Goal: Task Accomplishment & Management: Manage account settings

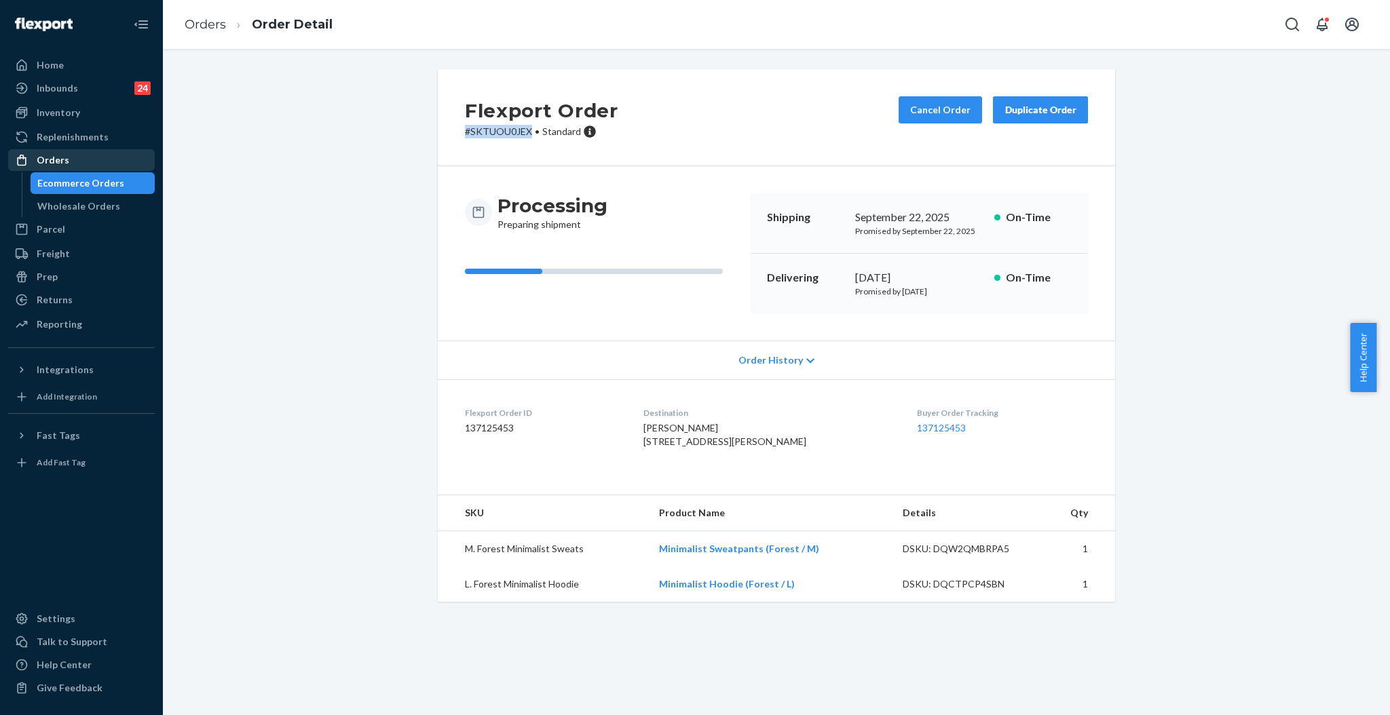
click at [70, 164] on div "Orders" at bounding box center [82, 160] width 144 height 19
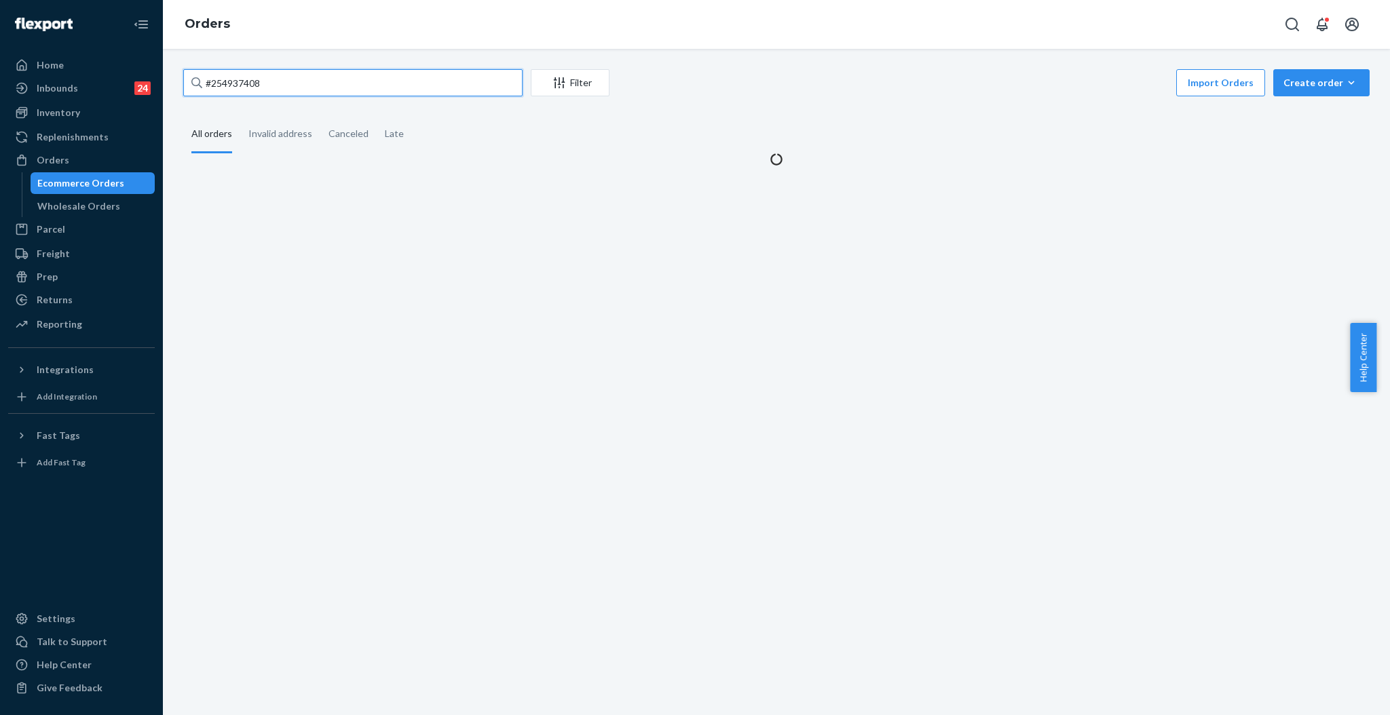
click at [460, 93] on input "#254937408" at bounding box center [352, 82] width 339 height 27
click at [459, 93] on input "#254937408" at bounding box center [352, 82] width 339 height 27
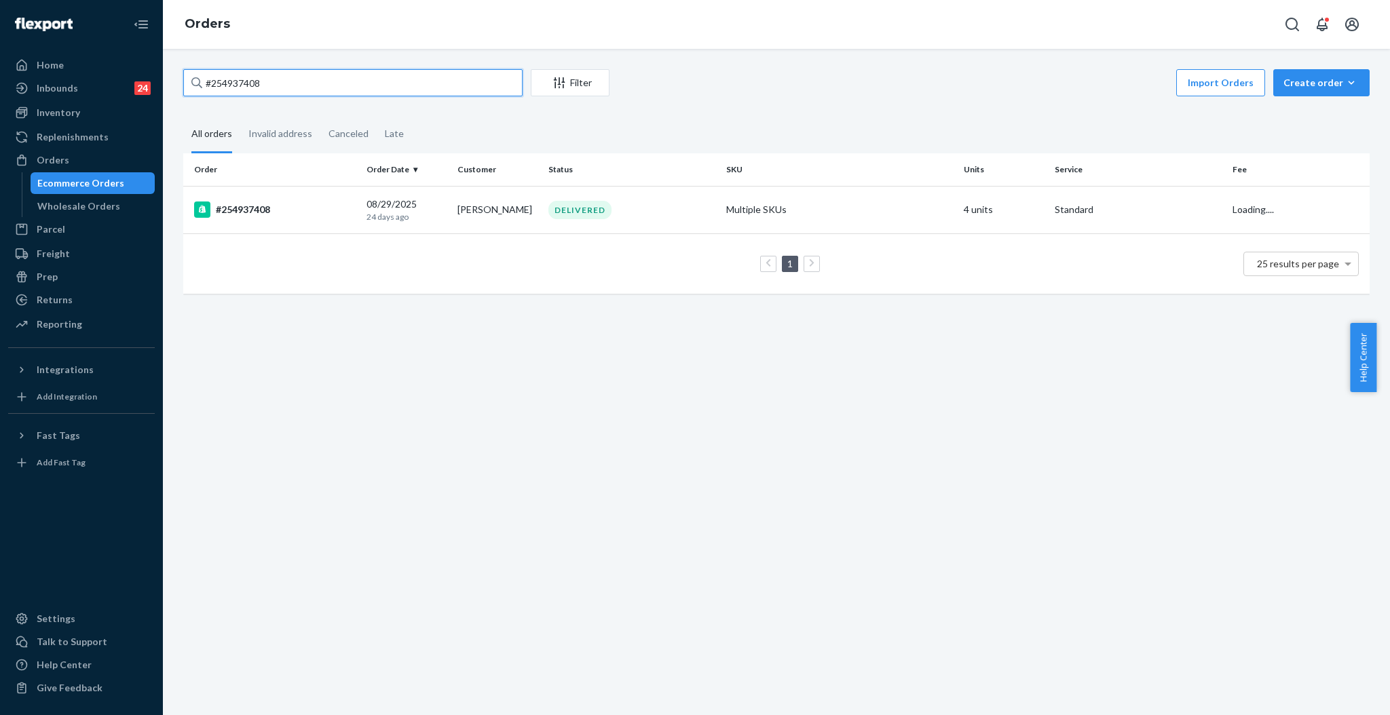
paste input "5261709"
type input "#255261709"
click at [907, 210] on div "XS. Mint Hoodie" at bounding box center [839, 210] width 227 height 14
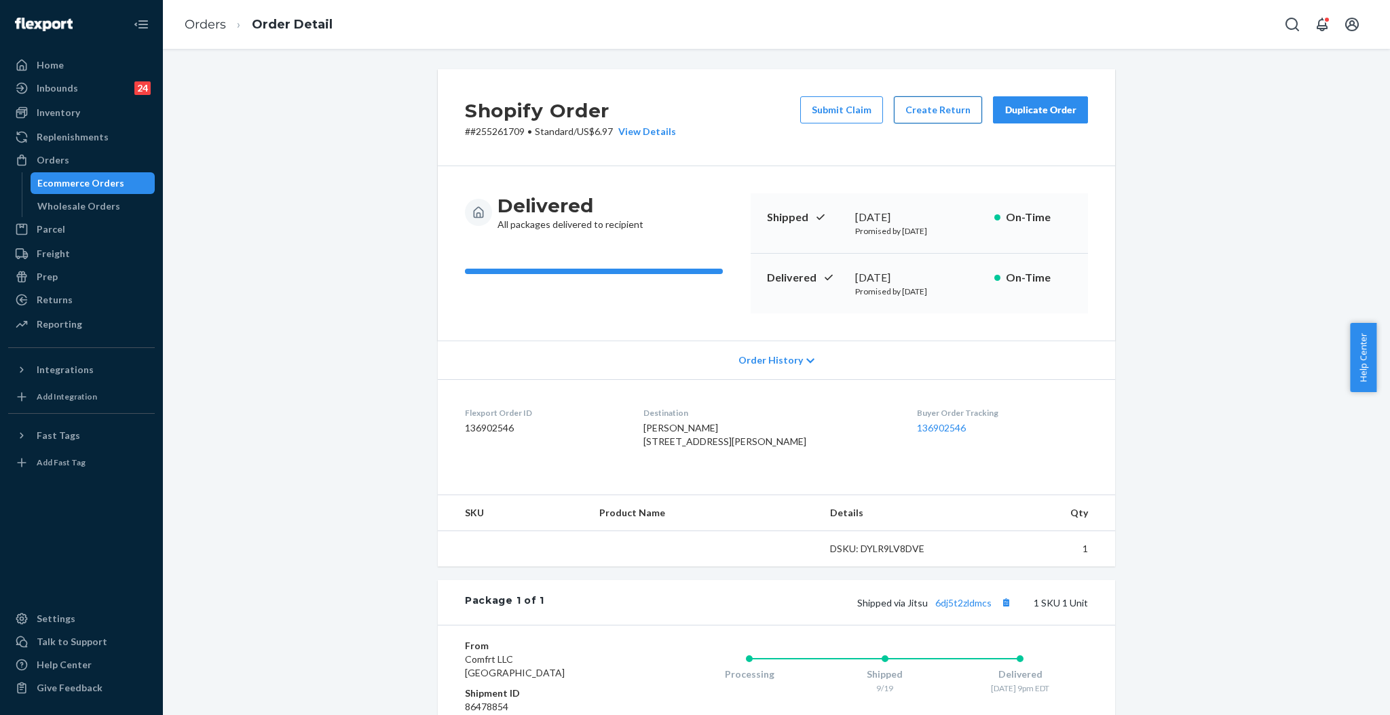
click at [906, 114] on button "Create Return" at bounding box center [938, 109] width 88 height 27
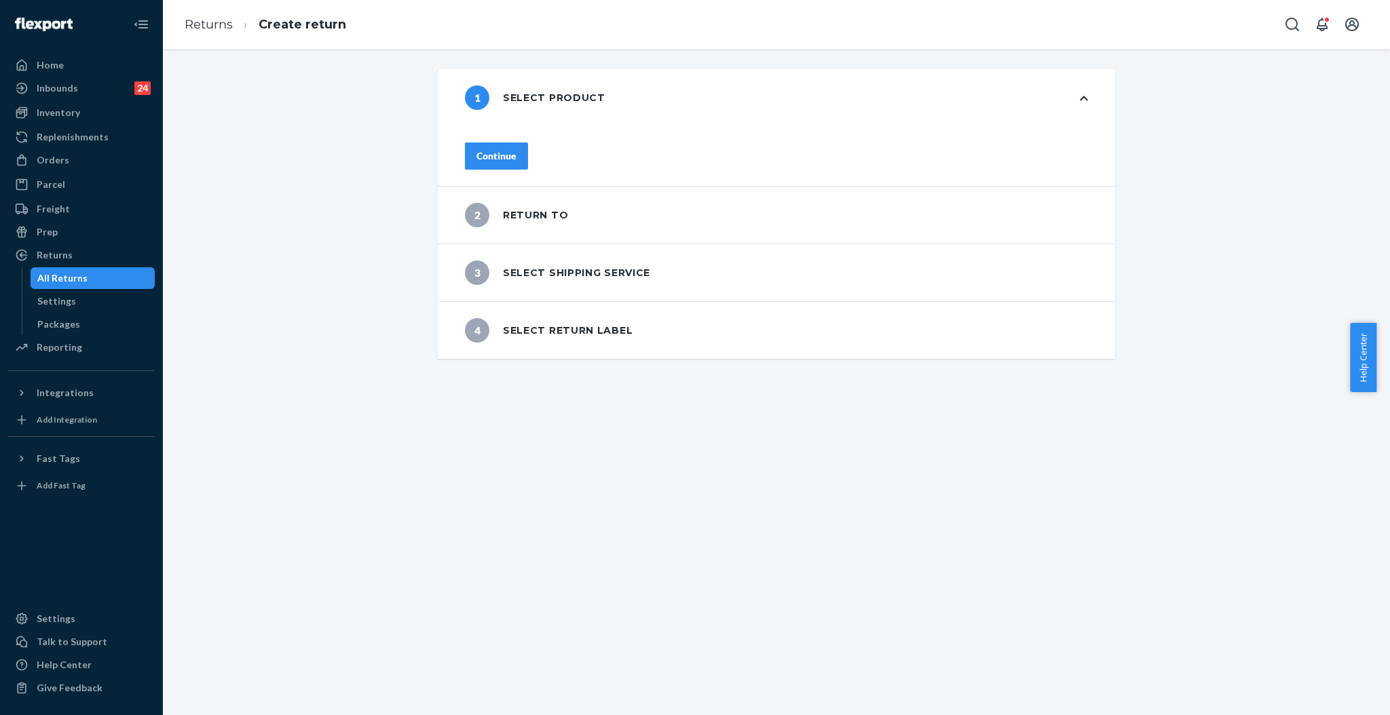
click at [516, 149] on div "Continue" at bounding box center [496, 156] width 40 height 14
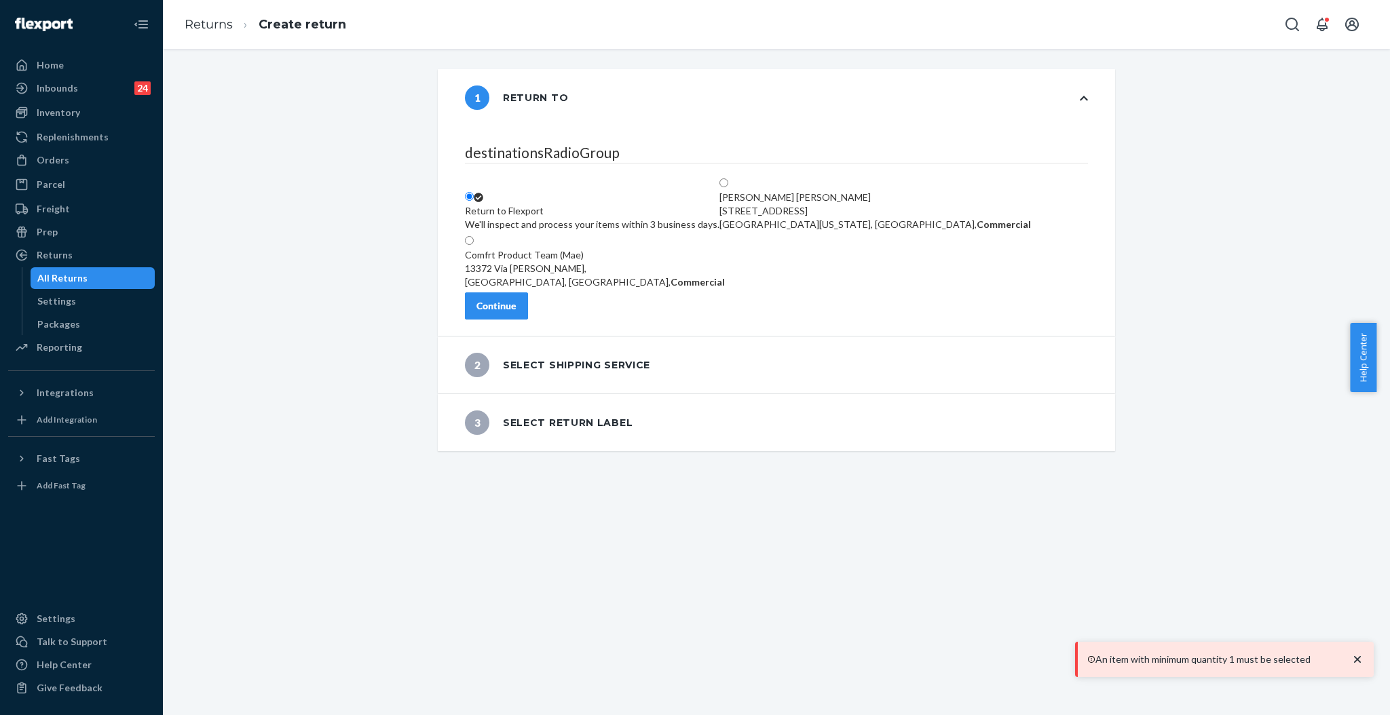
click at [528, 320] on button "Continue" at bounding box center [496, 305] width 63 height 27
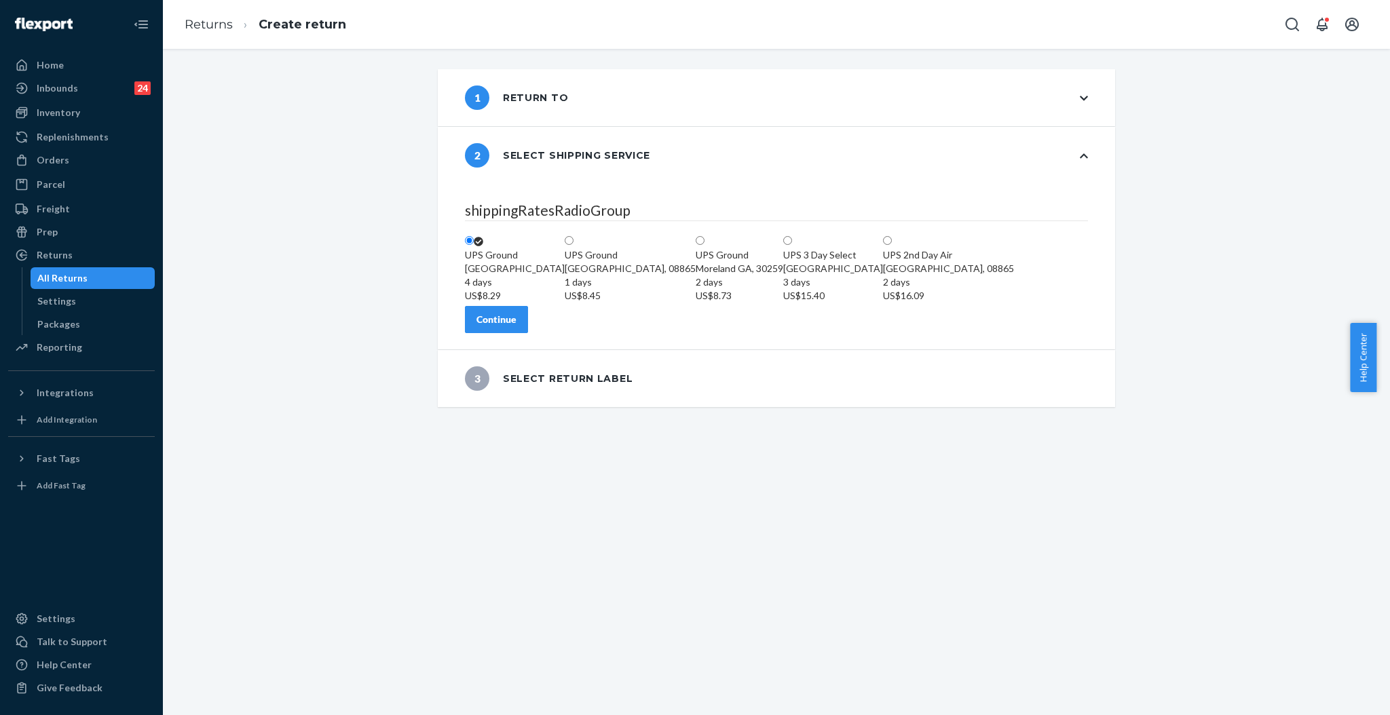
click at [513, 326] on div "Continue" at bounding box center [496, 320] width 40 height 14
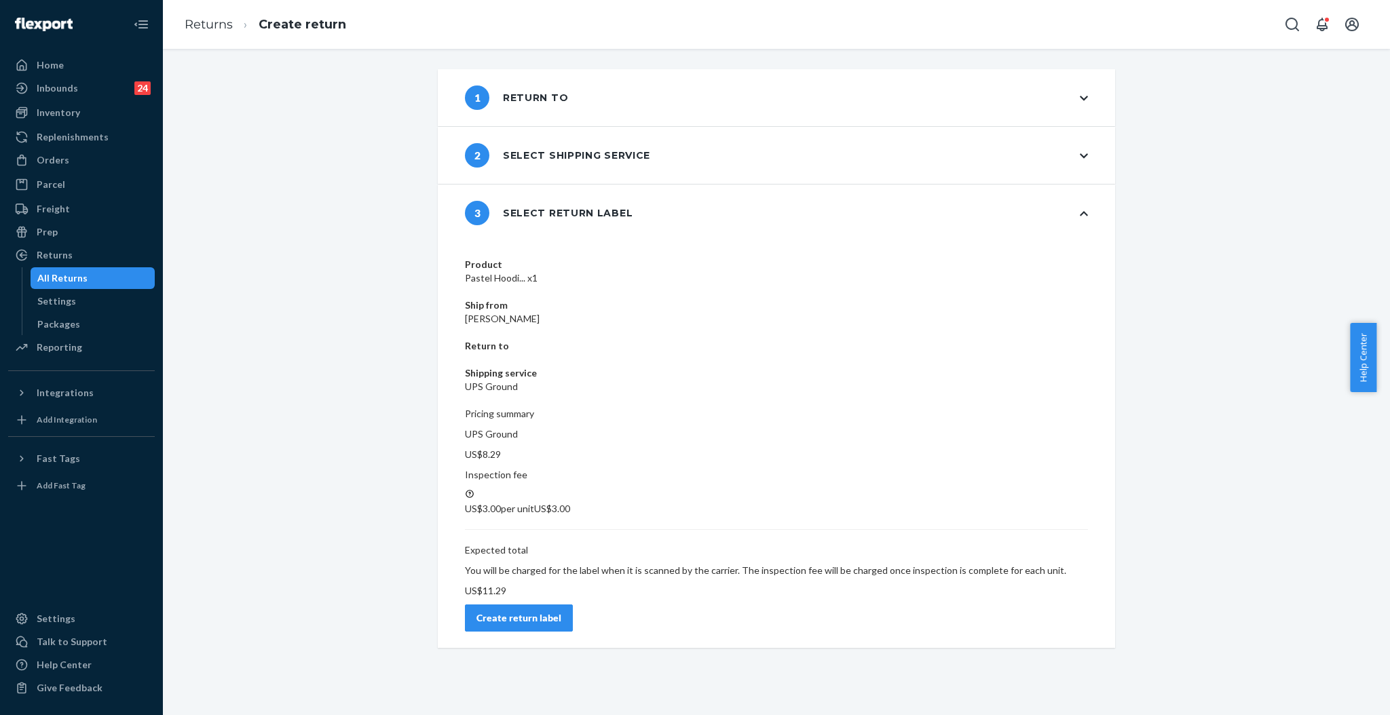
click at [561, 611] on div "Create return label" at bounding box center [518, 618] width 85 height 14
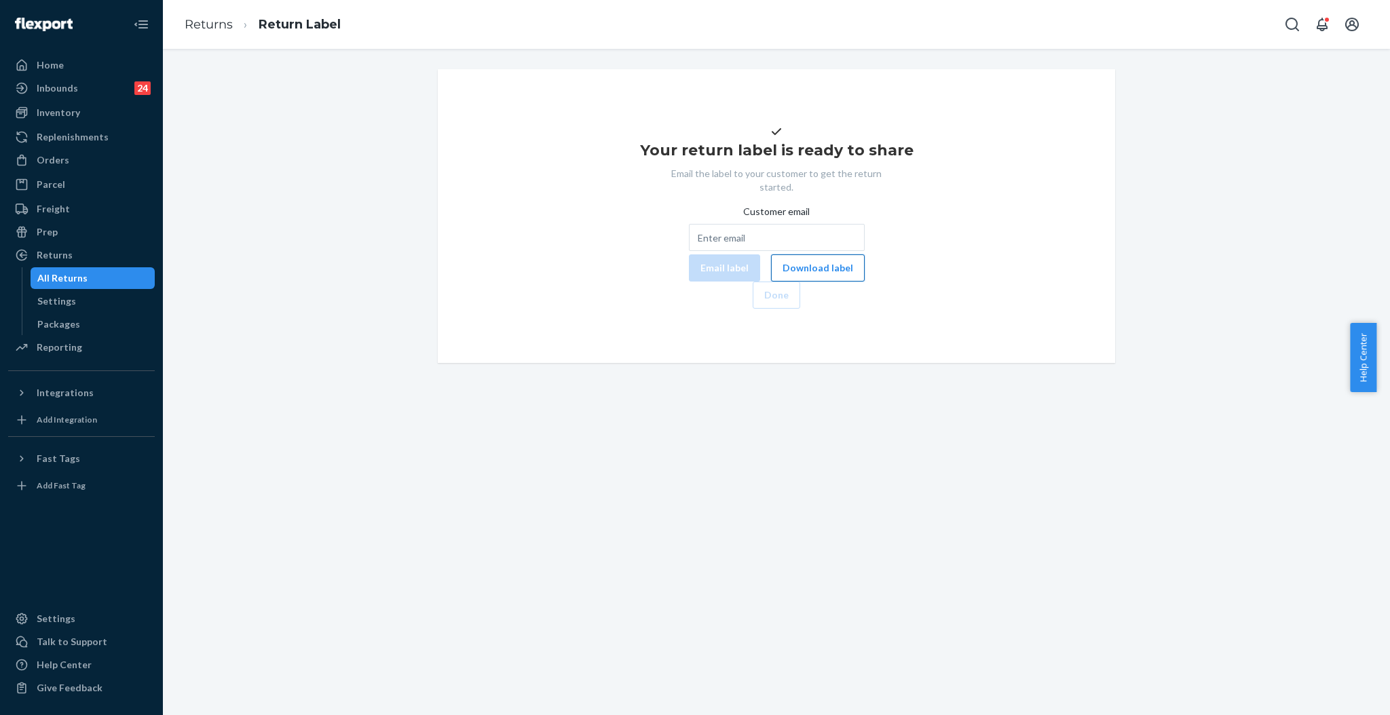
click at [771, 282] on button "Download label" at bounding box center [818, 267] width 94 height 27
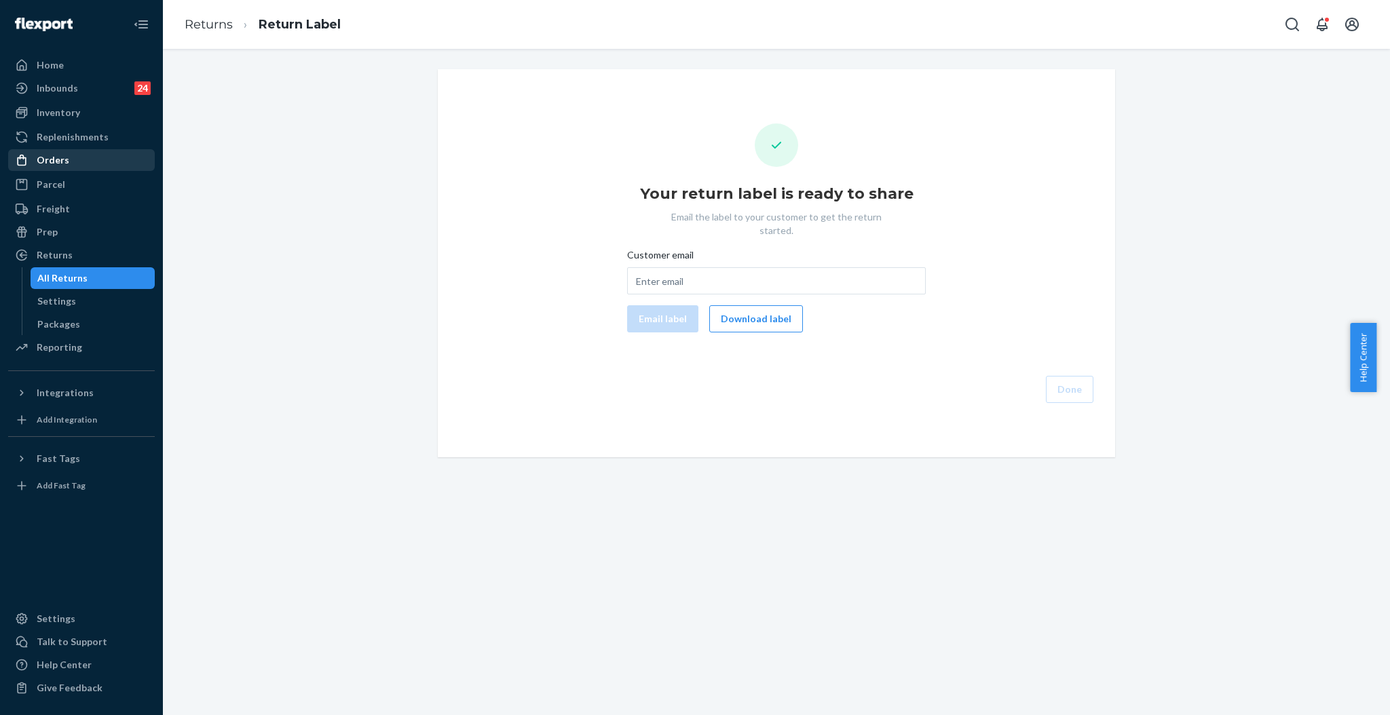
click at [73, 159] on div "Orders" at bounding box center [82, 160] width 144 height 19
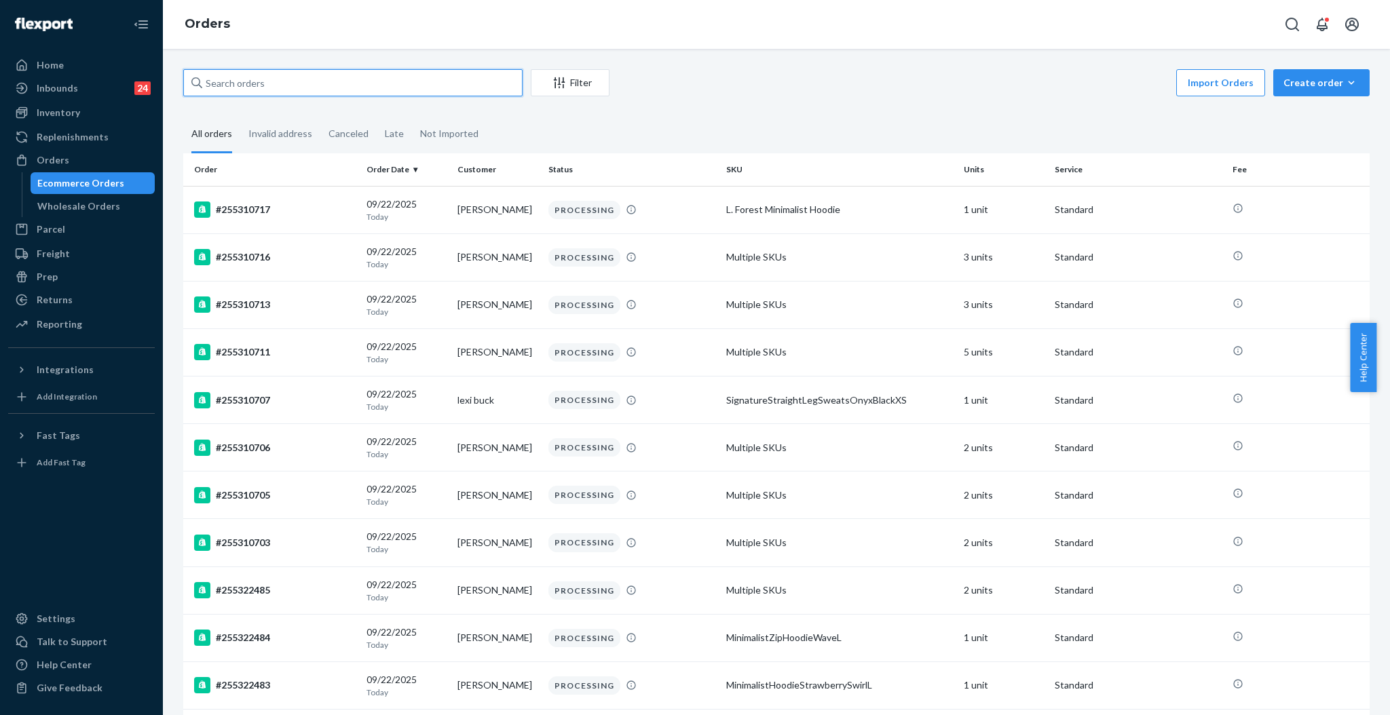
click at [363, 79] on input "text" at bounding box center [352, 82] width 339 height 27
paste input "SHOLOM PIEKARSKI"
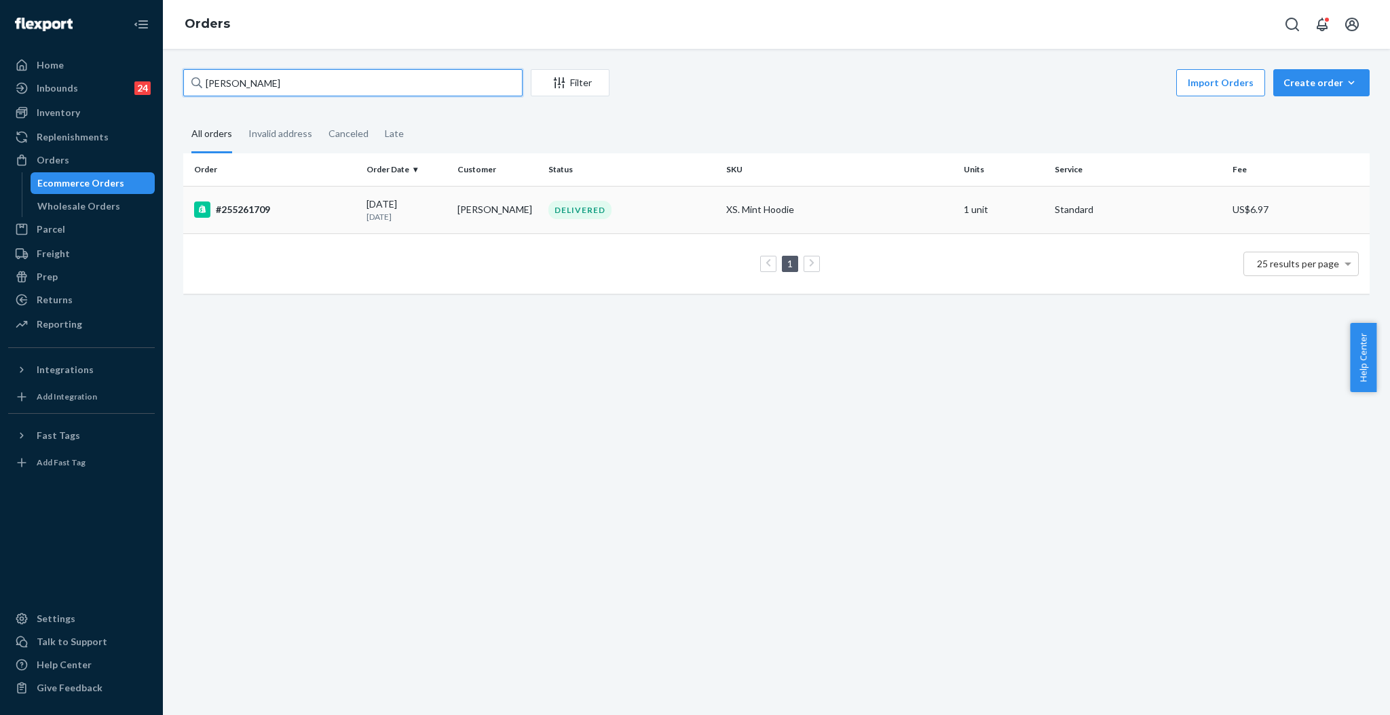
type input "SHOLOM PIEKARSKI"
click at [567, 206] on div "DELIVERED" at bounding box center [579, 210] width 63 height 18
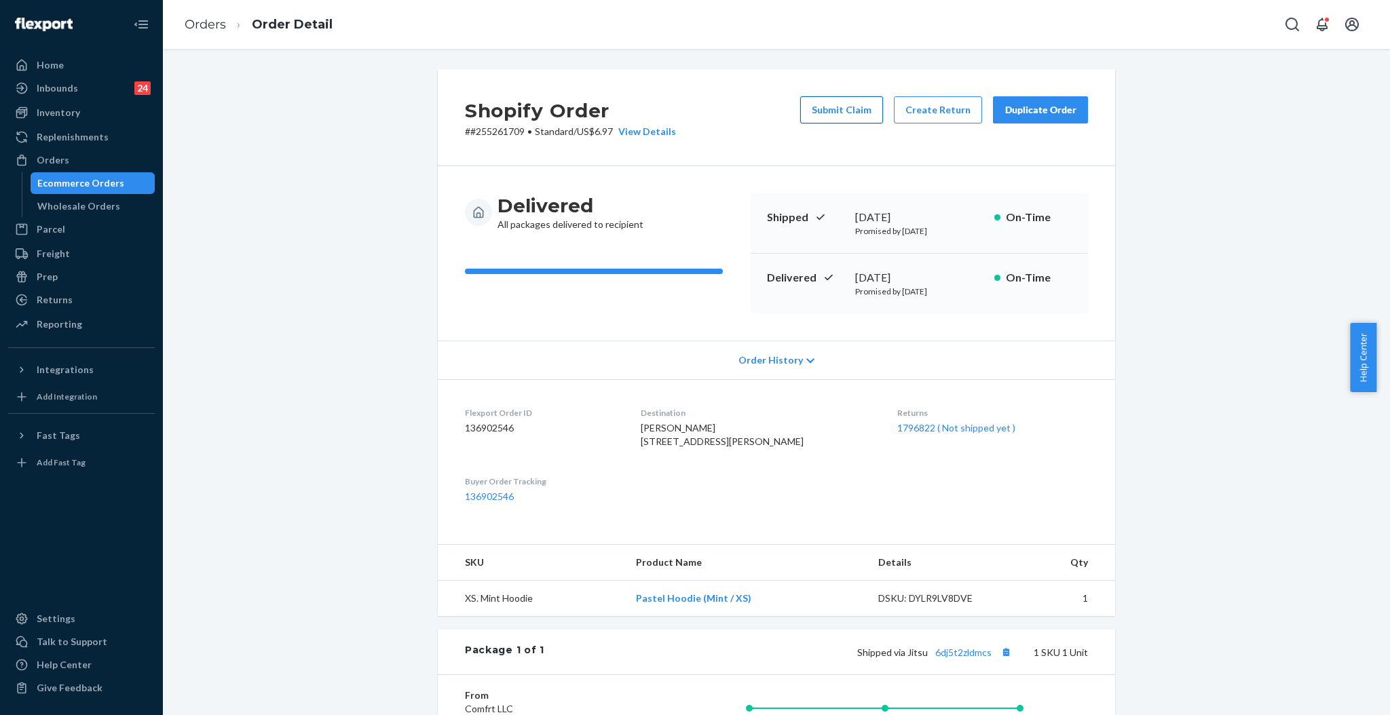
click at [840, 115] on button "Submit Claim" at bounding box center [841, 109] width 83 height 27
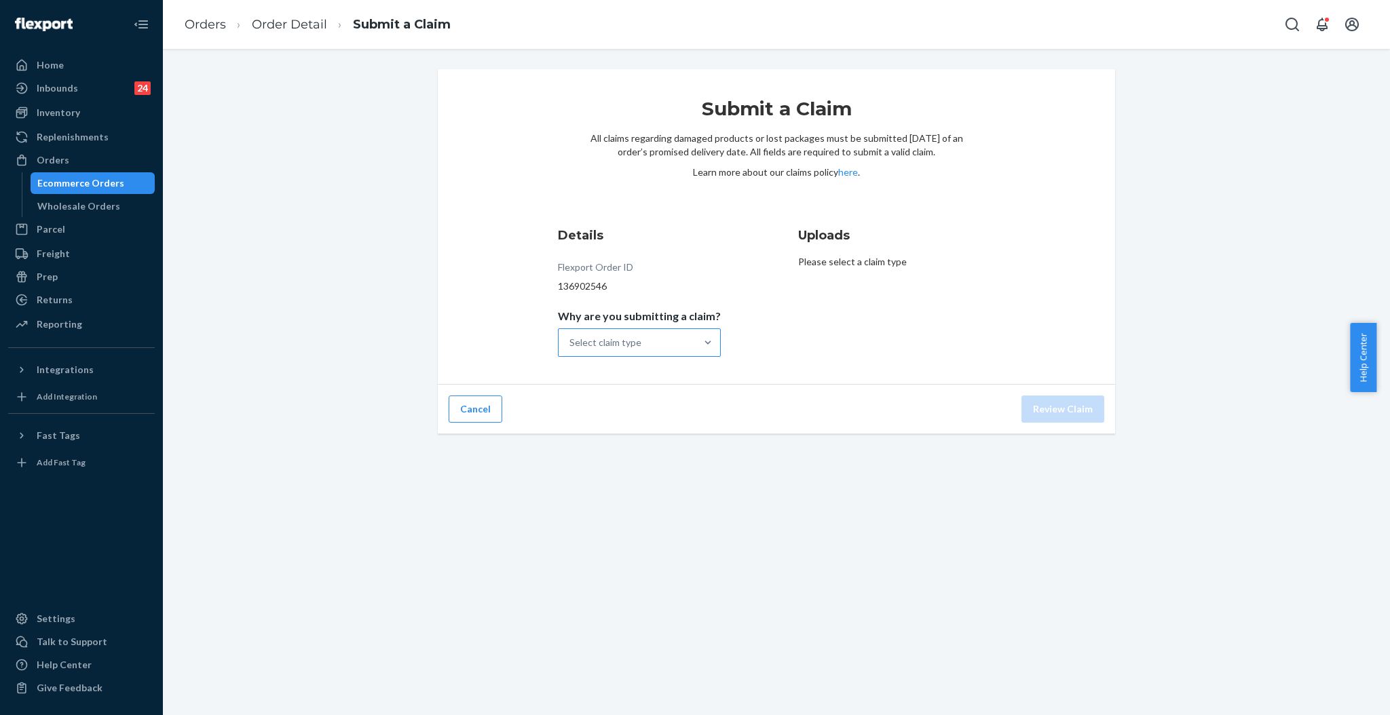
click at [649, 340] on div "Select claim type" at bounding box center [626, 342] width 137 height 27
click at [571, 340] on input "Why are you submitting a claim? Select claim type" at bounding box center [569, 343] width 1 height 14
click at [645, 430] on div "Incorrect product" at bounding box center [639, 430] width 157 height 27
click at [571, 349] on input "Why are you submitting a claim? option Incorrect product focused, 3 of 4. 4 res…" at bounding box center [569, 343] width 1 height 14
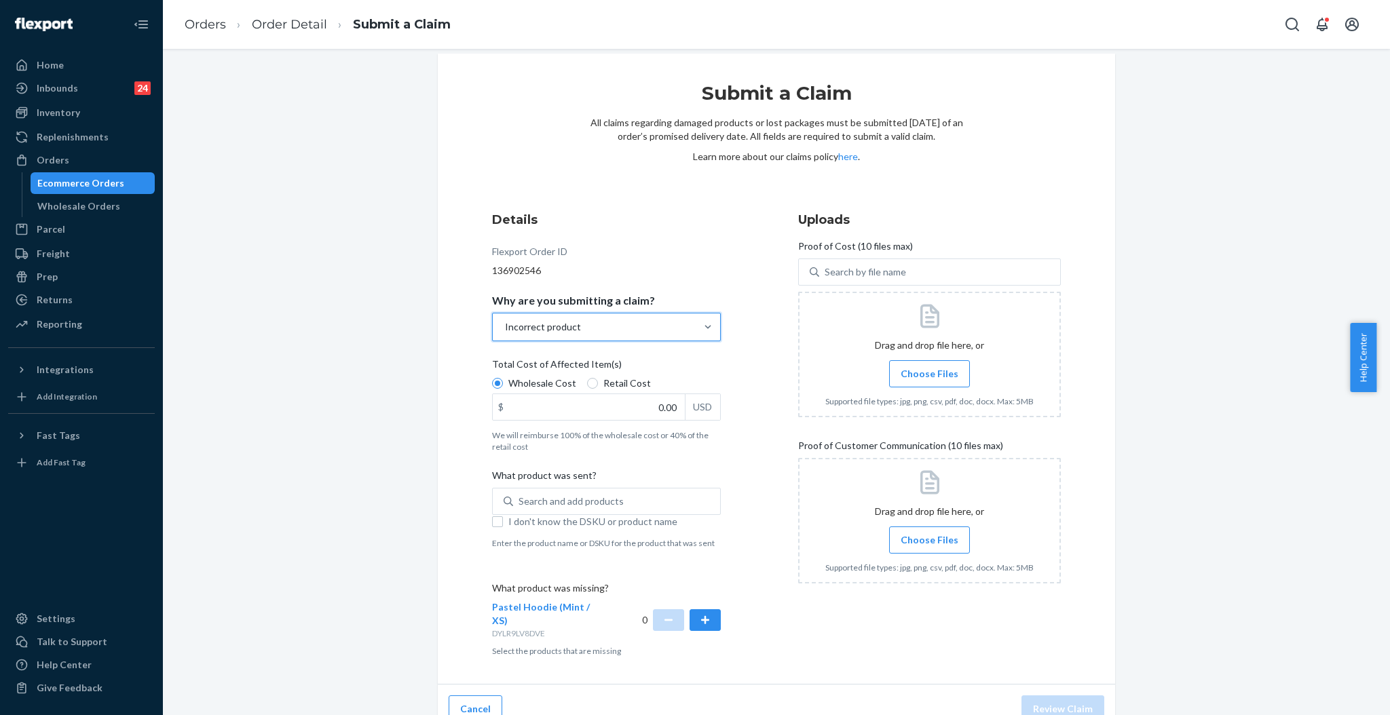
scroll to position [20, 0]
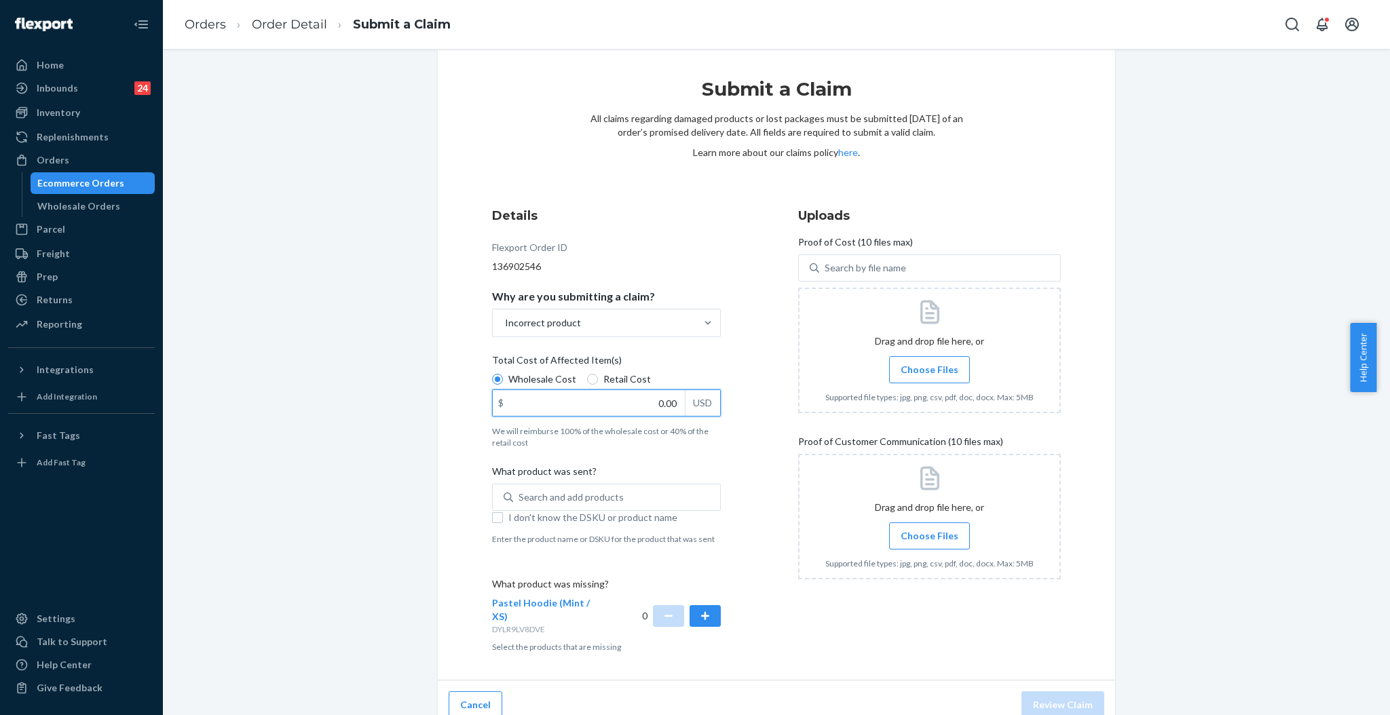
click at [663, 403] on input "0.00" at bounding box center [589, 403] width 192 height 26
type input "47.00"
click at [591, 499] on div "Search and add products" at bounding box center [570, 498] width 105 height 14
click at [520, 499] on input "0 results available. Use Up and Down to choose options, press Enter to select t…" at bounding box center [518, 498] width 1 height 14
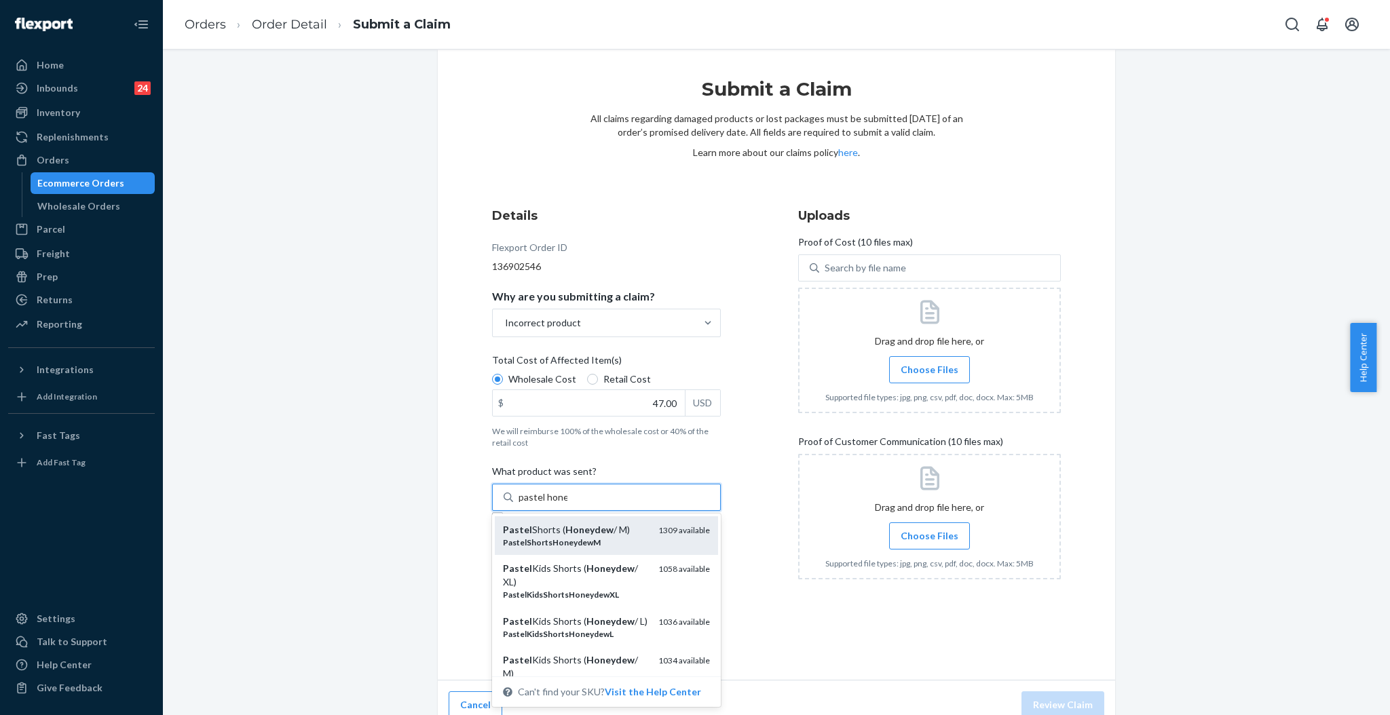
scroll to position [90, 0]
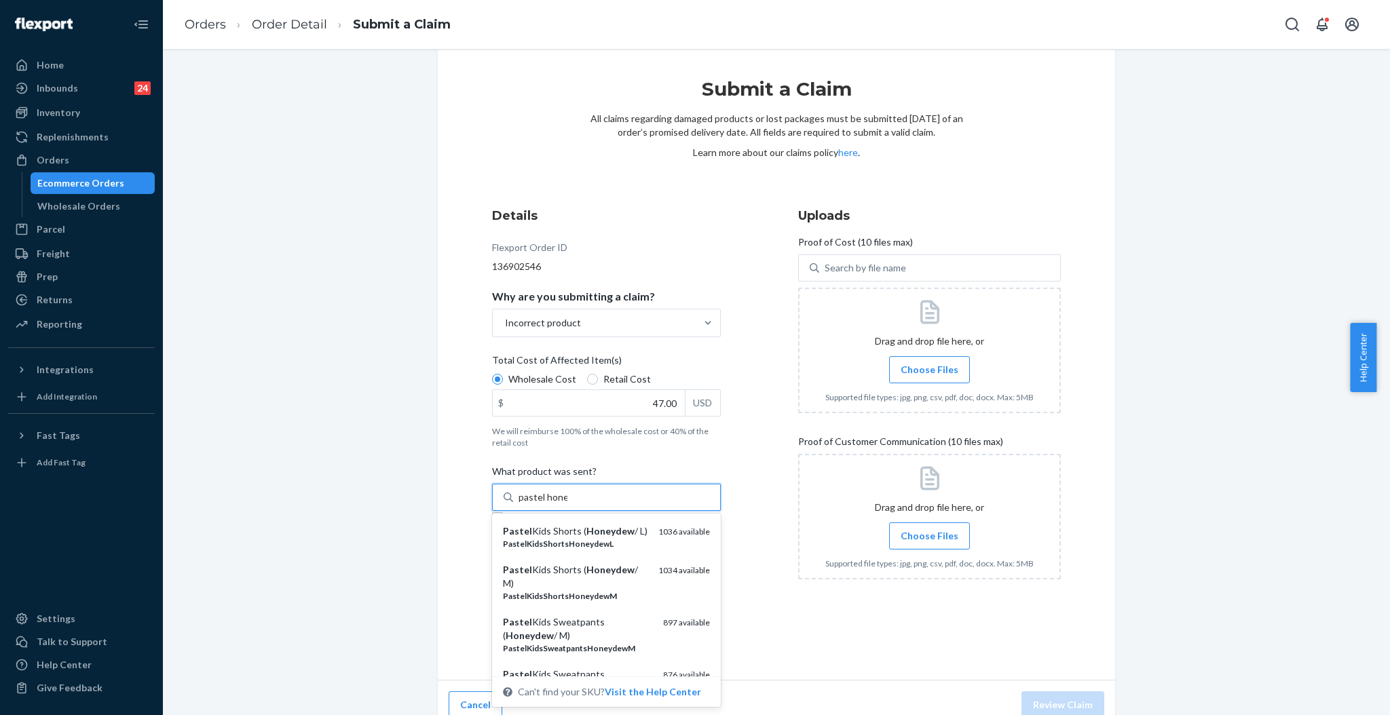
drag, startPoint x: 539, startPoint y: 491, endPoint x: 584, endPoint y: 495, distance: 45.0
click at [584, 495] on div "pastel hone pastel hone" at bounding box center [616, 497] width 207 height 24
type input "pastel hoodie honey"
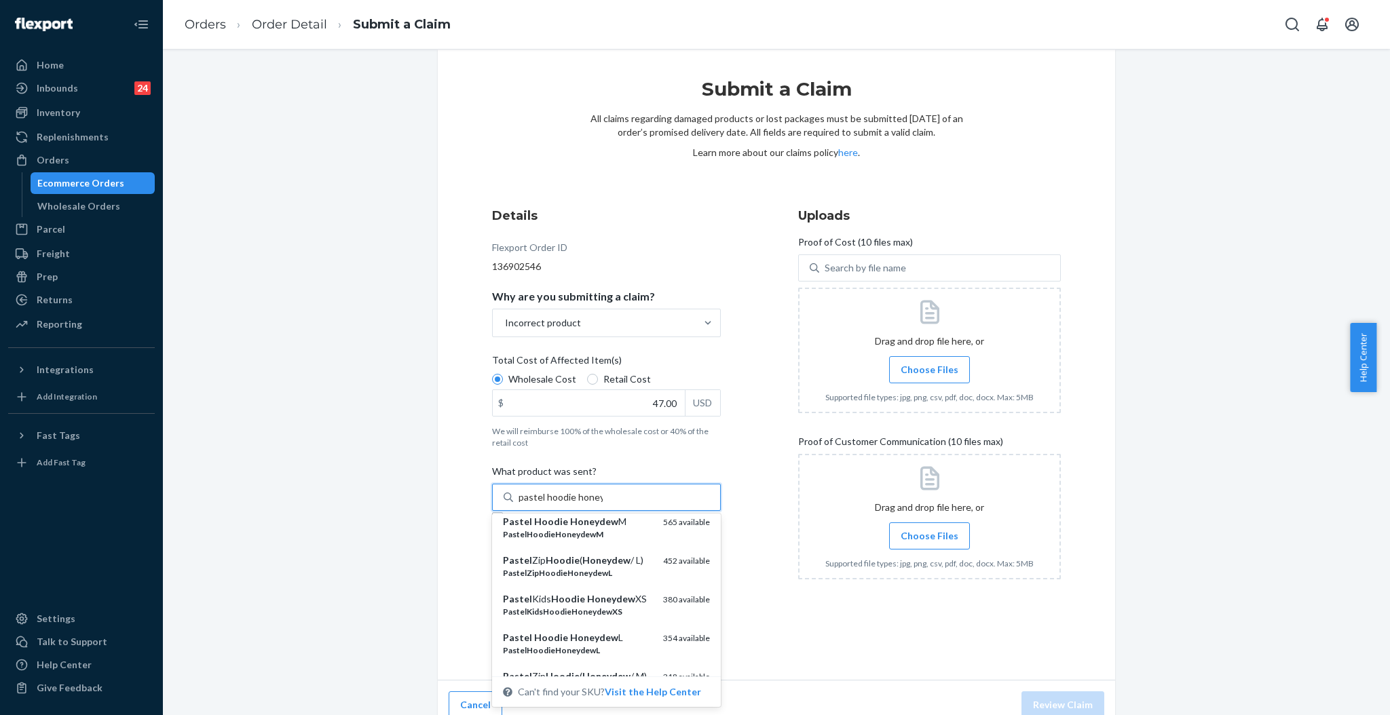
scroll to position [194, 0]
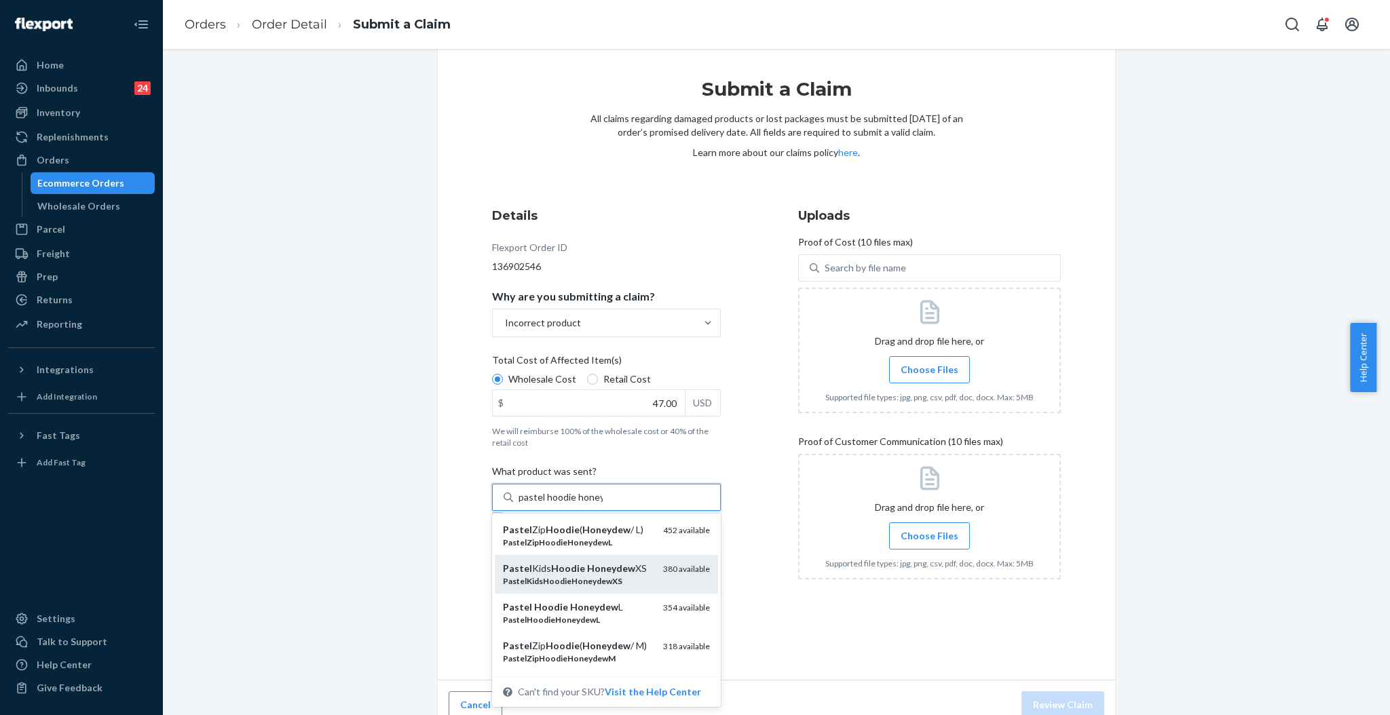
click at [622, 587] on div "PastelKidsHoodieHoneydewXS" at bounding box center [577, 581] width 149 height 12
click at [603, 504] on input "pastel hoodie honey" at bounding box center [560, 498] width 84 height 14
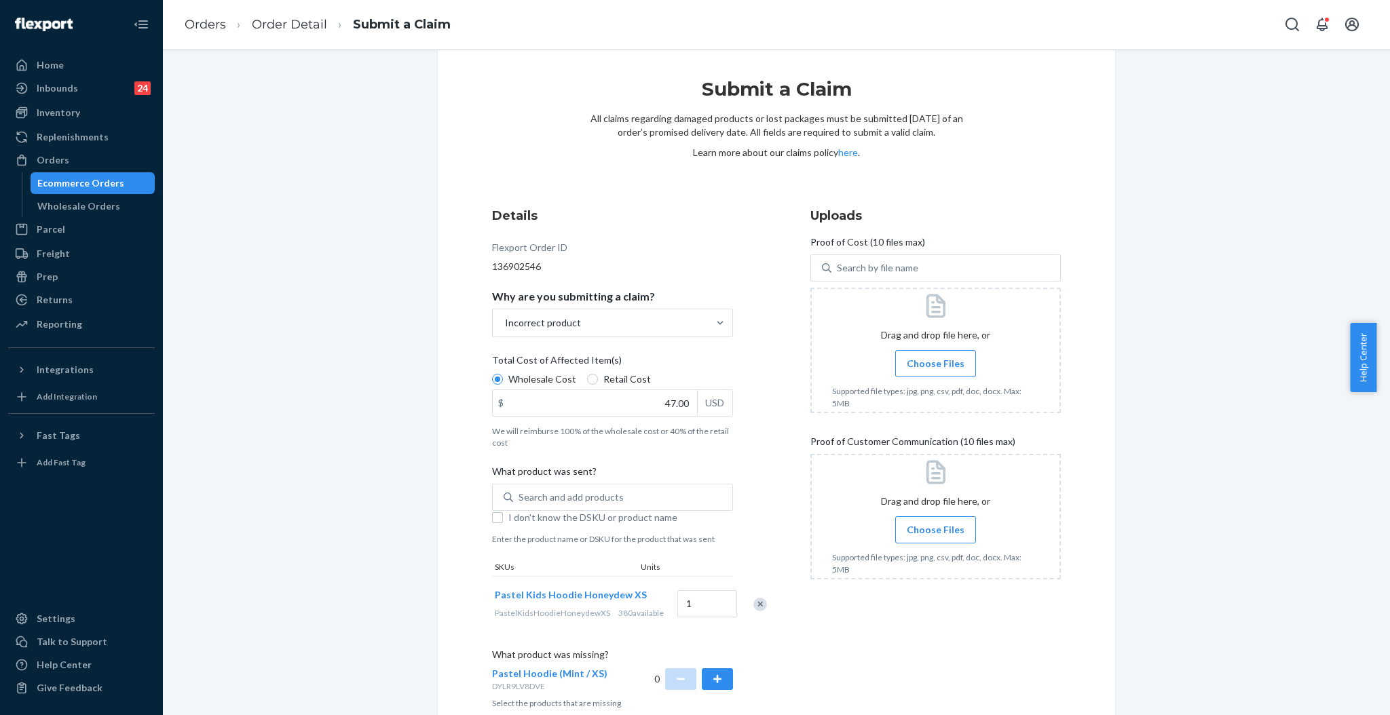
click at [753, 611] on div "Remove Item" at bounding box center [760, 605] width 14 height 14
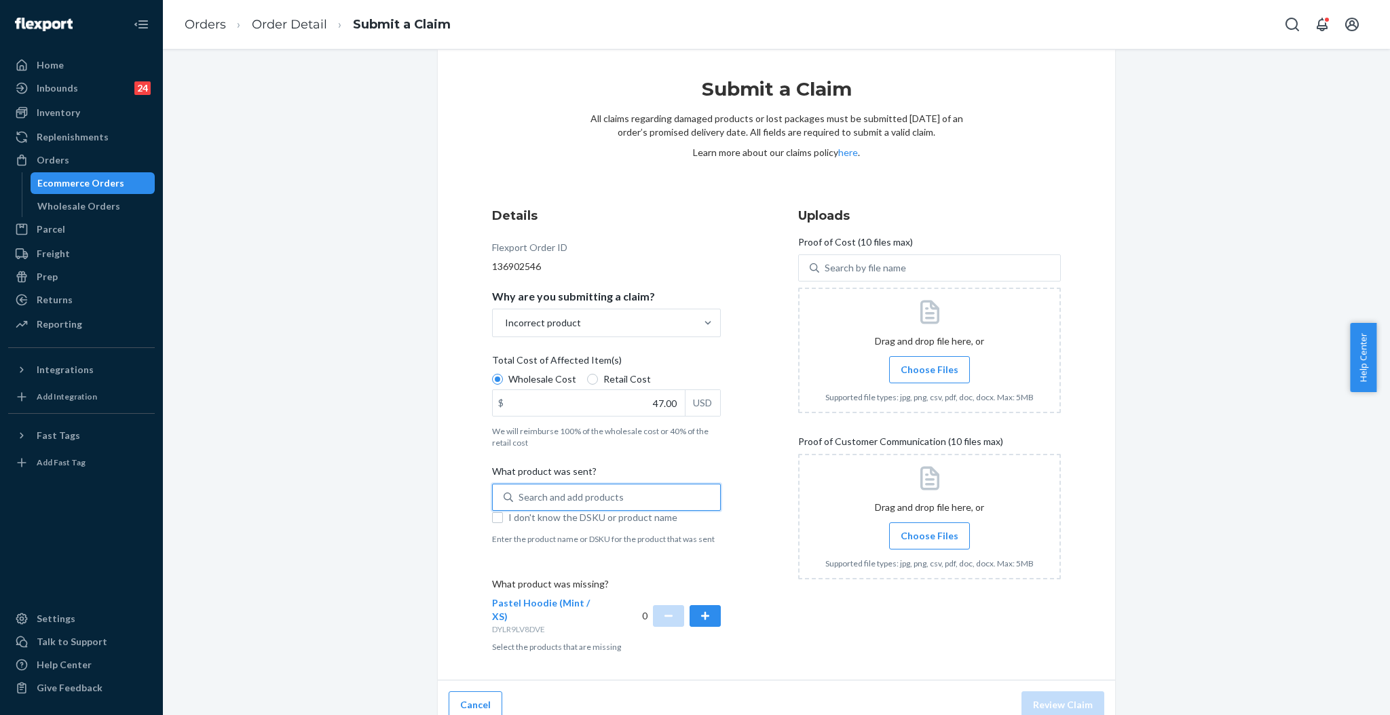
click at [610, 497] on div "Search and add products" at bounding box center [570, 498] width 105 height 14
click at [520, 497] on input "0 results available. Use Up and Down to choose options, press Enter to select t…" at bounding box center [518, 498] width 1 height 14
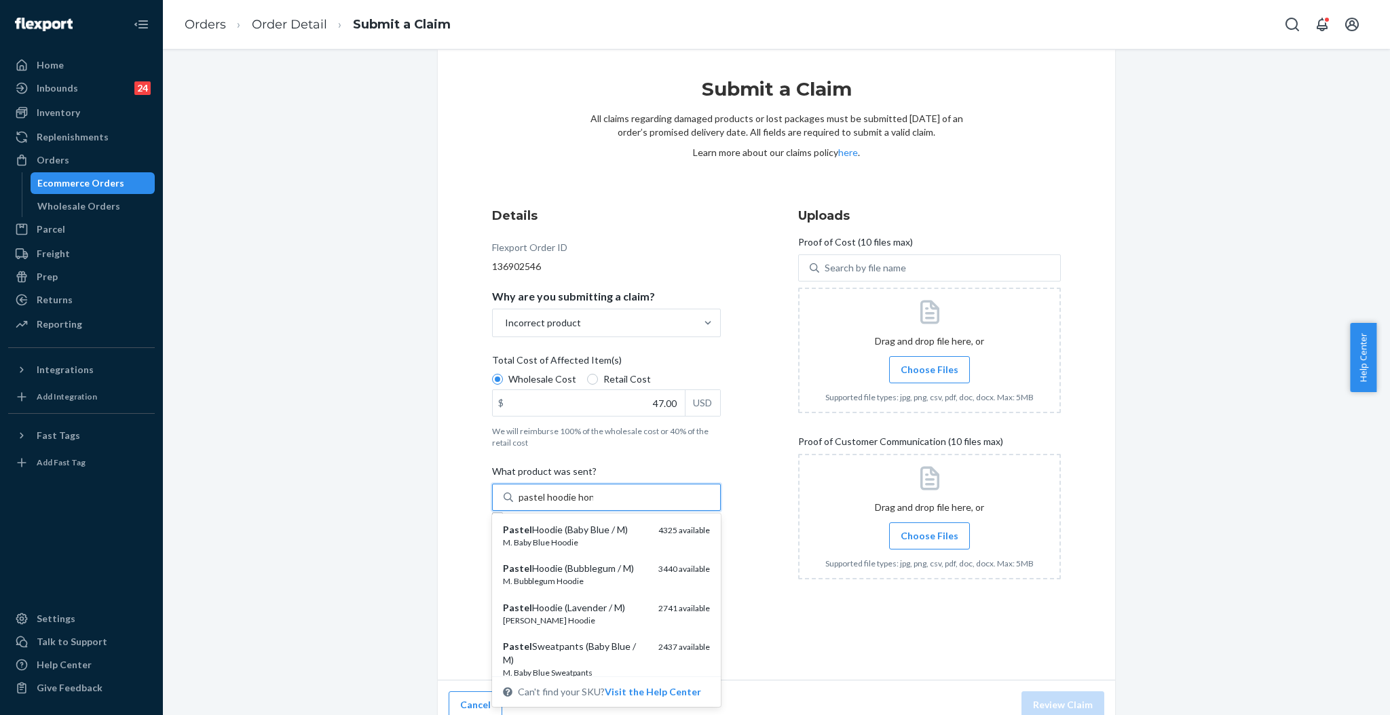
type input "pastel hoodie hone"
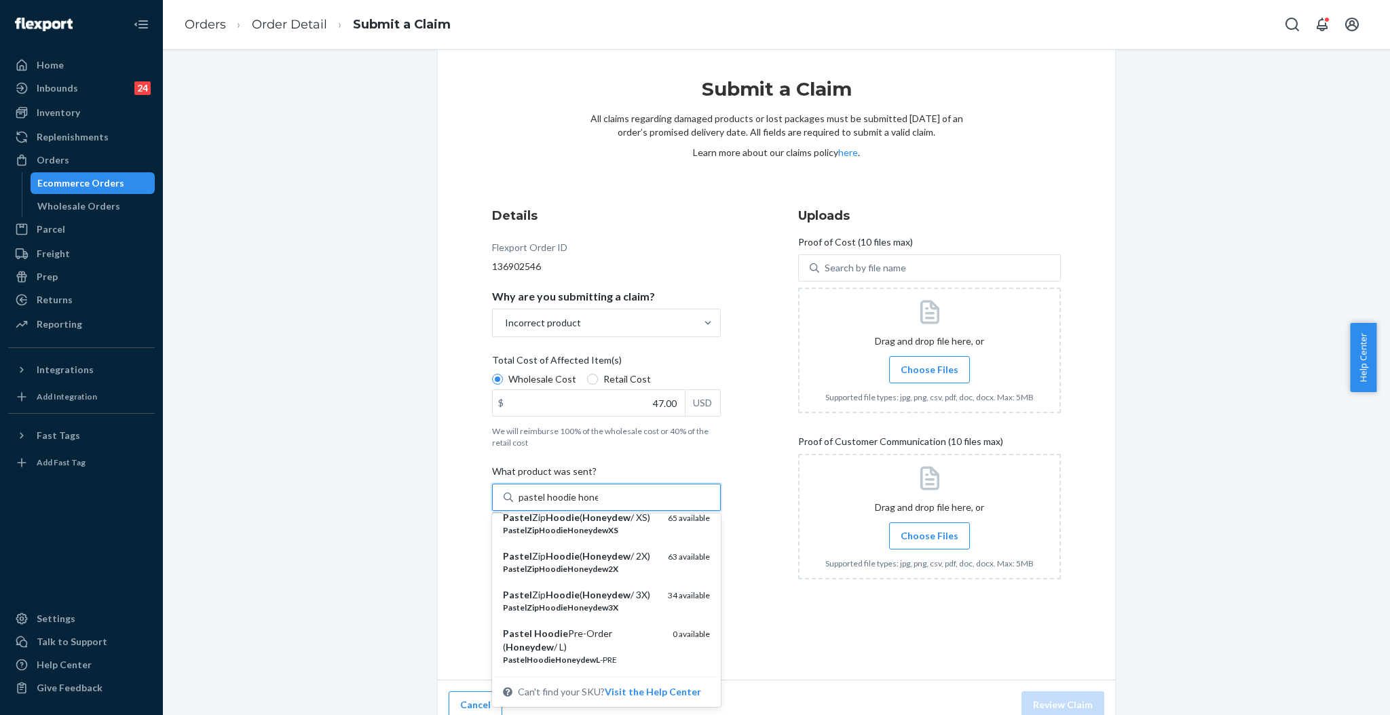
click at [613, 497] on div "PastelHoodieHoneydewXS" at bounding box center [580, 491] width 154 height 12
click at [598, 504] on input "pastel hoodie hone" at bounding box center [557, 498] width 79 height 14
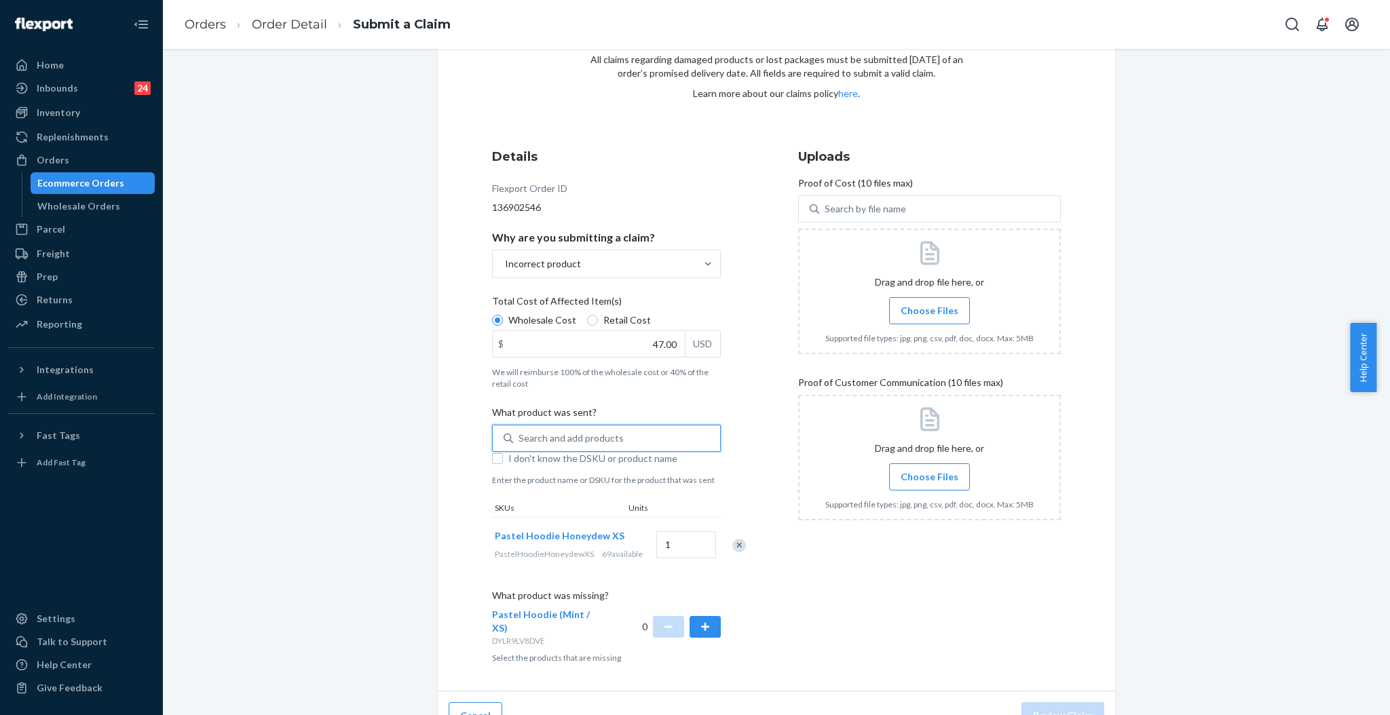
scroll to position [113, 0]
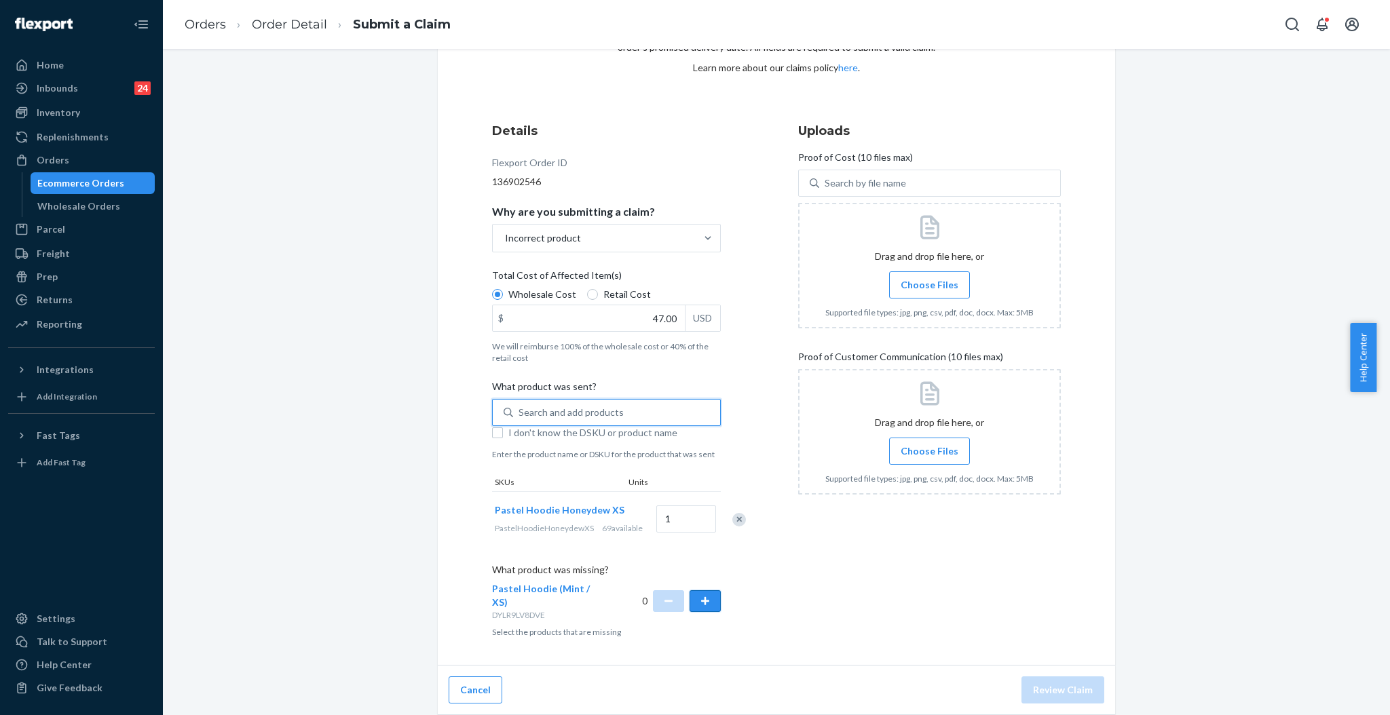
click at [708, 602] on button "button" at bounding box center [704, 601] width 31 height 22
click at [909, 278] on span "Choose Files" at bounding box center [929, 285] width 58 height 14
click at [929, 278] on input "Choose Files" at bounding box center [929, 285] width 1 height 15
click at [938, 278] on span "Choose Files" at bounding box center [929, 285] width 58 height 14
click at [930, 278] on input "Choose Files" at bounding box center [929, 285] width 1 height 15
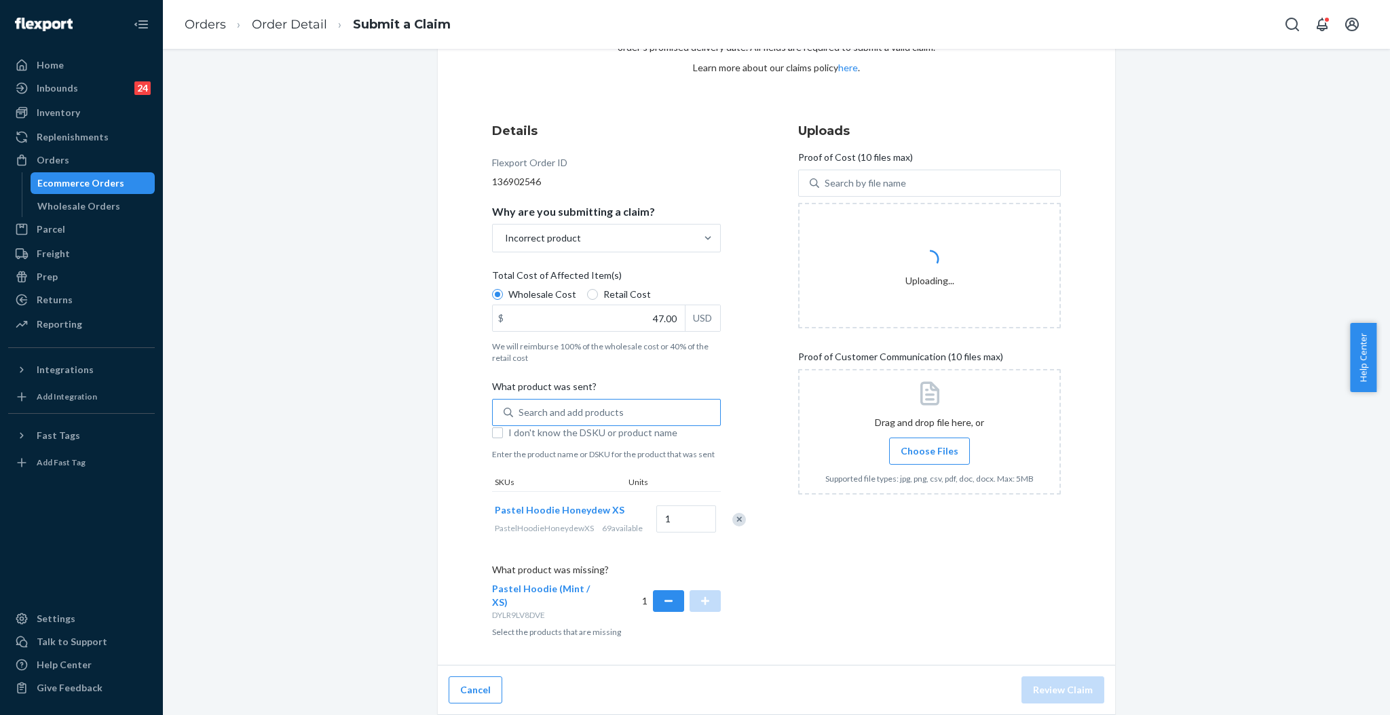
click at [924, 444] on span "Choose Files" at bounding box center [929, 451] width 58 height 14
click at [929, 444] on input "Choose Files" at bounding box center [929, 451] width 1 height 15
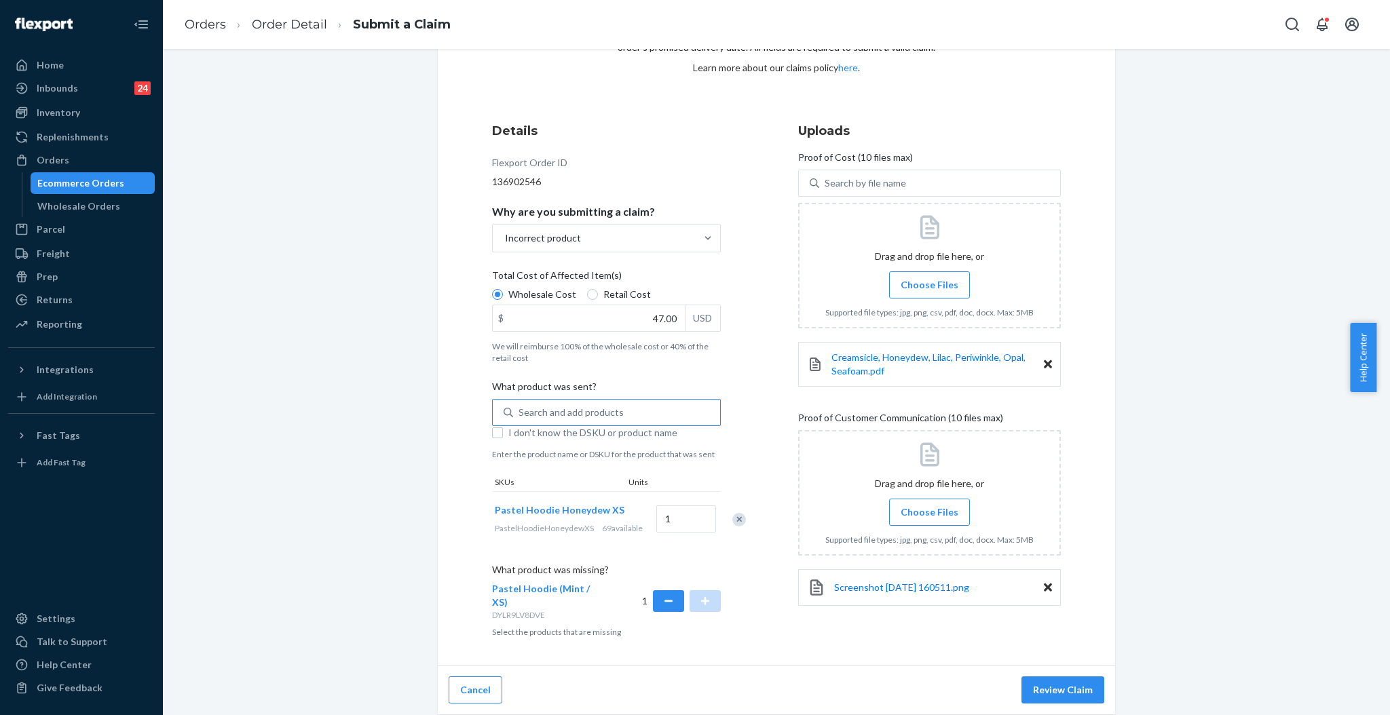
click at [907, 506] on span "Choose Files" at bounding box center [929, 513] width 58 height 14
click at [929, 505] on input "Choose Files" at bounding box center [929, 512] width 1 height 15
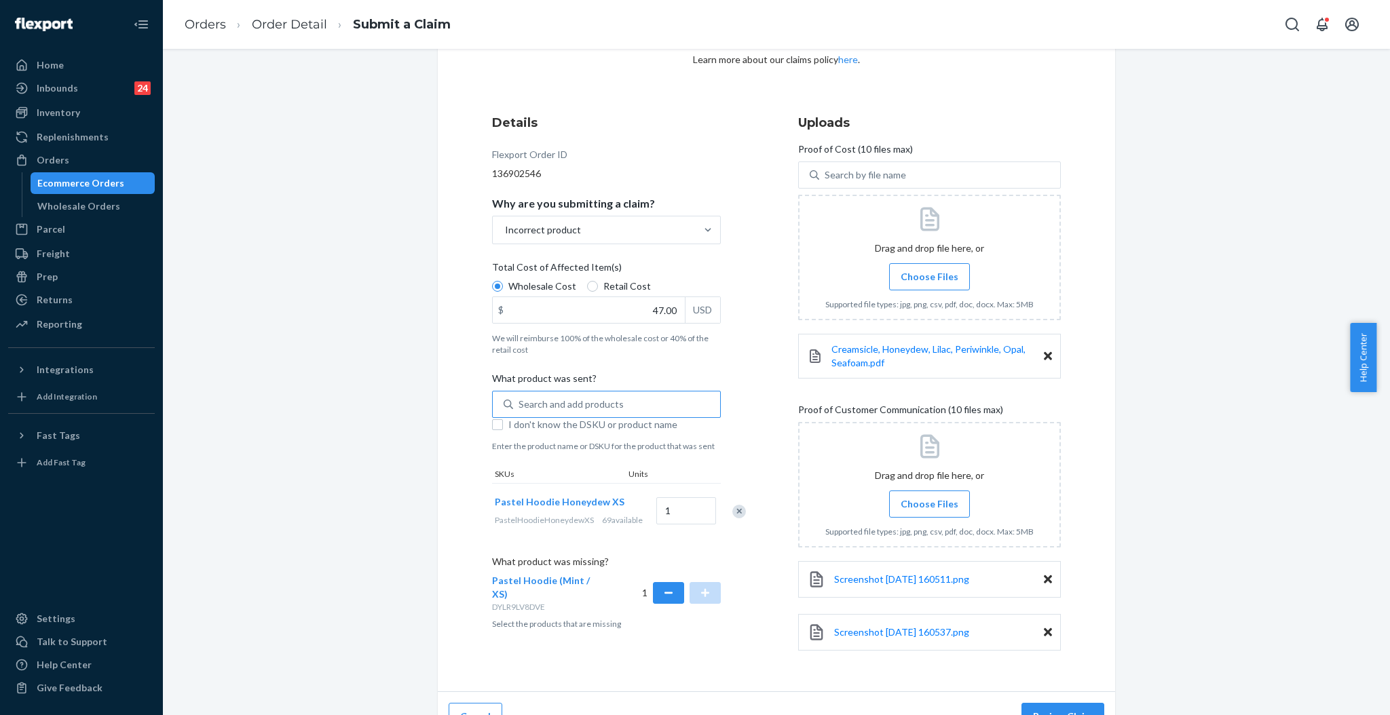
scroll to position [138, 0]
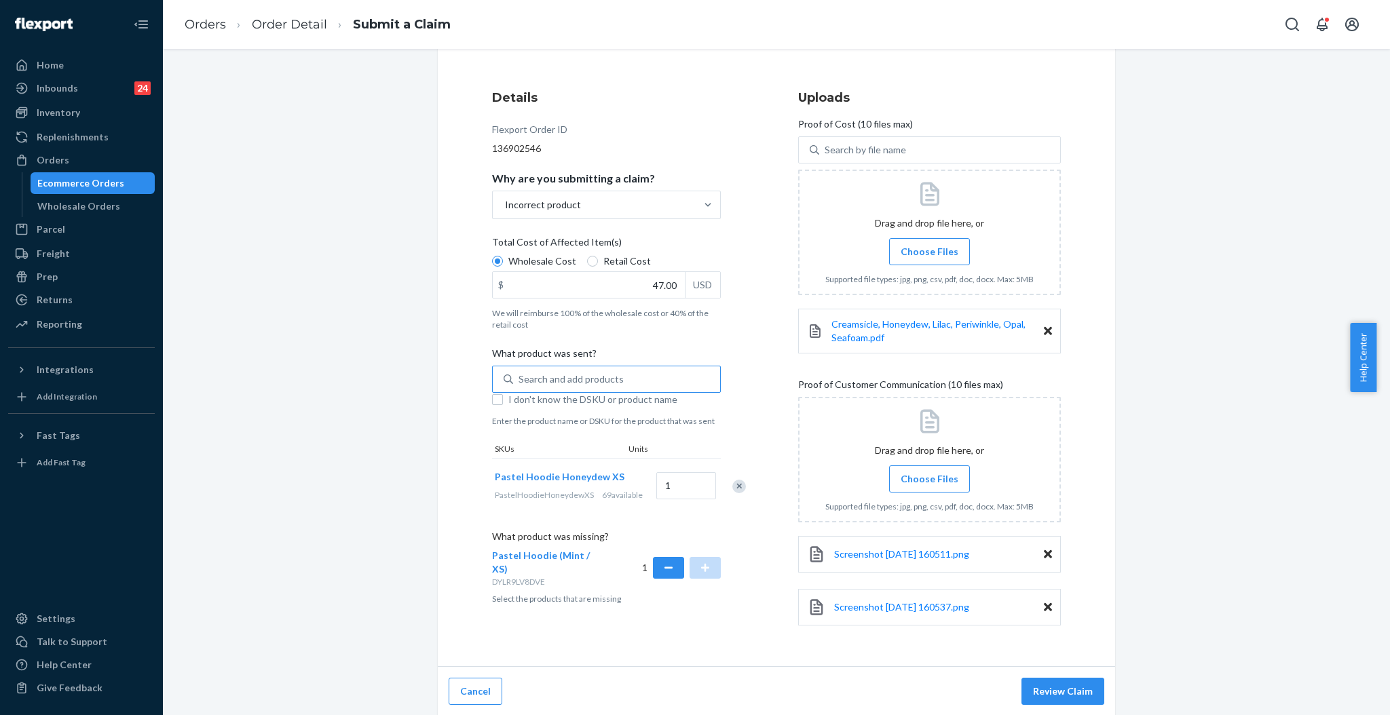
click at [941, 481] on span "Choose Files" at bounding box center [929, 479] width 58 height 14
click at [930, 481] on input "Choose Files" at bounding box center [929, 479] width 1 height 15
click at [945, 481] on span "Choose Files" at bounding box center [929, 479] width 58 height 14
click at [930, 481] on input "Choose Files" at bounding box center [929, 479] width 1 height 15
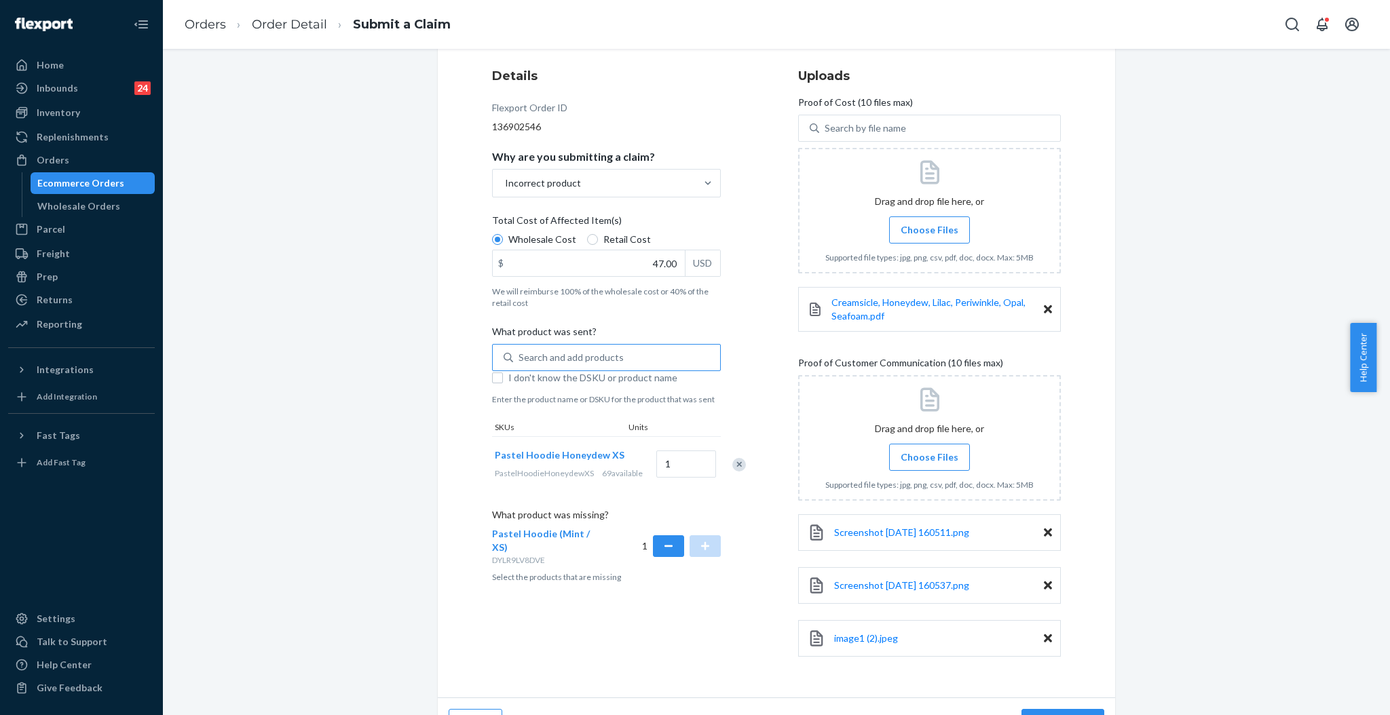
scroll to position [191, 0]
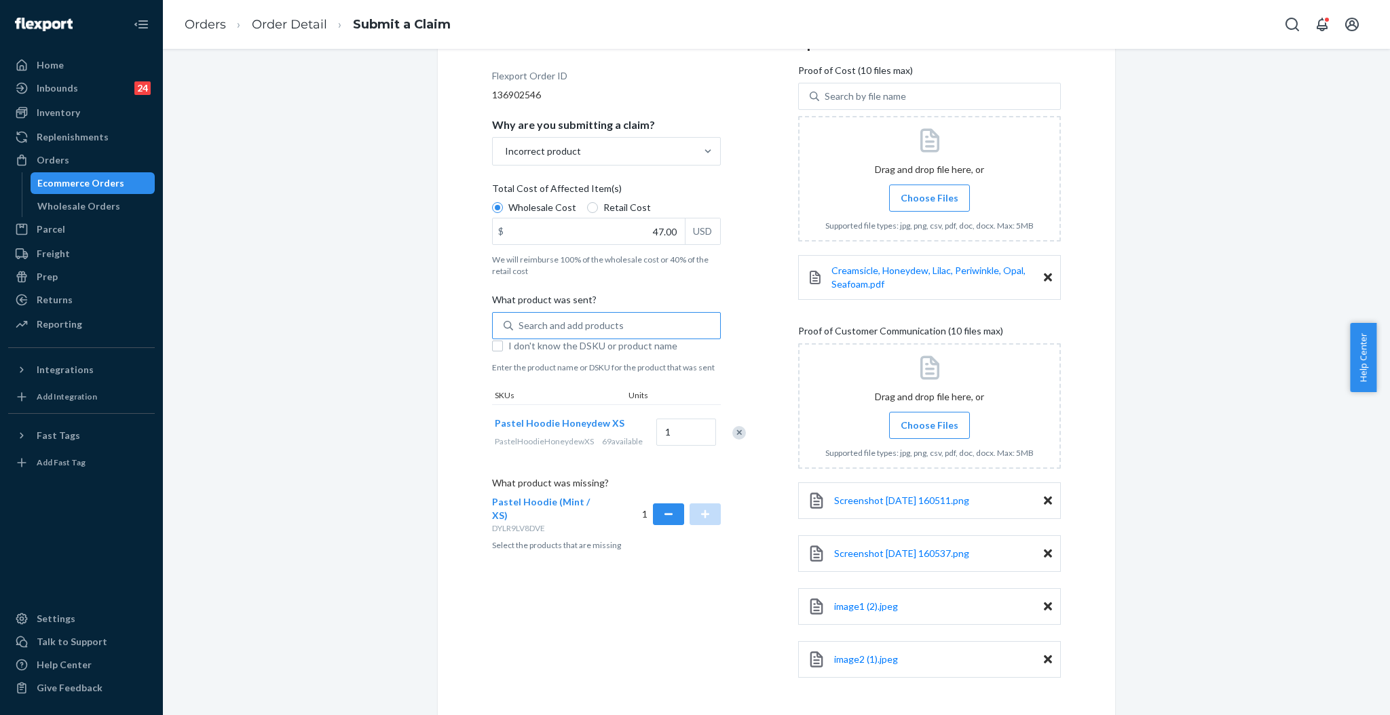
click at [930, 421] on span "Choose Files" at bounding box center [929, 426] width 58 height 14
click at [930, 421] on input "Choose Files" at bounding box center [929, 425] width 1 height 15
click at [937, 412] on div "Drag and drop file here, or Choose Files Supported file types: jpg, png, csv, p…" at bounding box center [929, 406] width 263 height 126
click at [934, 415] on label "Choose Files" at bounding box center [929, 425] width 81 height 27
click at [930, 418] on input "Choose Files" at bounding box center [929, 425] width 1 height 15
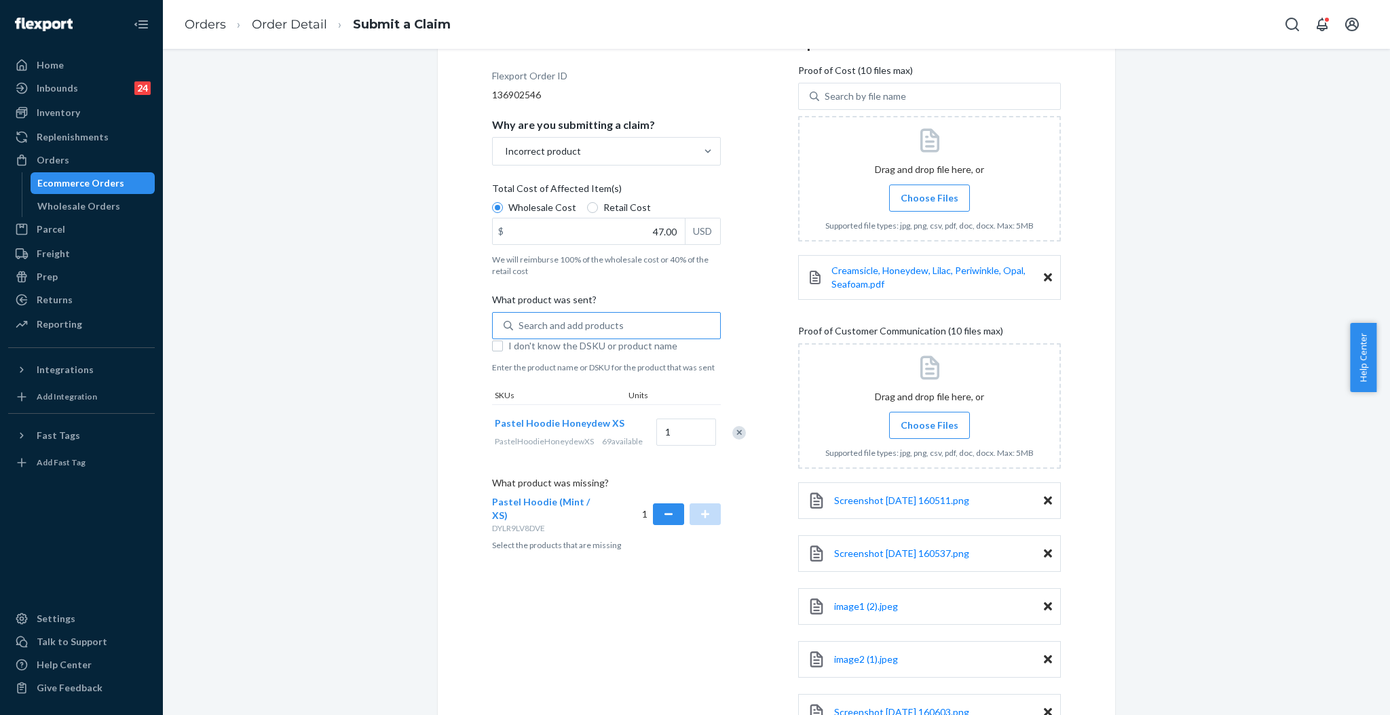
click at [924, 421] on span "Choose Files" at bounding box center [929, 426] width 58 height 14
click at [929, 421] on input "Choose Files" at bounding box center [929, 425] width 1 height 15
click at [920, 419] on span "Choose Files" at bounding box center [929, 426] width 58 height 14
click at [929, 418] on input "Choose Files" at bounding box center [929, 425] width 1 height 15
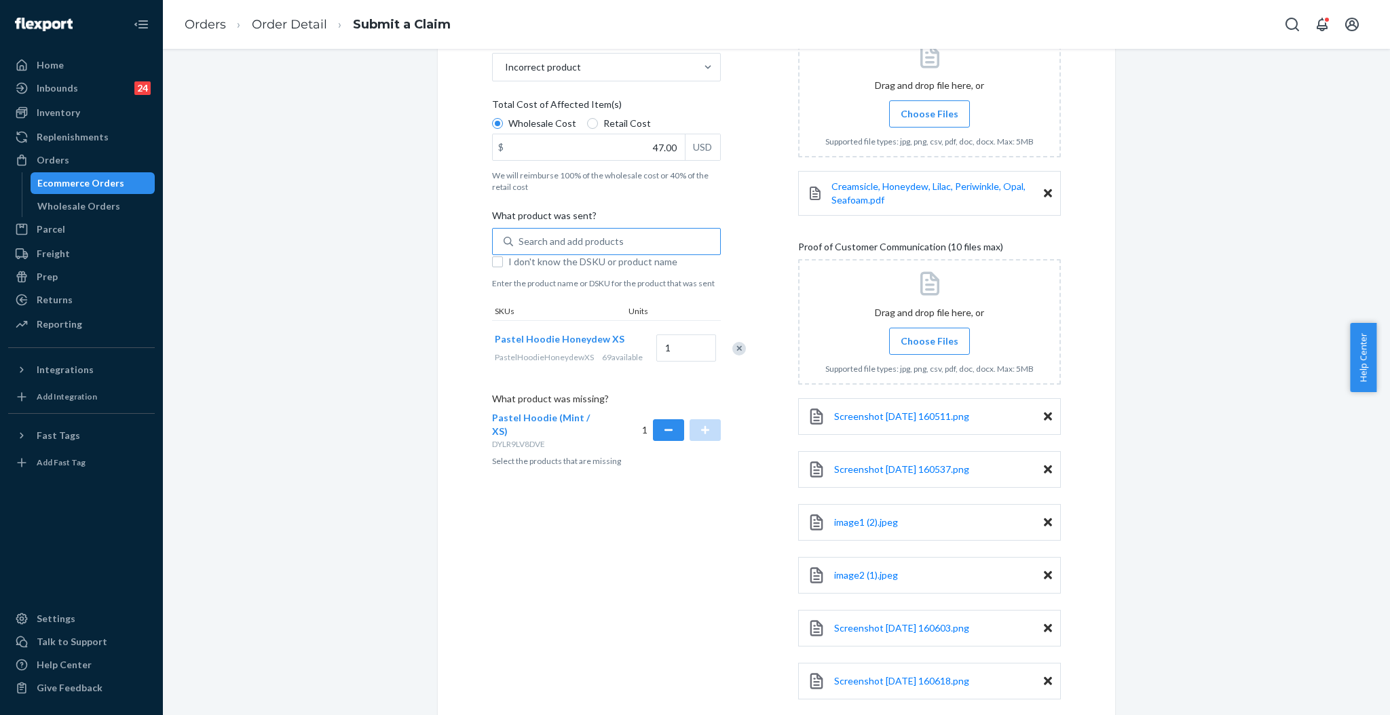
scroll to position [457, 0]
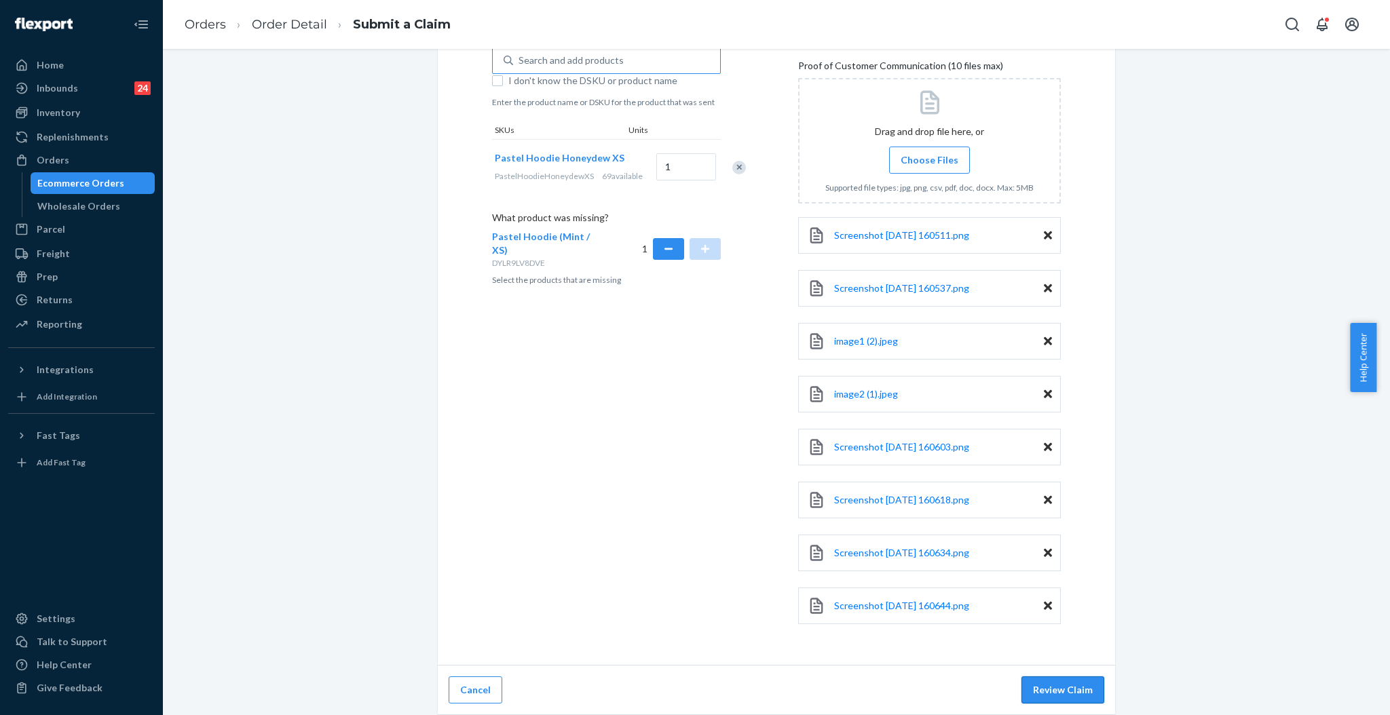
click at [1082, 689] on button "Review Claim" at bounding box center [1062, 690] width 83 height 27
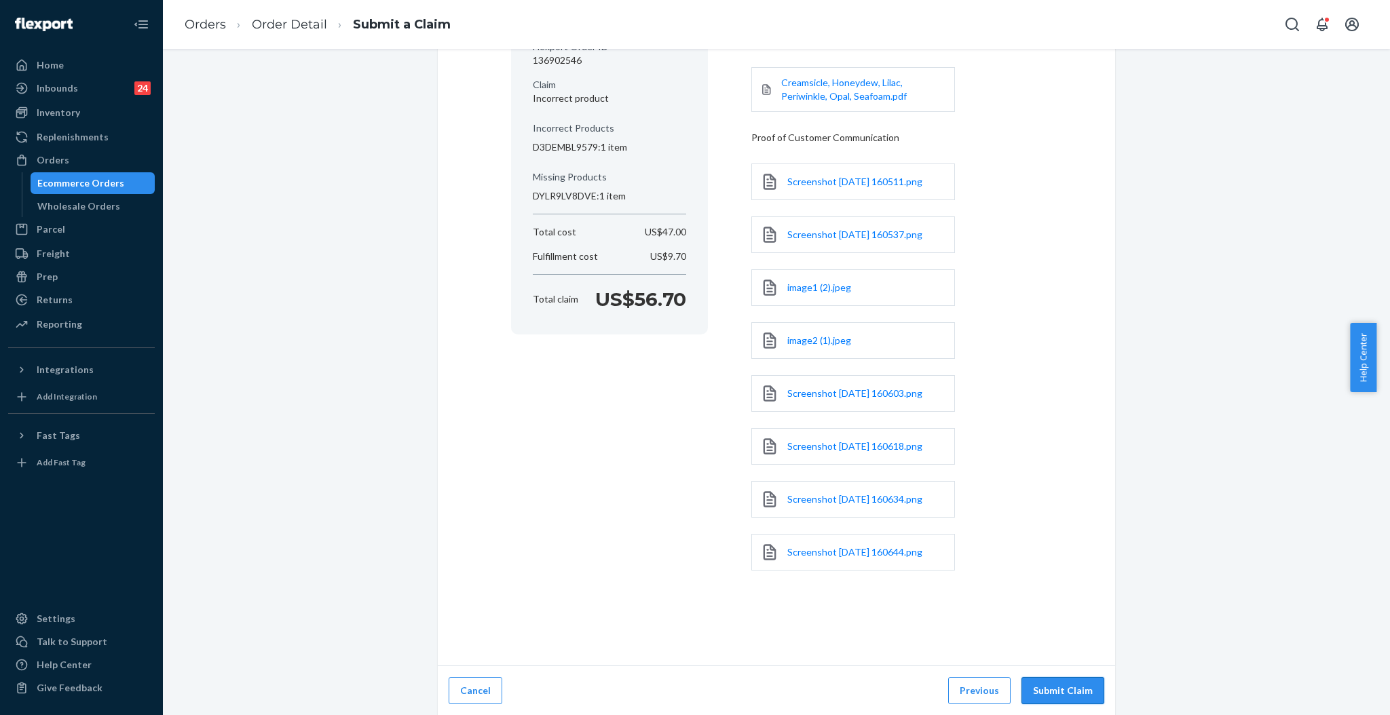
click at [1067, 687] on button "Submit Claim" at bounding box center [1062, 690] width 83 height 27
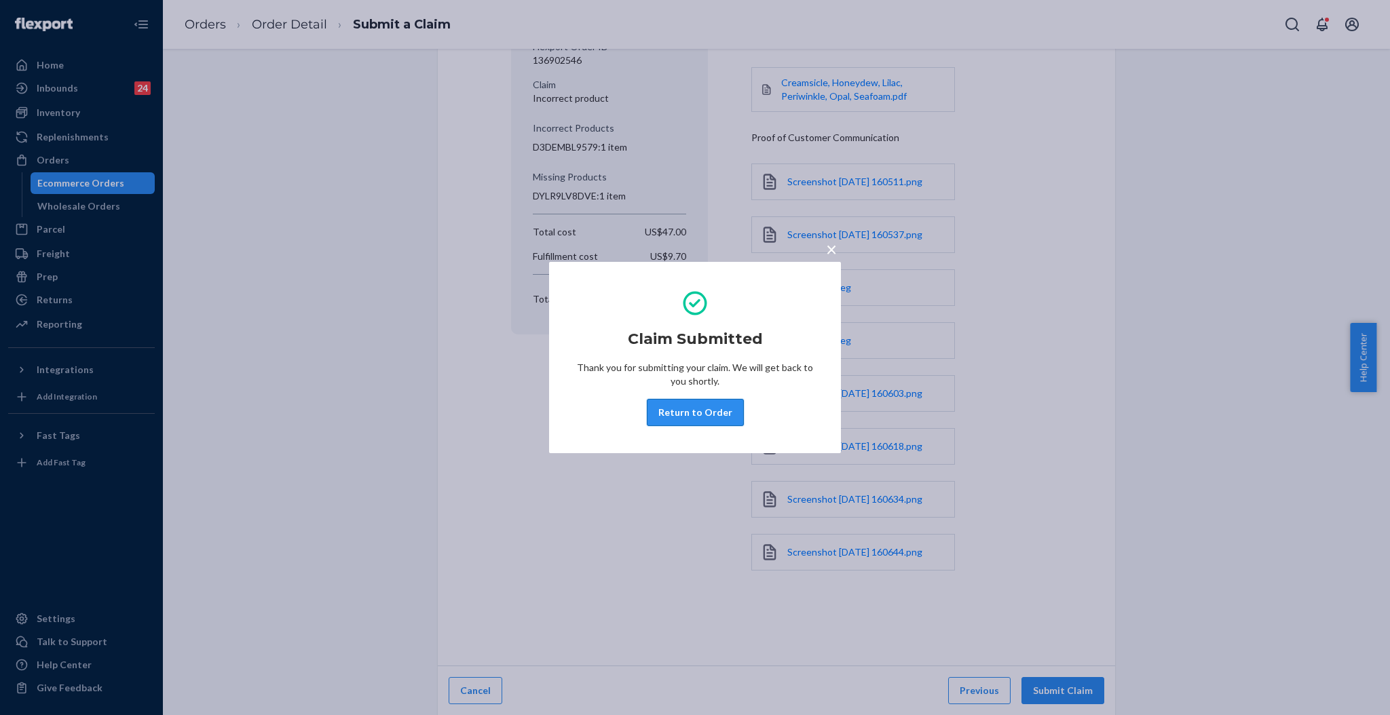
click at [695, 408] on button "Return to Order" at bounding box center [695, 412] width 97 height 27
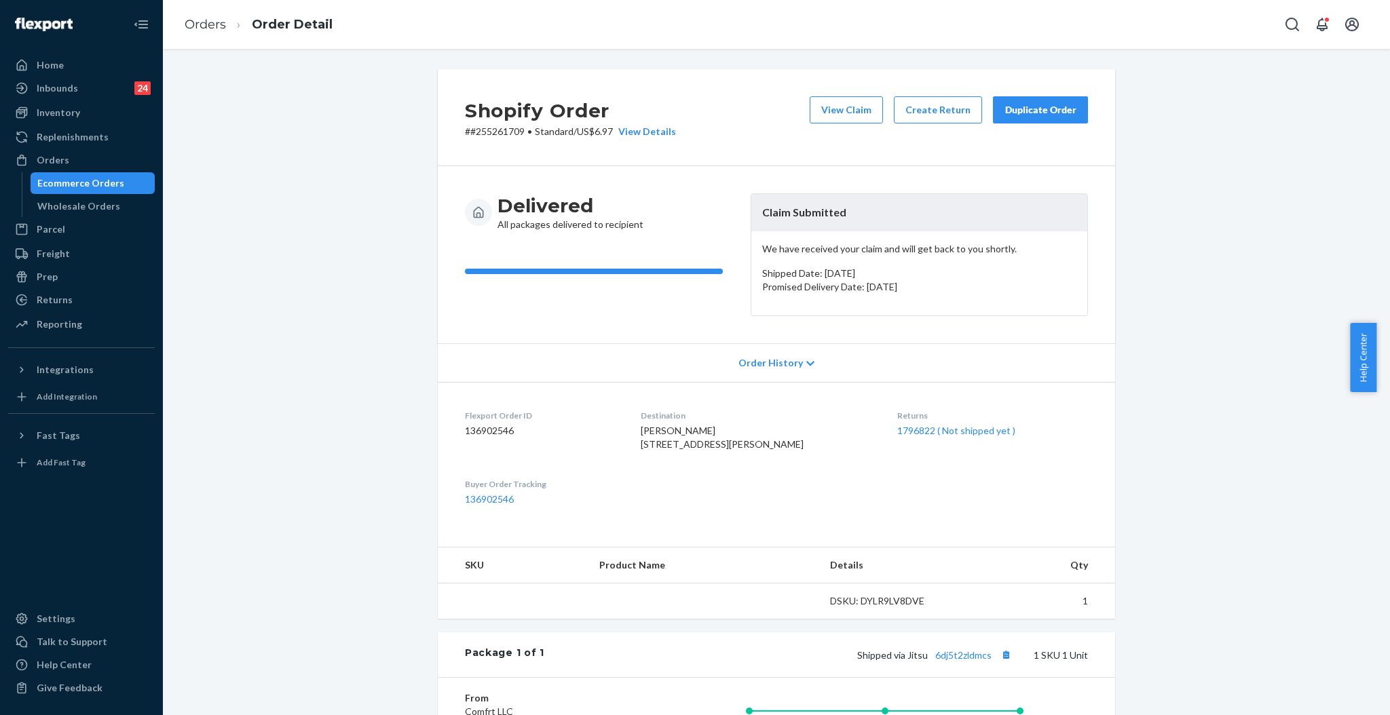
click at [474, 130] on p "# #255261709 • Standard / US$6.97 View Details" at bounding box center [570, 132] width 211 height 14
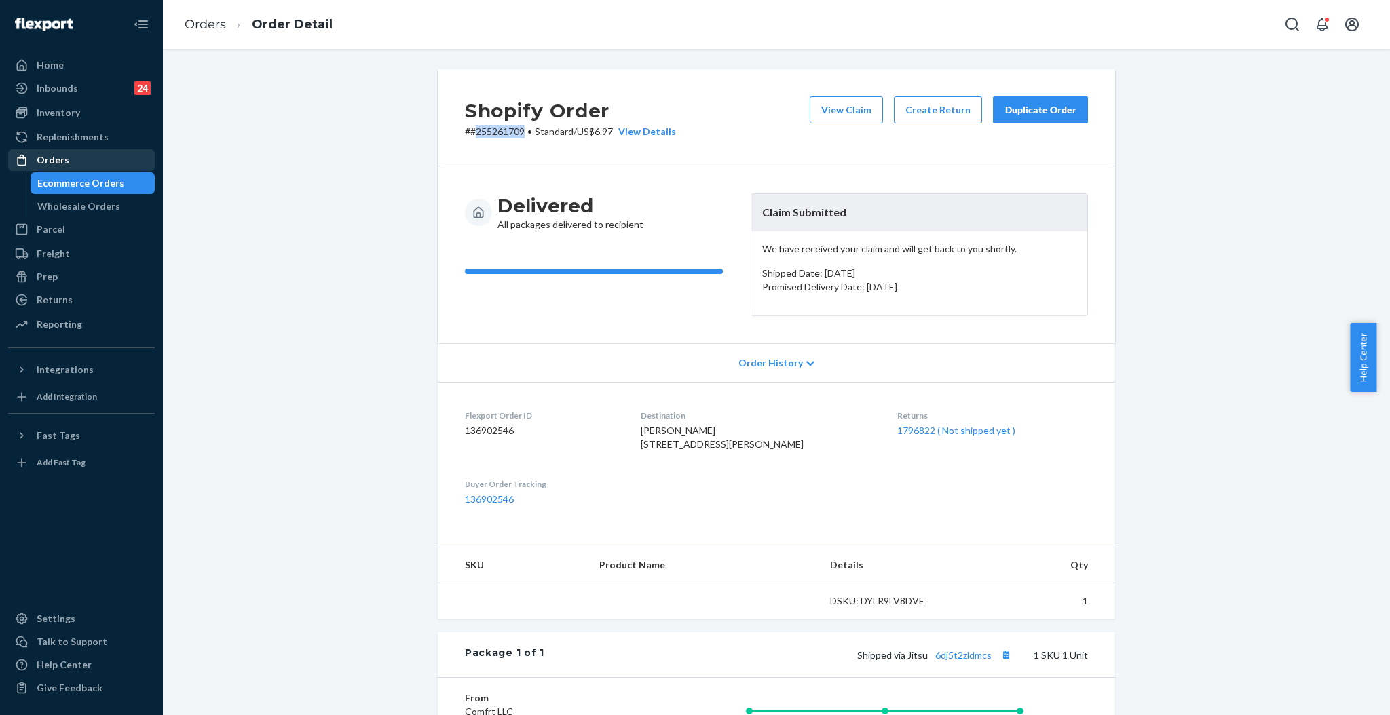
click at [39, 159] on div "Orders" at bounding box center [53, 160] width 33 height 14
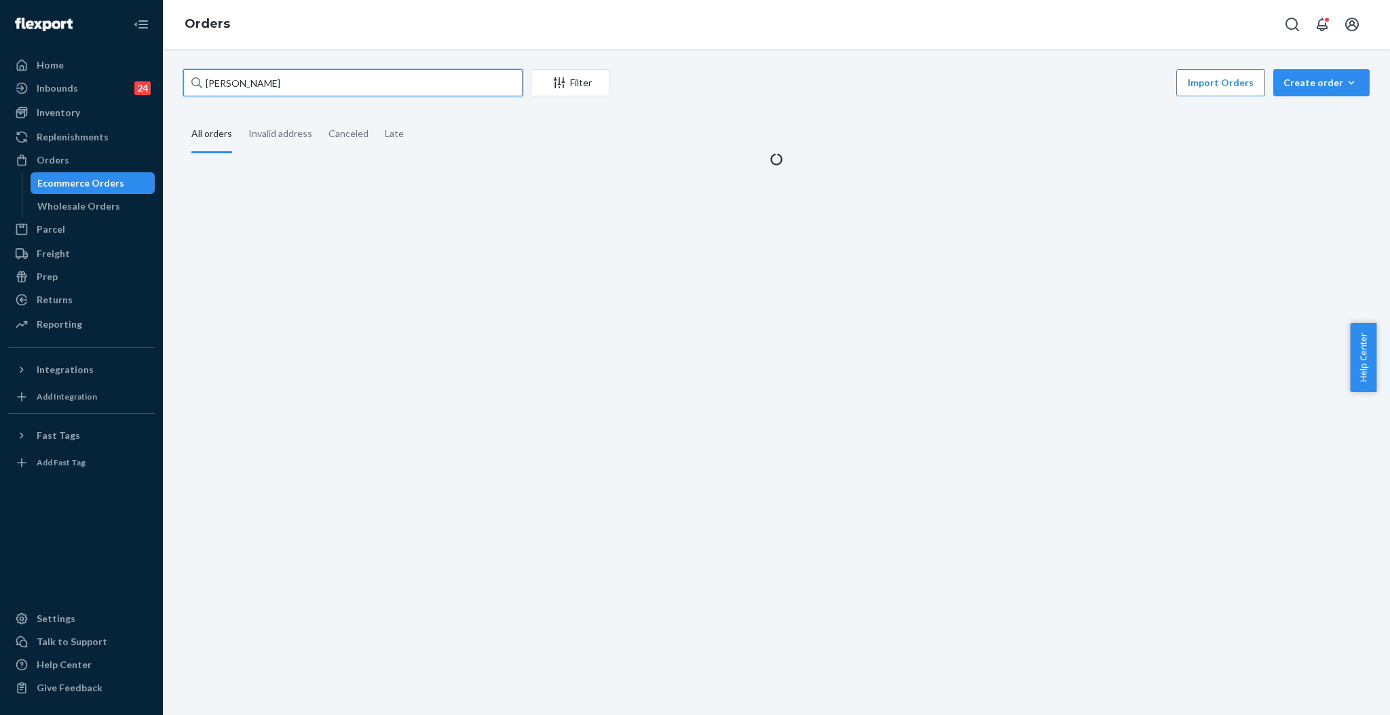
click at [438, 91] on input "SHOLOM PIEKARSKI" at bounding box center [352, 82] width 339 height 27
paste input "#254616579"
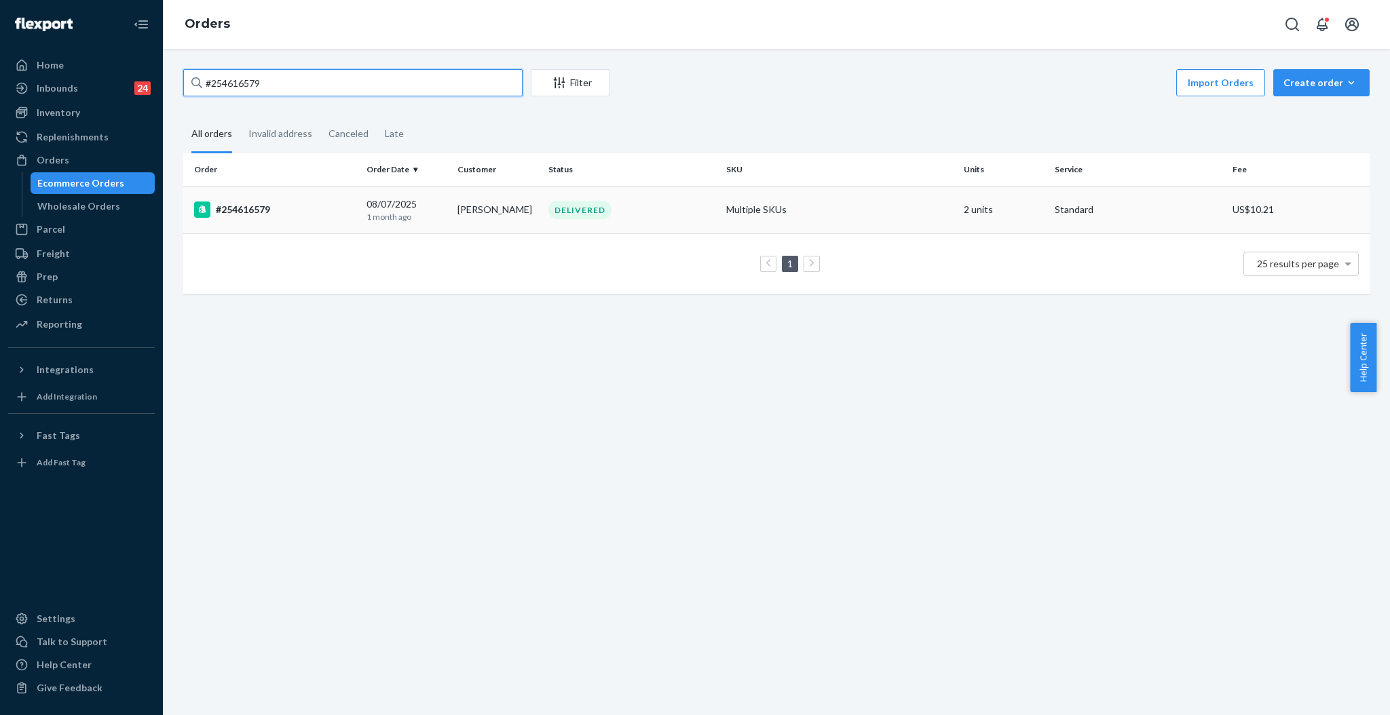
type input "#254616579"
click at [566, 221] on td "DELIVERED" at bounding box center [632, 210] width 178 height 48
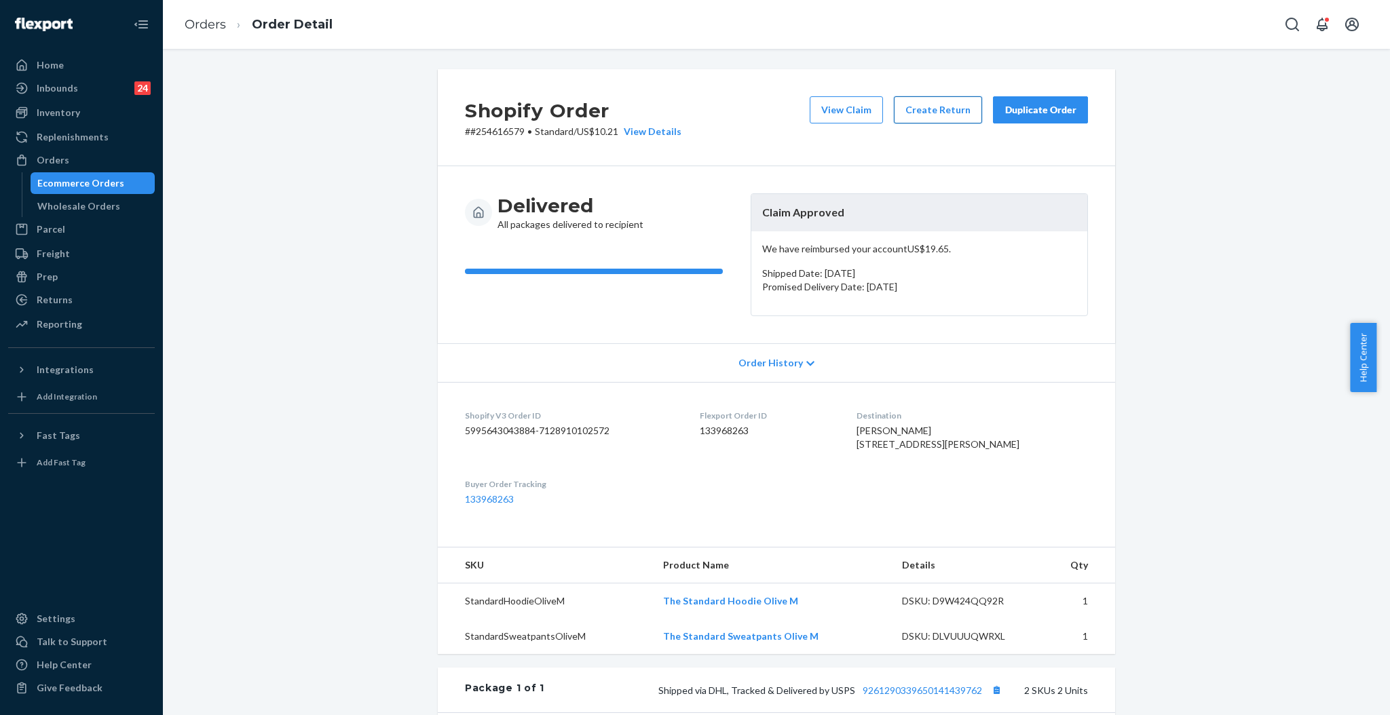
click at [953, 112] on button "Create Return" at bounding box center [938, 109] width 88 height 27
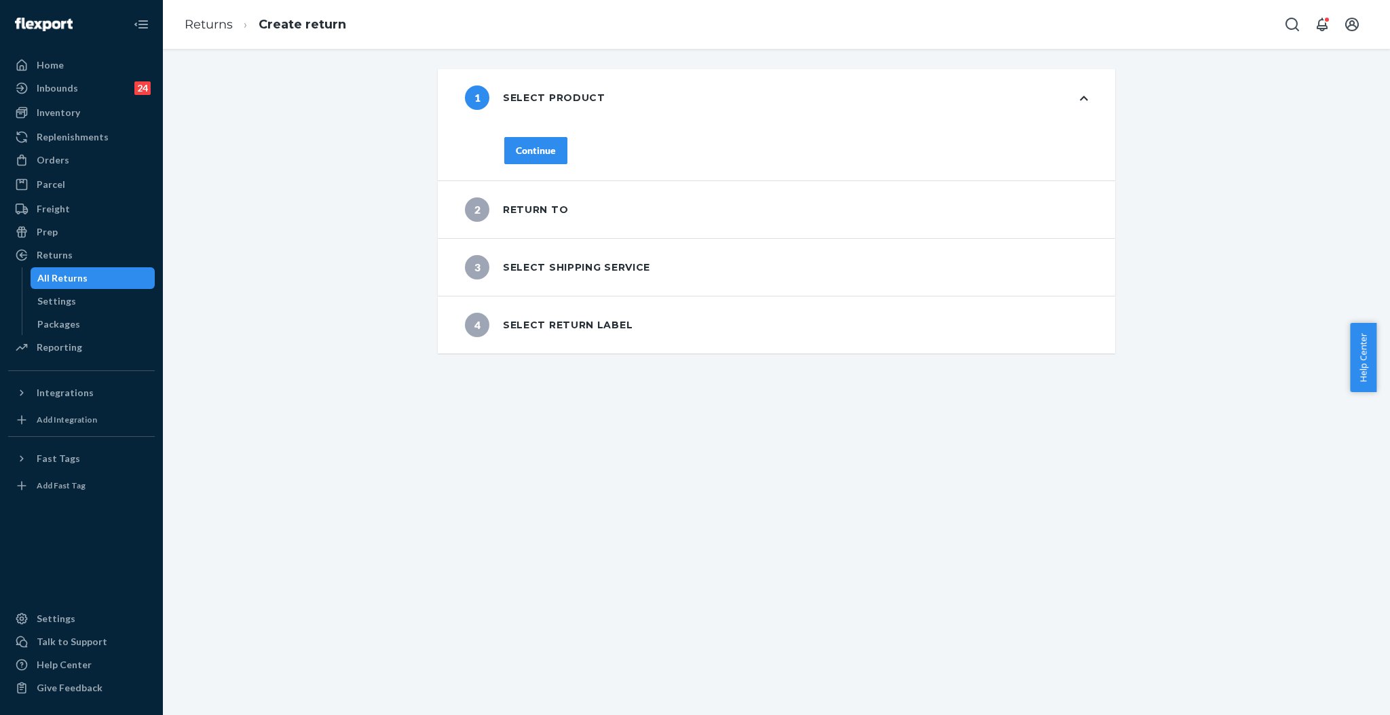
click at [518, 141] on button "Continue" at bounding box center [535, 150] width 63 height 27
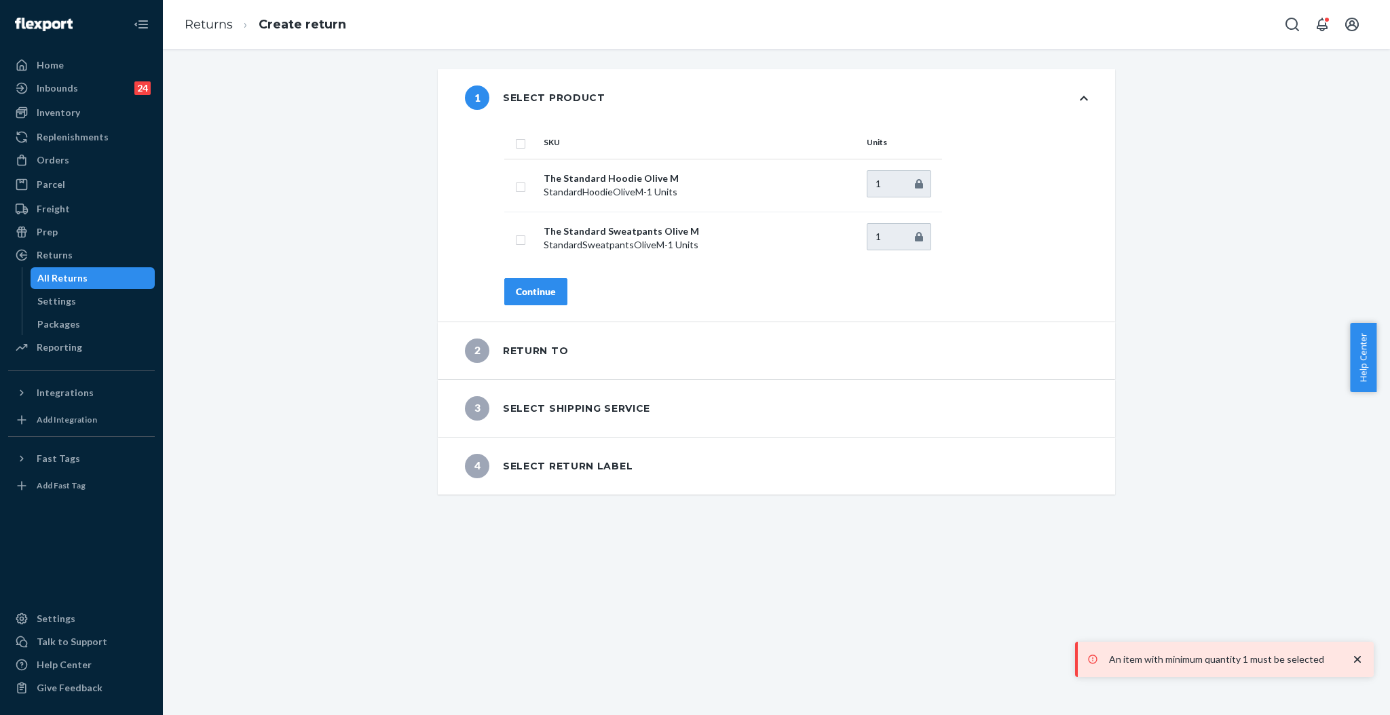
click at [506, 146] on th at bounding box center [521, 142] width 34 height 33
click at [517, 144] on input "checkbox" at bounding box center [520, 142] width 11 height 14
checkbox input "true"
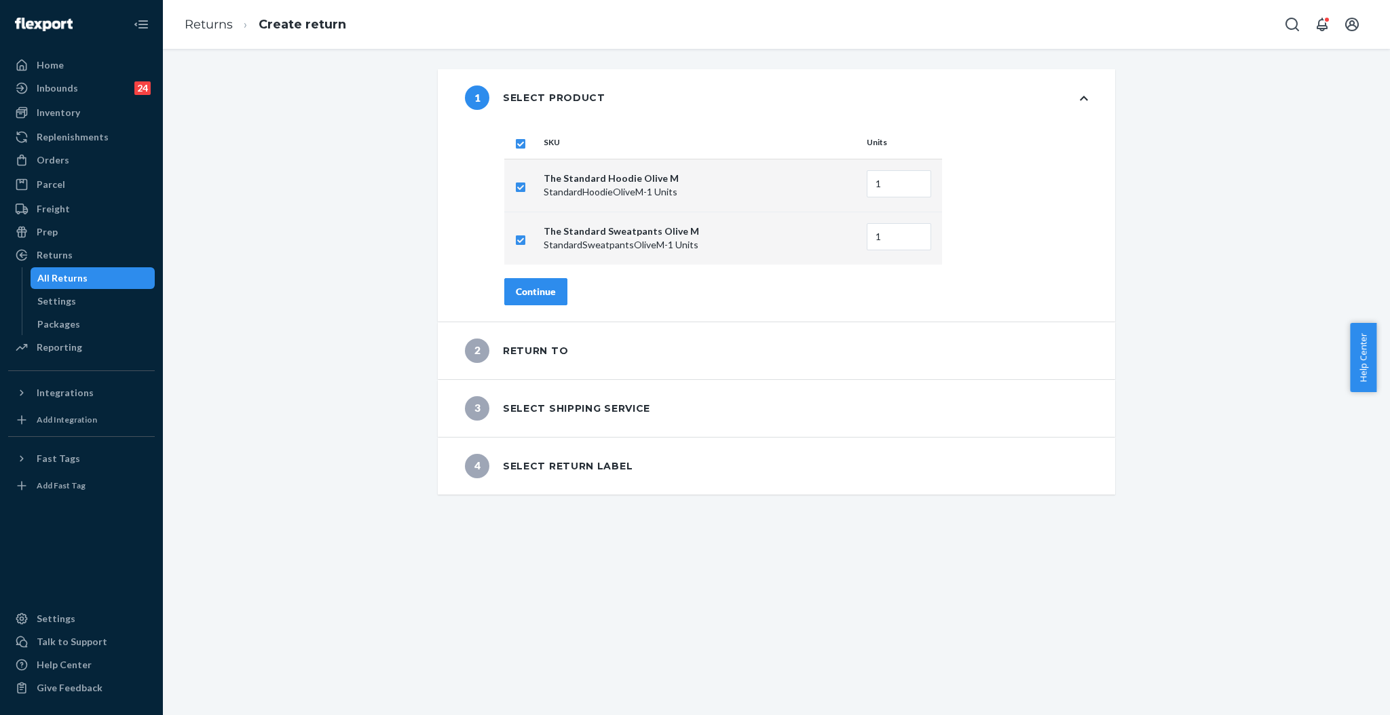
click at [535, 293] on div "Continue" at bounding box center [536, 292] width 40 height 14
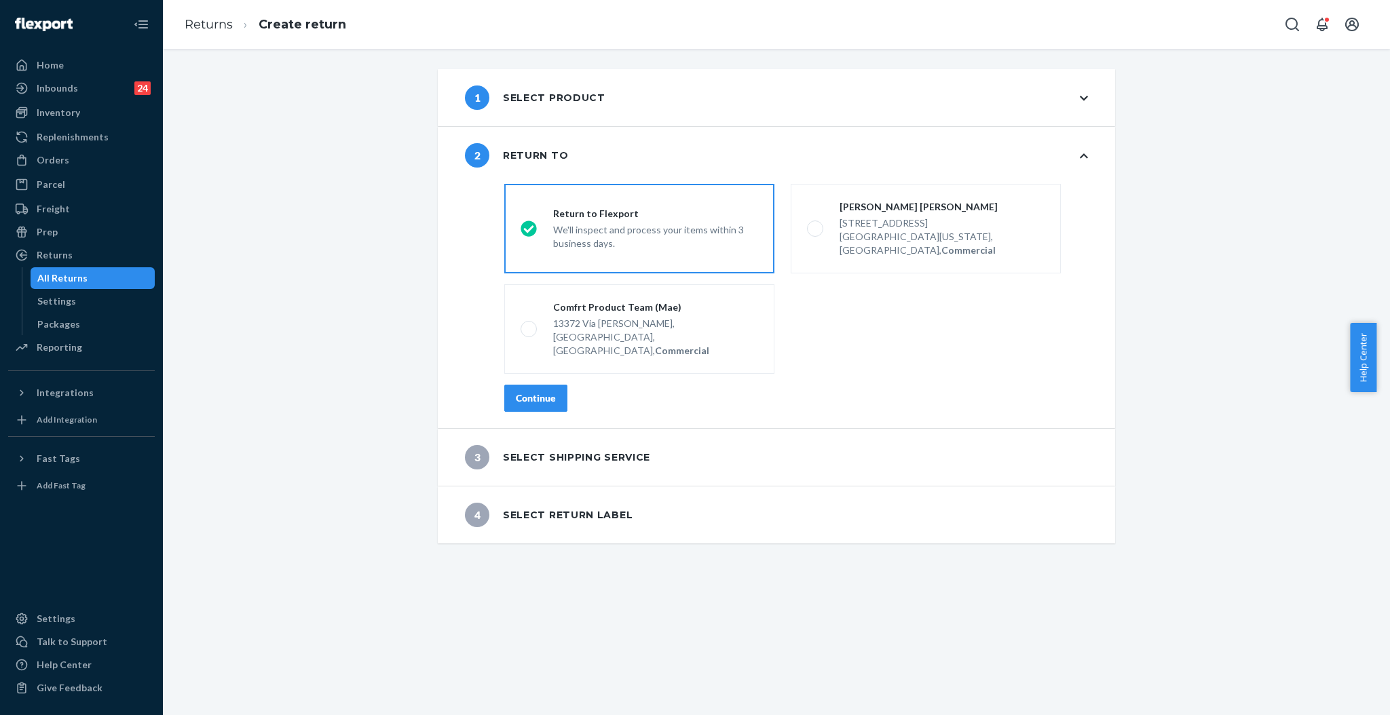
click at [535, 392] on div "Continue" at bounding box center [536, 399] width 40 height 14
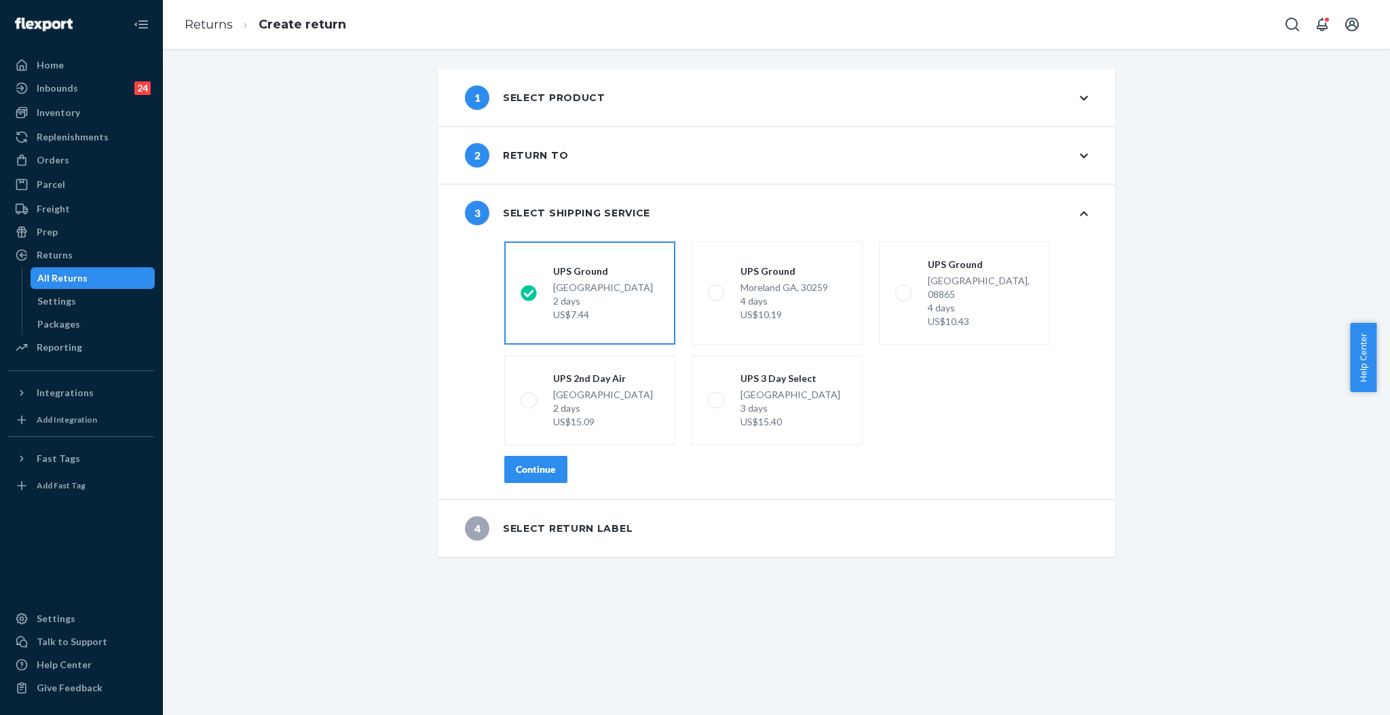
click at [548, 456] on button "Continue" at bounding box center [535, 469] width 63 height 27
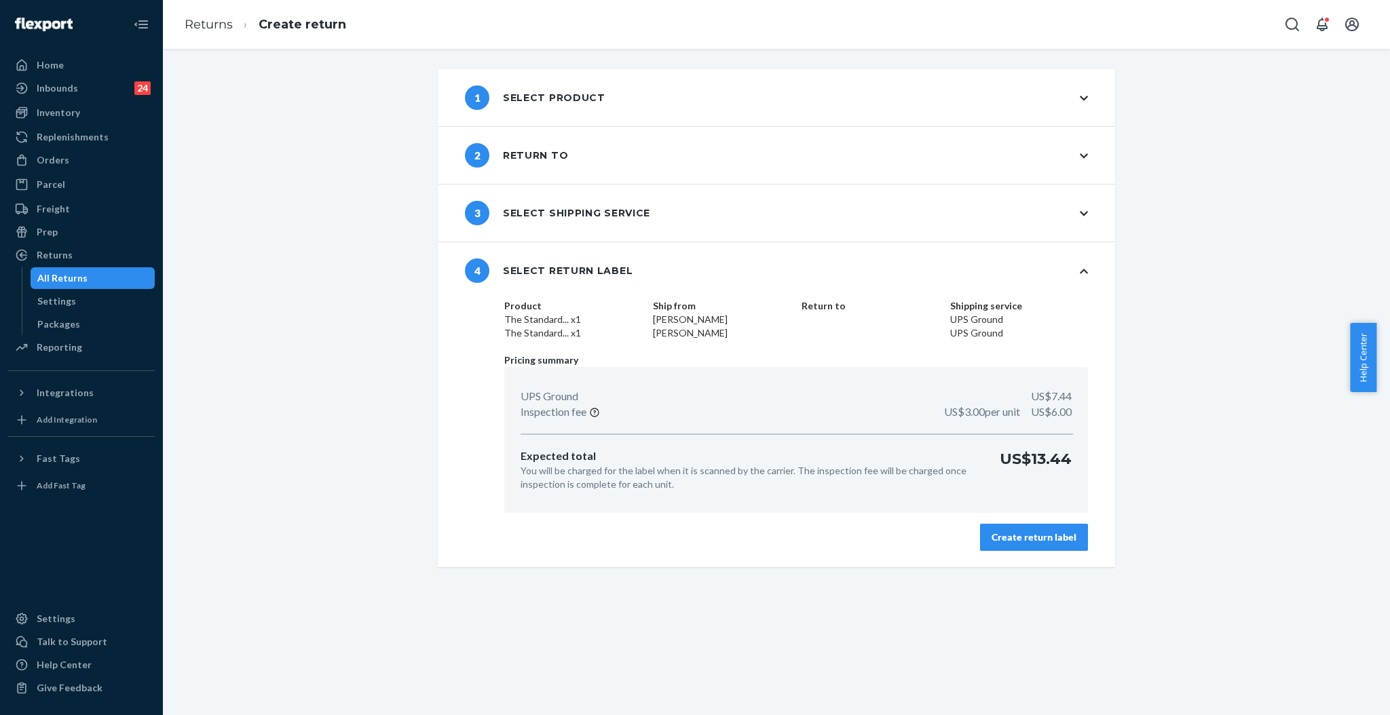
click at [1059, 537] on div "Create return label" at bounding box center [1033, 538] width 85 height 14
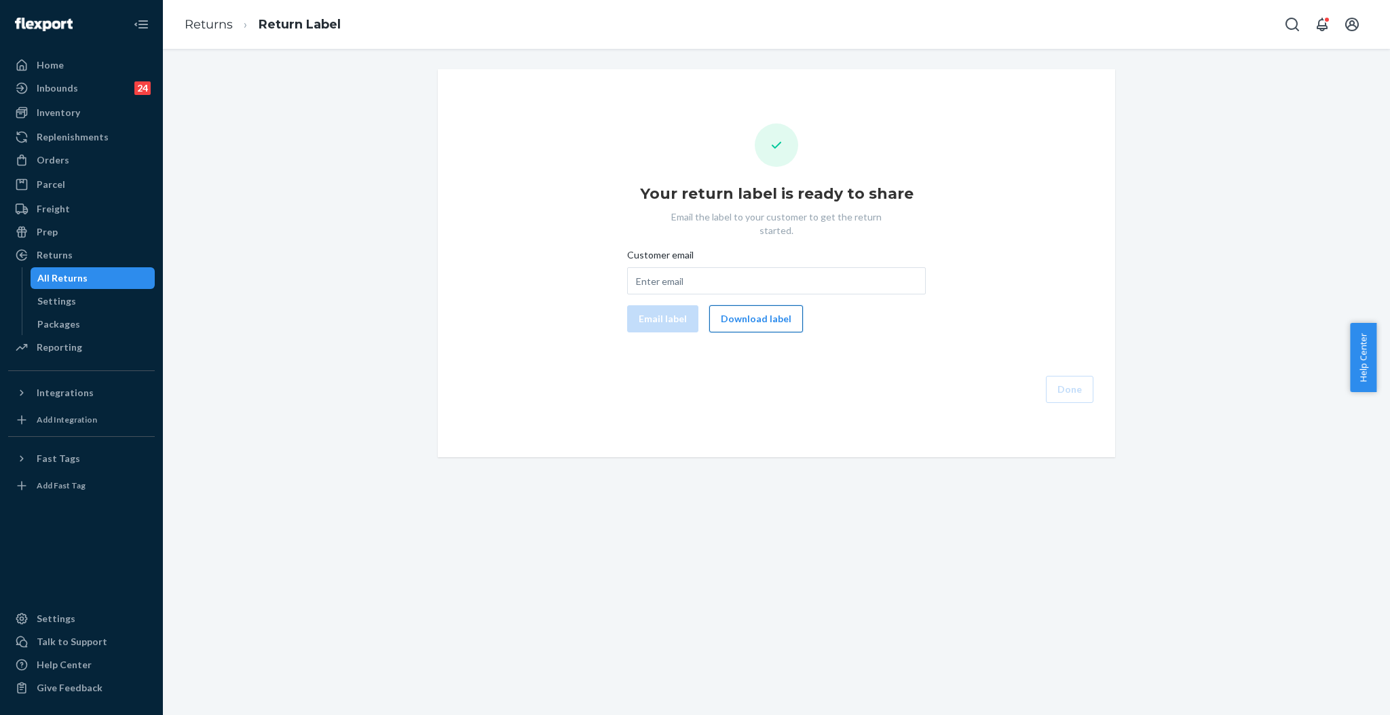
click at [765, 311] on button "Download label" at bounding box center [756, 318] width 94 height 27
click at [41, 163] on div "Orders" at bounding box center [53, 160] width 33 height 14
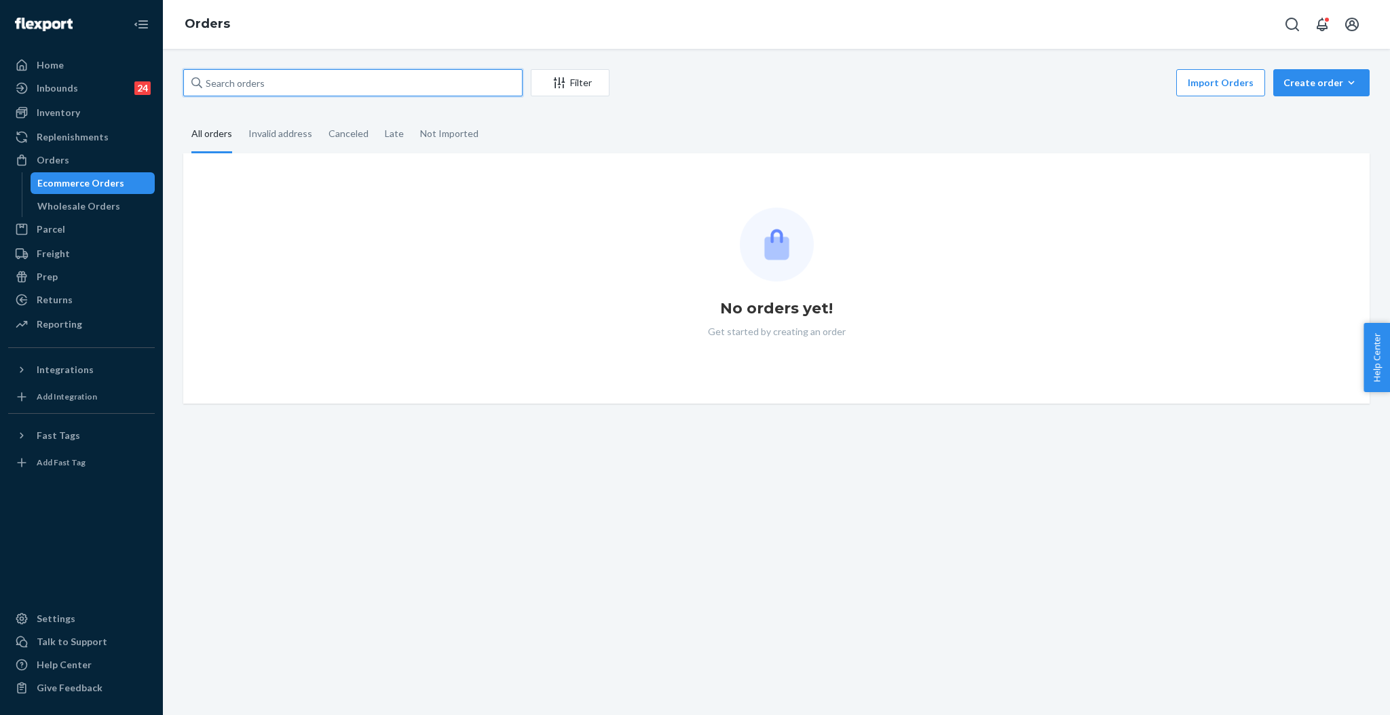
click at [288, 92] on input "text" at bounding box center [352, 82] width 339 height 27
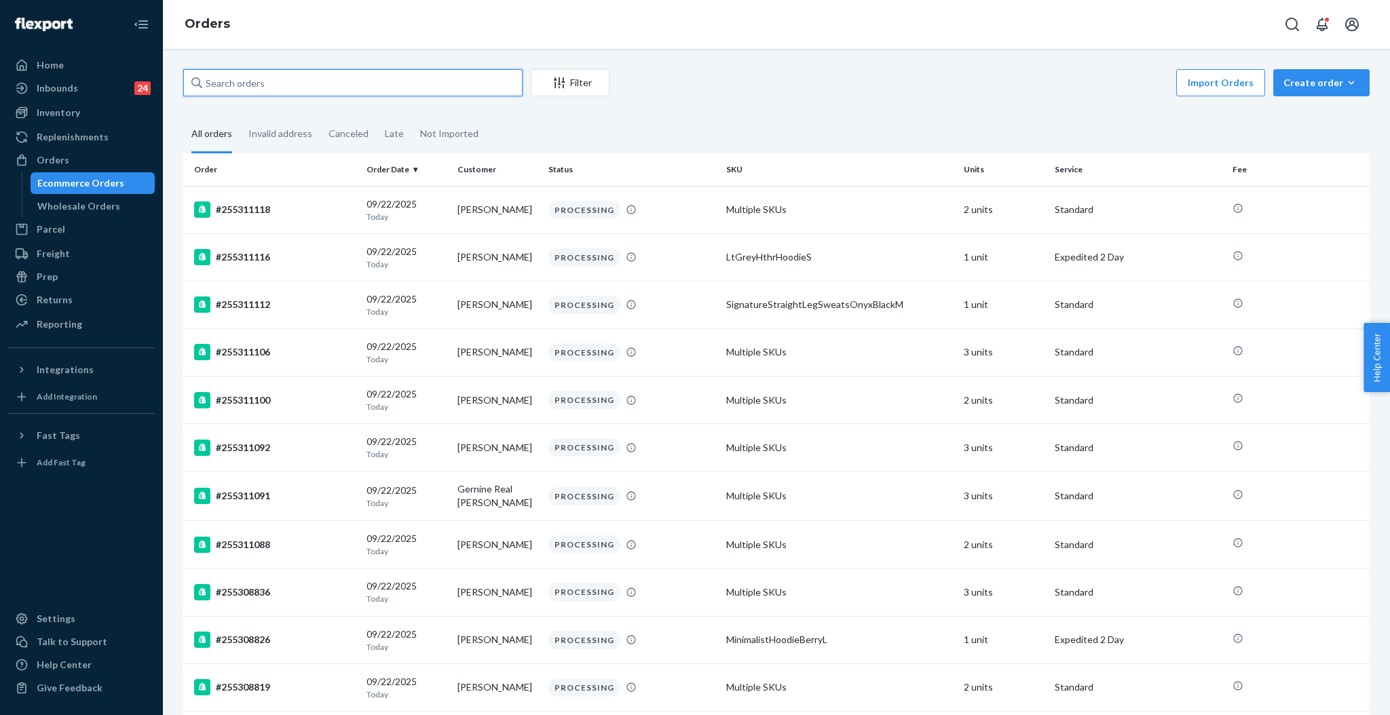
paste input "#255183128"
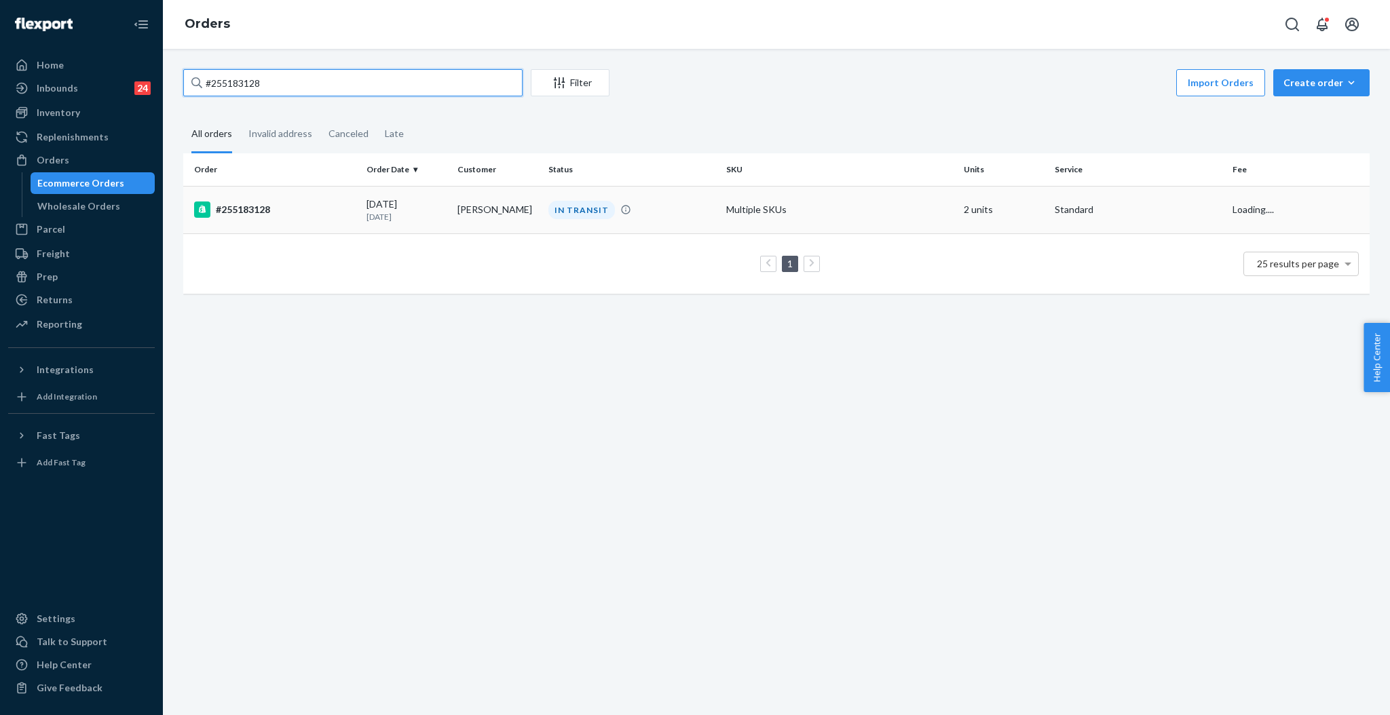
type input "#255183128"
click at [457, 204] on td "[PERSON_NAME]" at bounding box center [497, 210] width 91 height 48
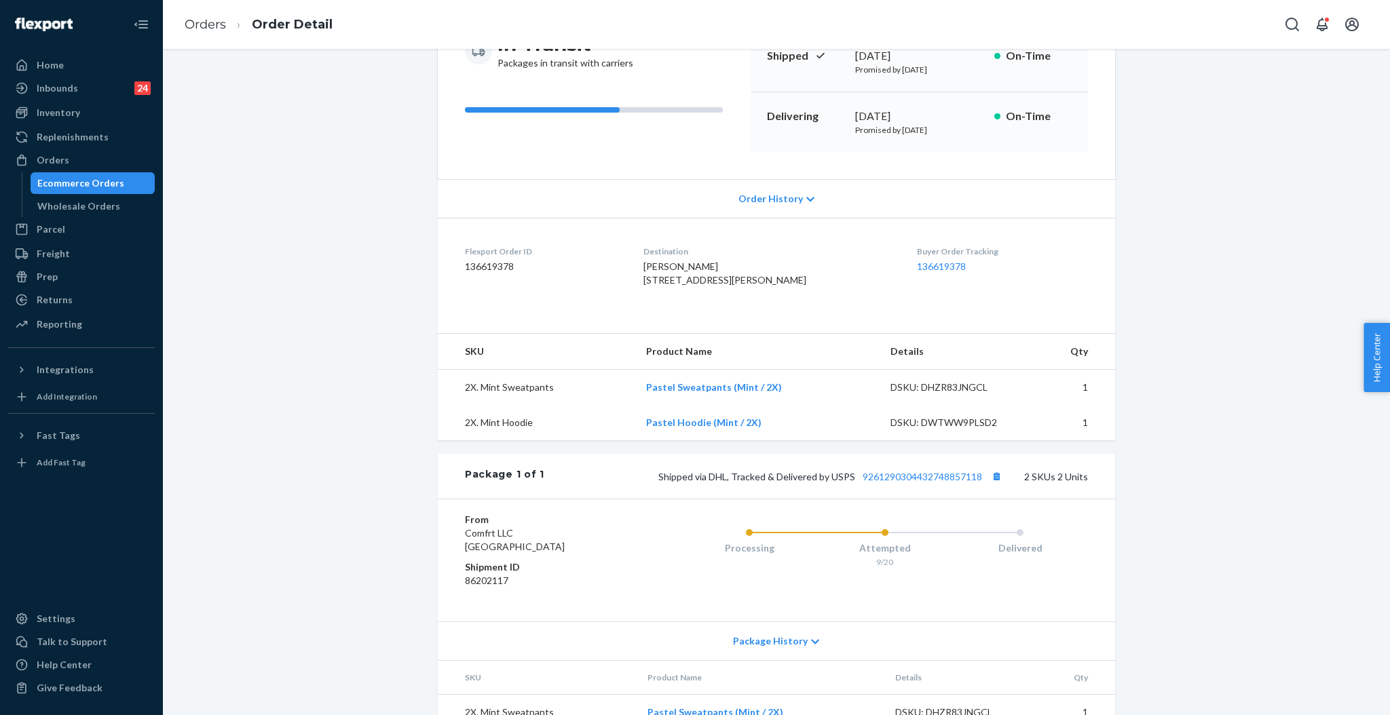
scroll to position [181, 0]
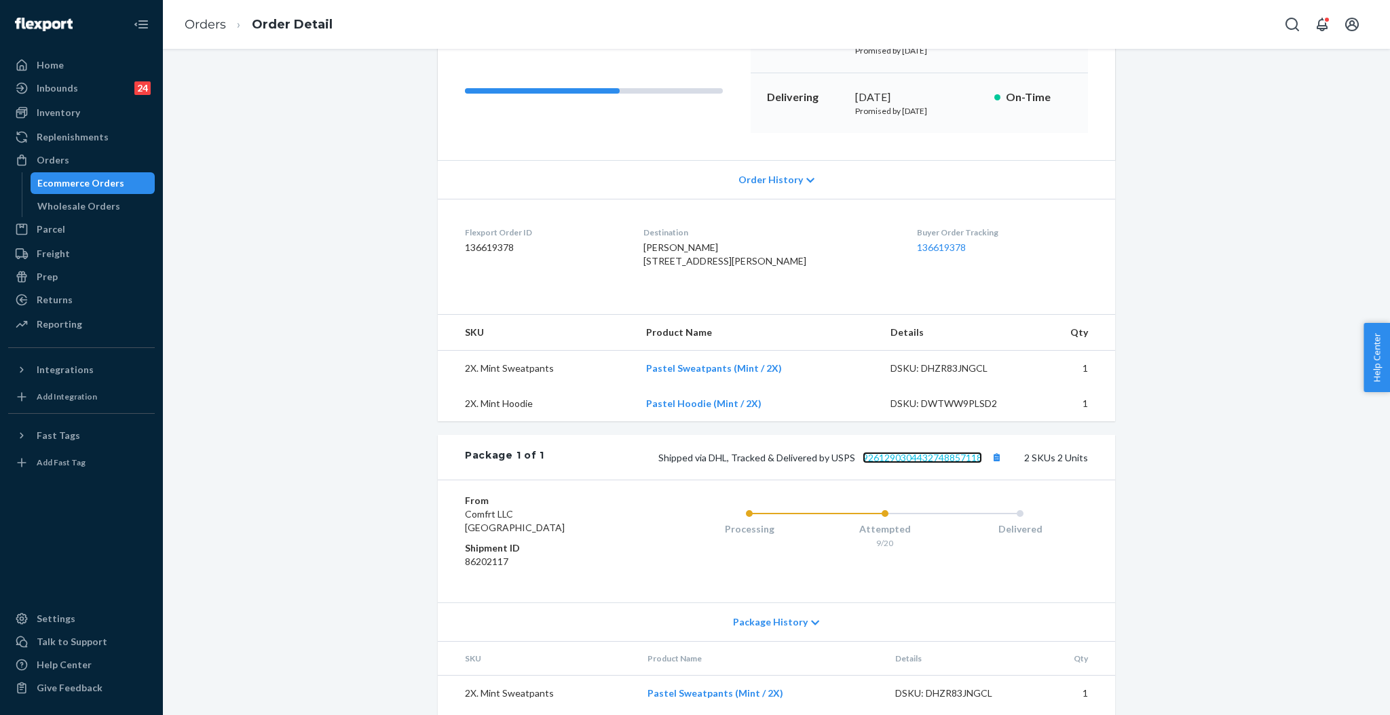
click at [930, 463] on link "9261290304432748857118" at bounding box center [921, 458] width 119 height 12
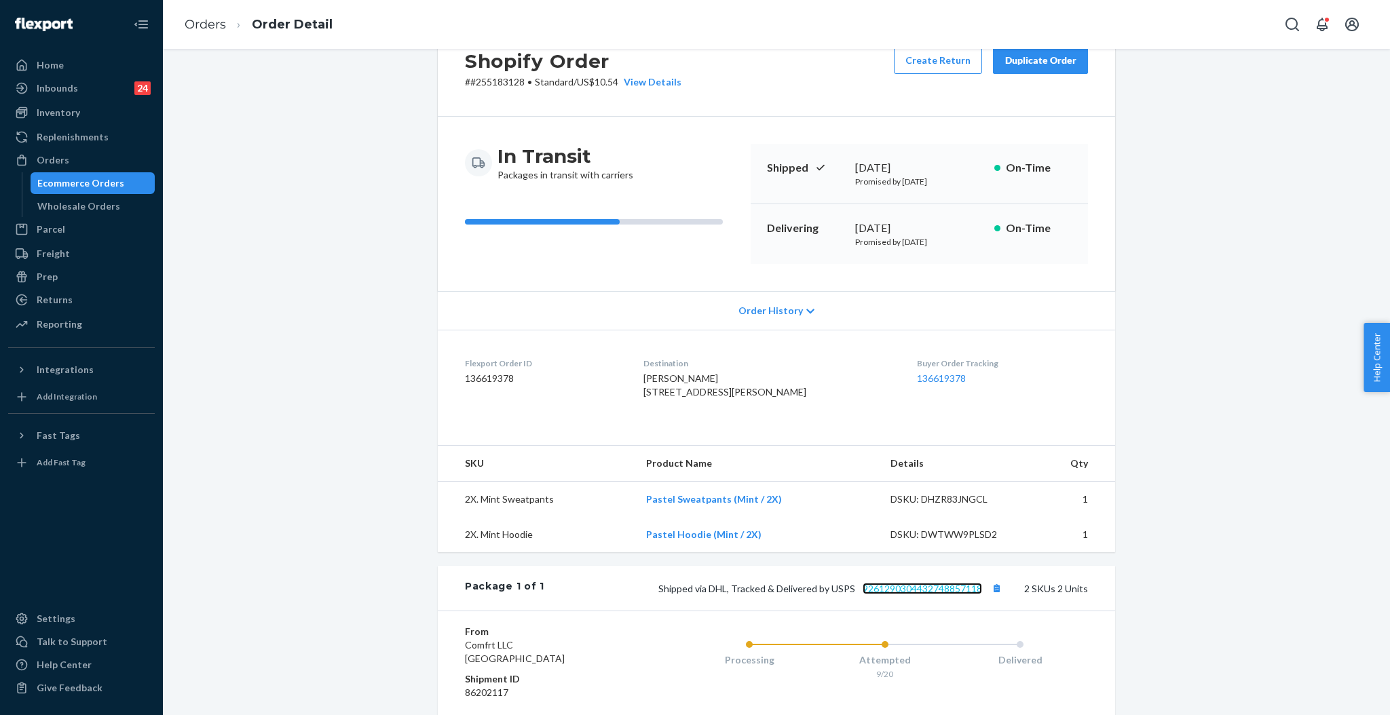
scroll to position [0, 0]
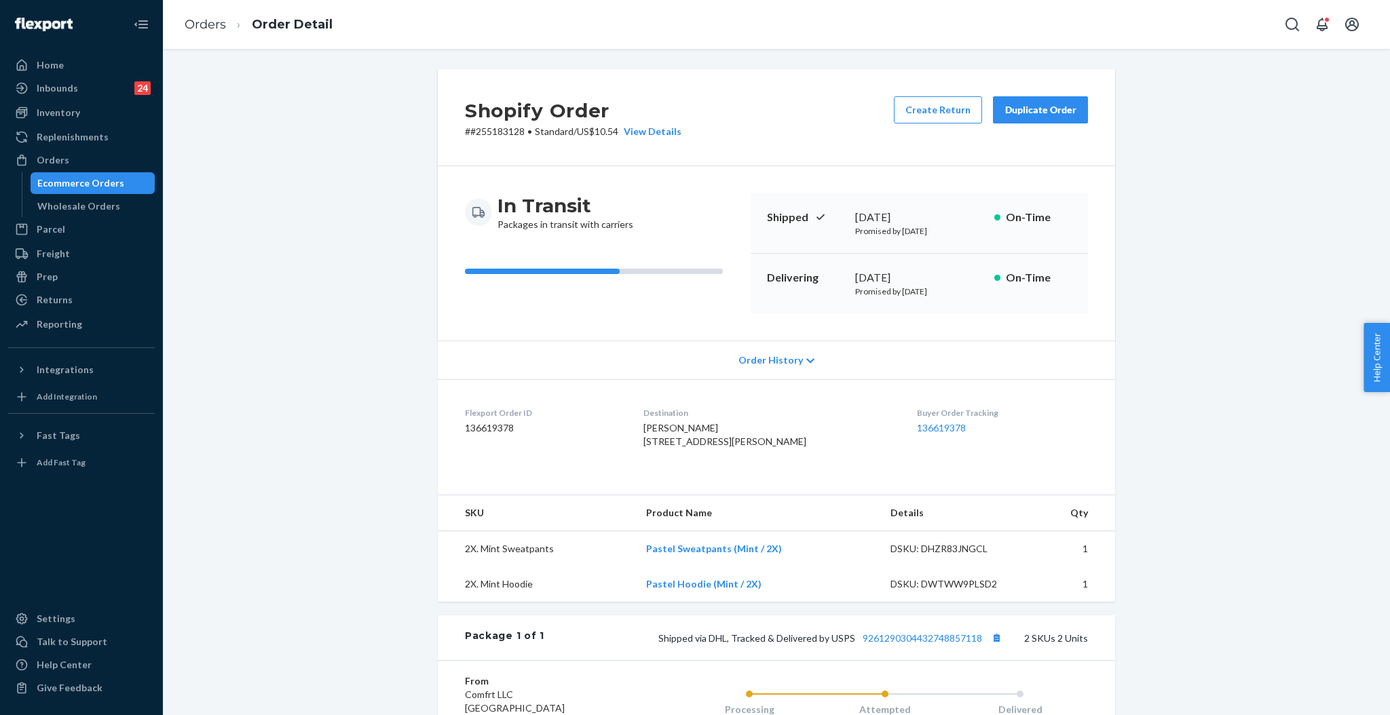
click at [1027, 107] on div "Duplicate Order" at bounding box center [1040, 110] width 72 height 14
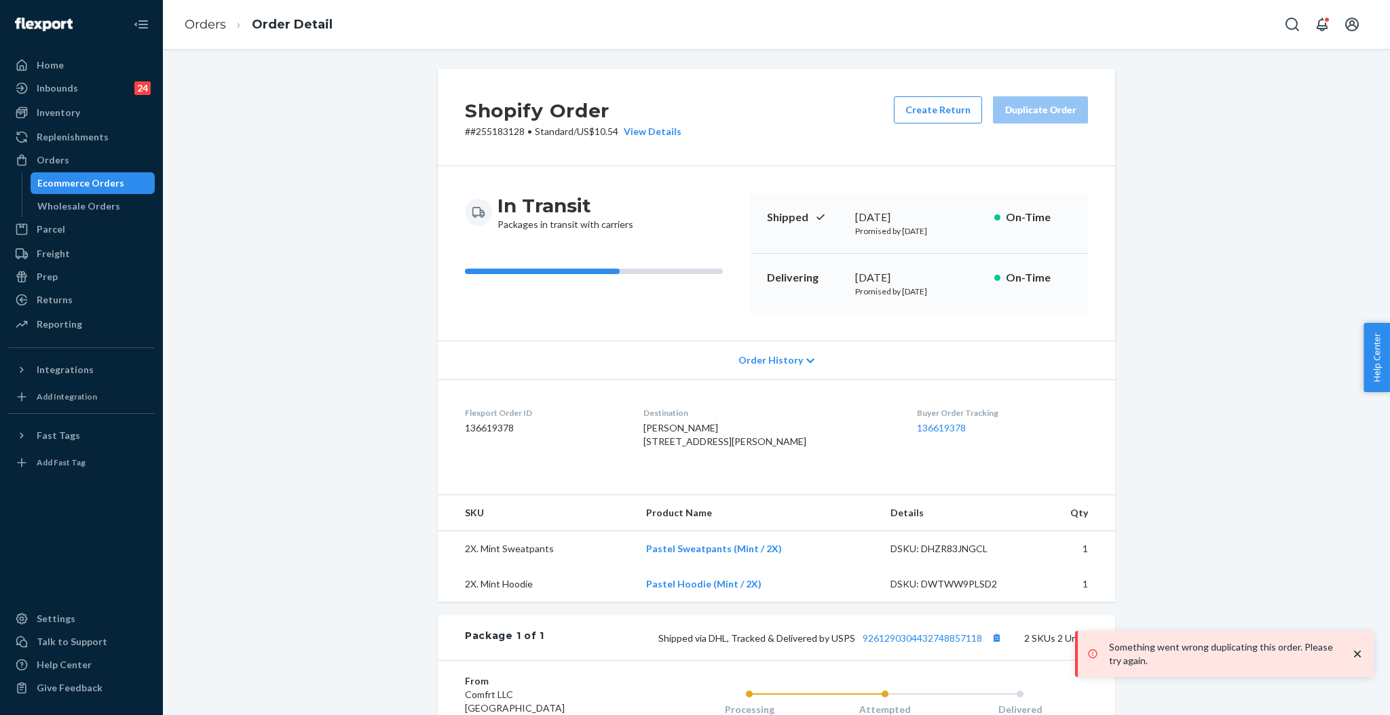
click at [1362, 650] on icon "close toast" at bounding box center [1357, 654] width 14 height 14
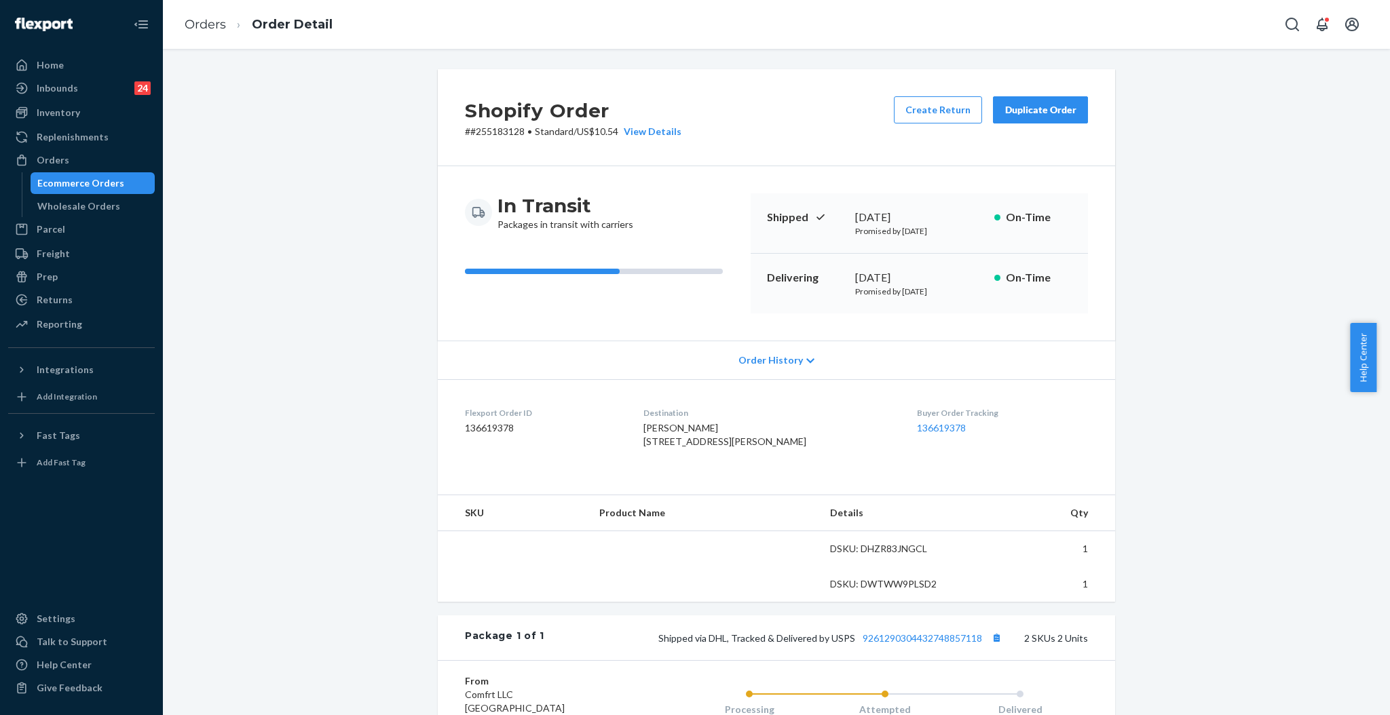
click at [1017, 113] on div "Duplicate Order" at bounding box center [1040, 110] width 72 height 14
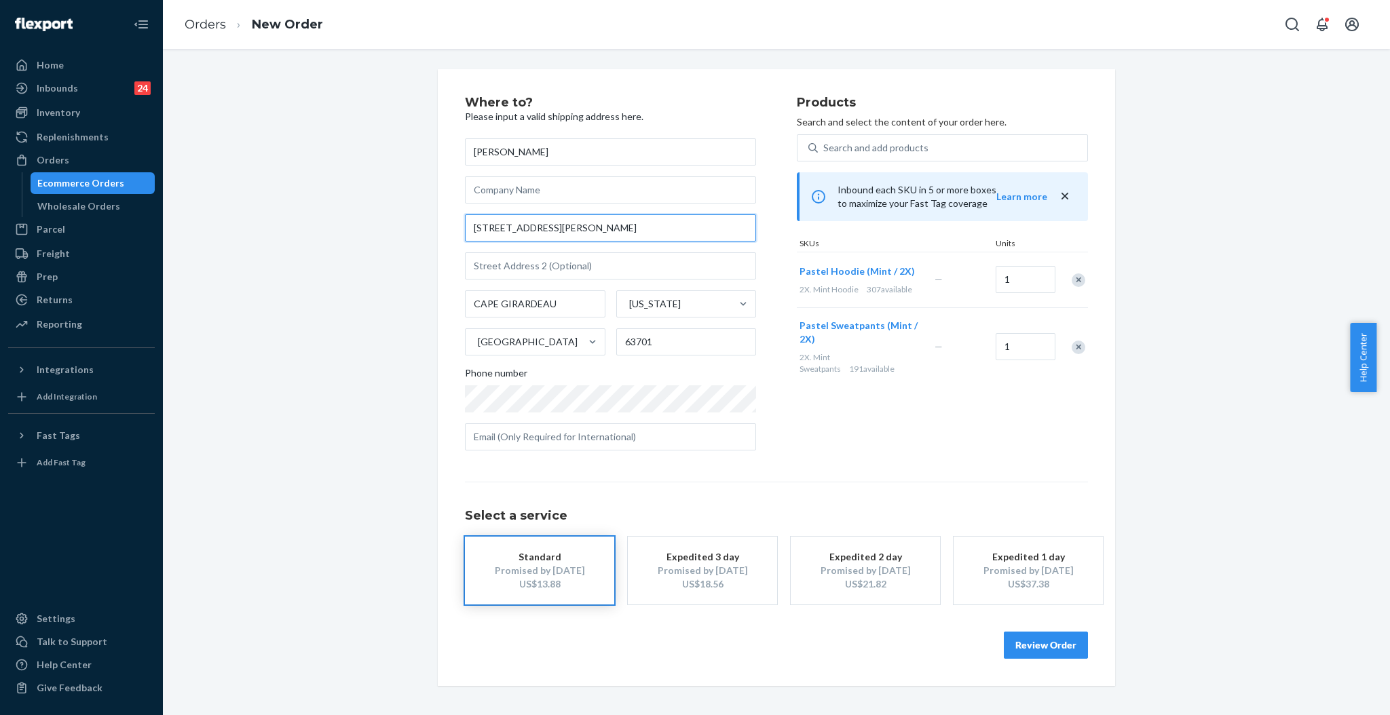
drag, startPoint x: 535, startPoint y: 222, endPoint x: 411, endPoint y: 213, distance: 123.8
click at [411, 213] on div "Where to? Please input a valid shipping address here. Amanda Truman 120 TATE RD…" at bounding box center [776, 377] width 1207 height 617
paste input "Kate Dr."
type input "120 Kate Dr"
type input "Sikeston"
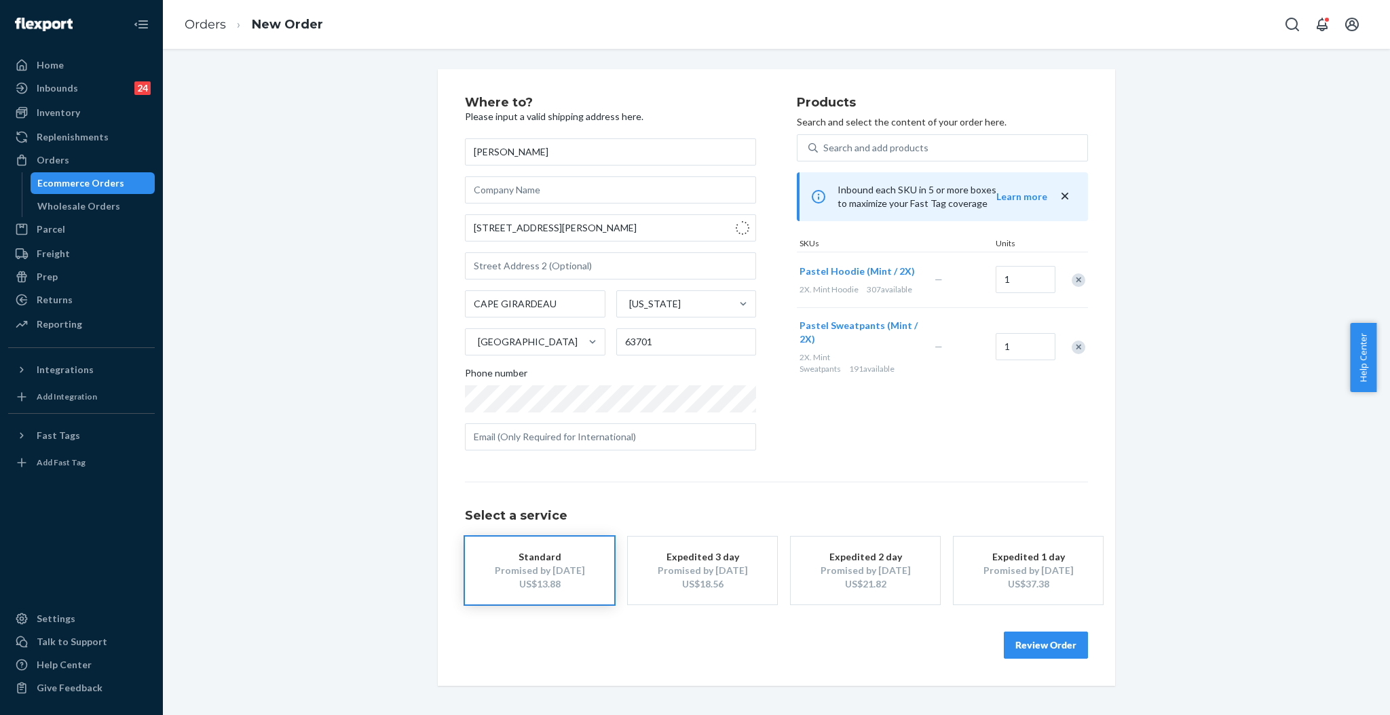
type input "63801"
click at [1058, 642] on button "Review Order" at bounding box center [1046, 645] width 84 height 27
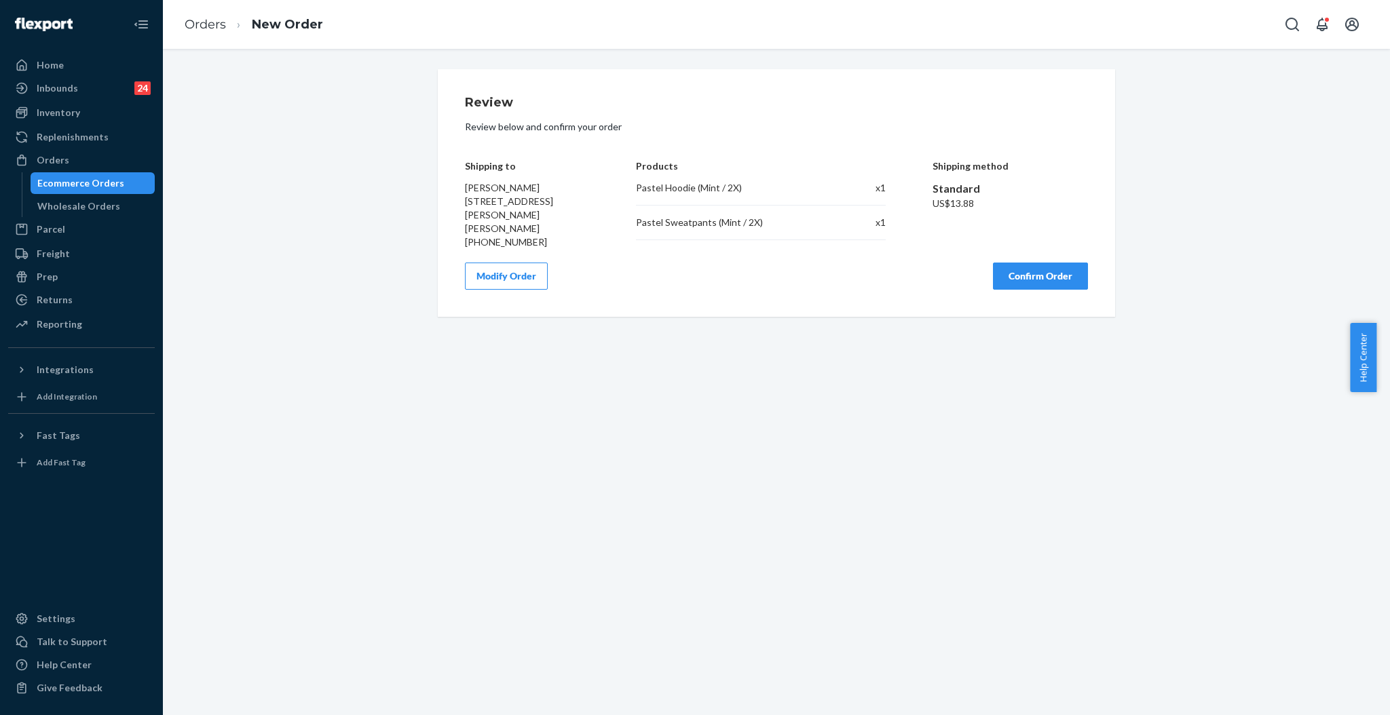
click at [1025, 272] on button "Confirm Order" at bounding box center [1040, 276] width 95 height 27
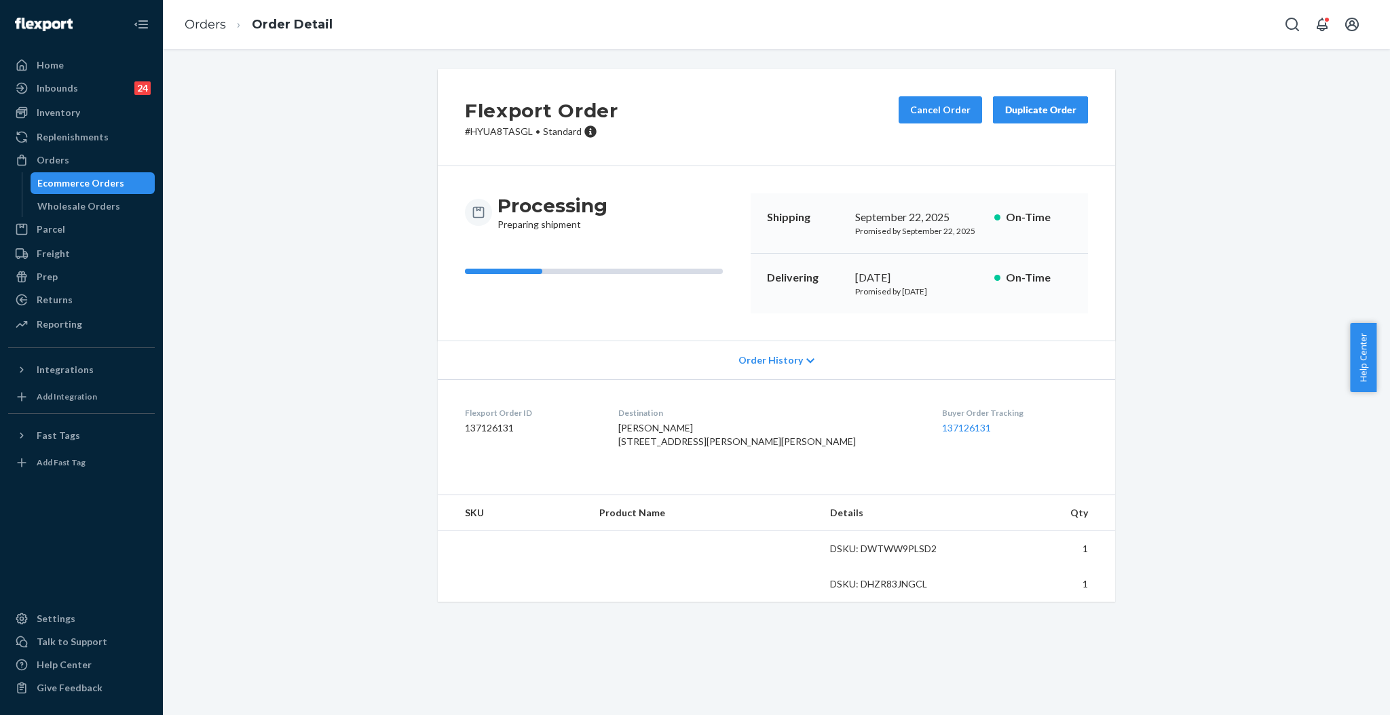
click at [499, 131] on p "# HYUA8TASGL • Standard" at bounding box center [541, 132] width 153 height 14
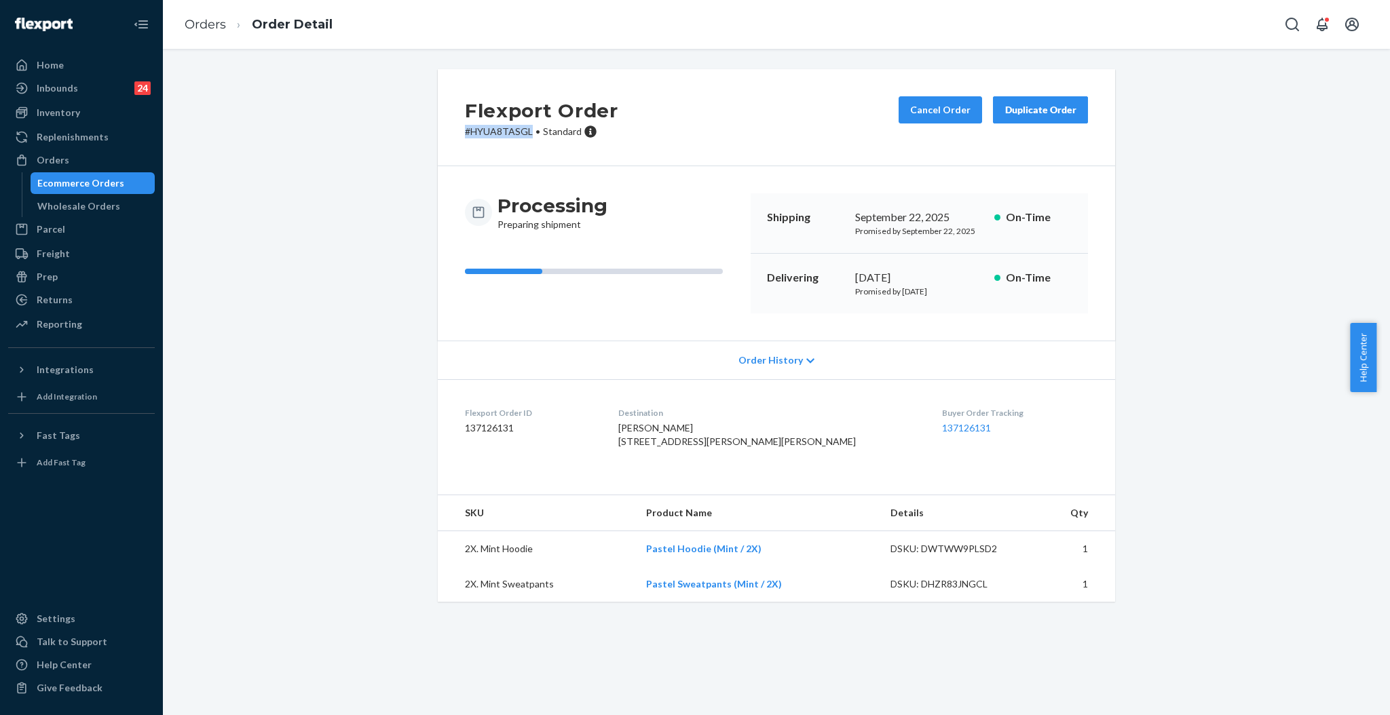
drag, startPoint x: 521, startPoint y: 134, endPoint x: 435, endPoint y: 135, distance: 86.2
click at [438, 135] on div "Flexport Order # HYUA8TASGL • Standard Cancel Order Duplicate Order" at bounding box center [776, 117] width 677 height 97
copy p "# HYUA8TASGL"
click at [78, 164] on div "Orders" at bounding box center [82, 160] width 144 height 19
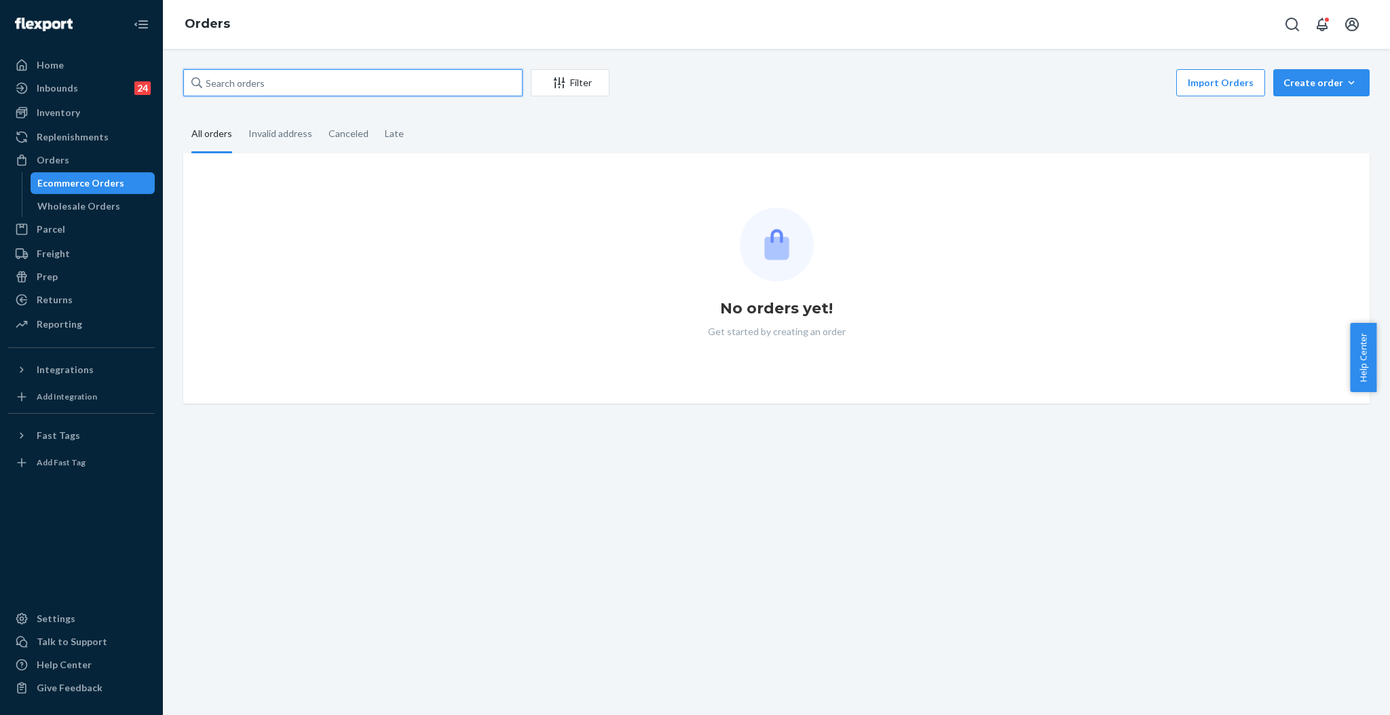
click at [305, 76] on input "text" at bounding box center [352, 82] width 339 height 27
paste input "#255091889"
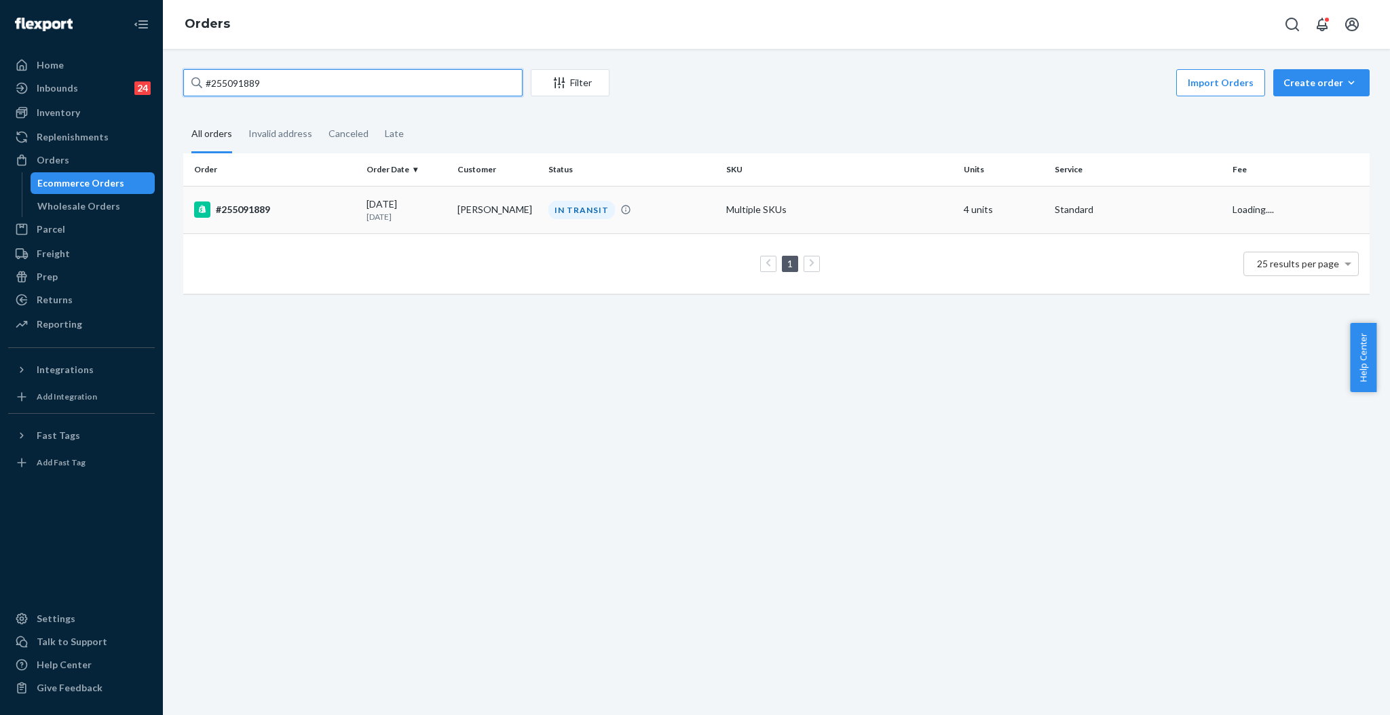
type input "#255091889"
click at [471, 206] on td "Damaris דמאריס" at bounding box center [497, 210] width 91 height 48
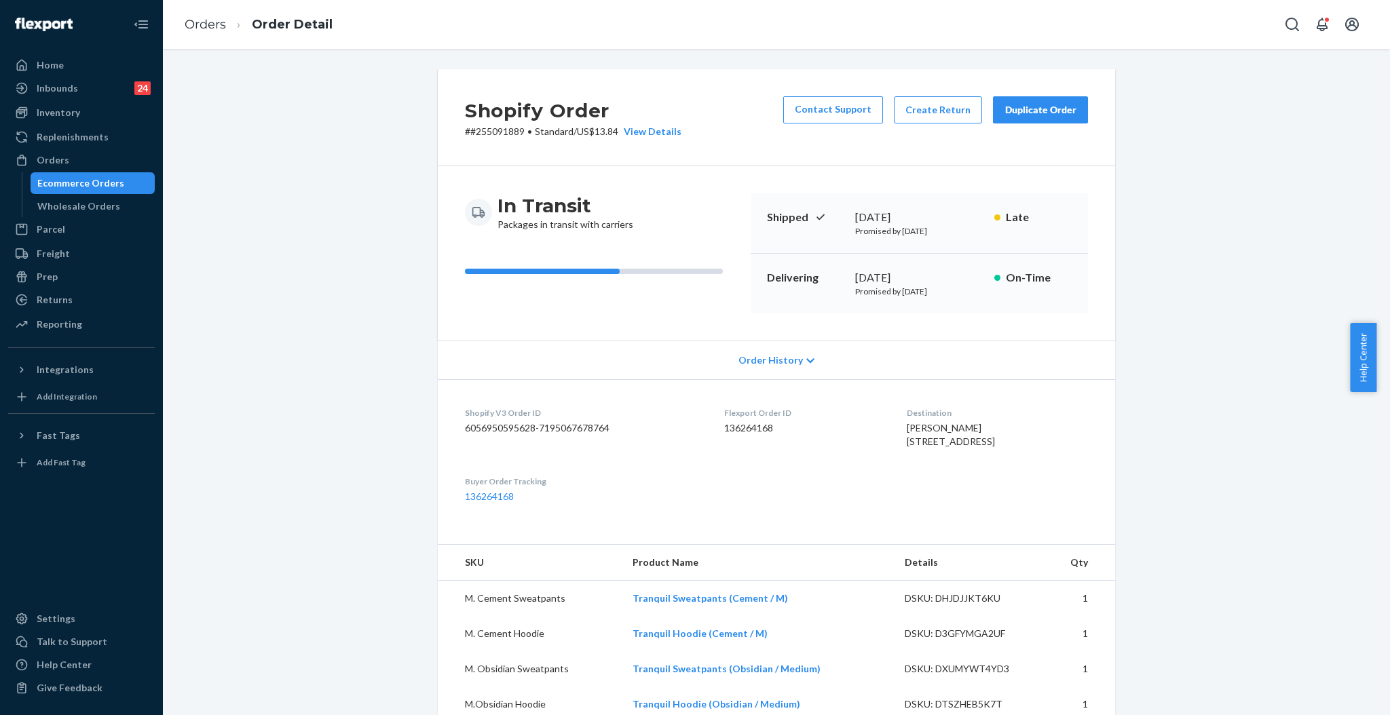
scroll to position [362, 0]
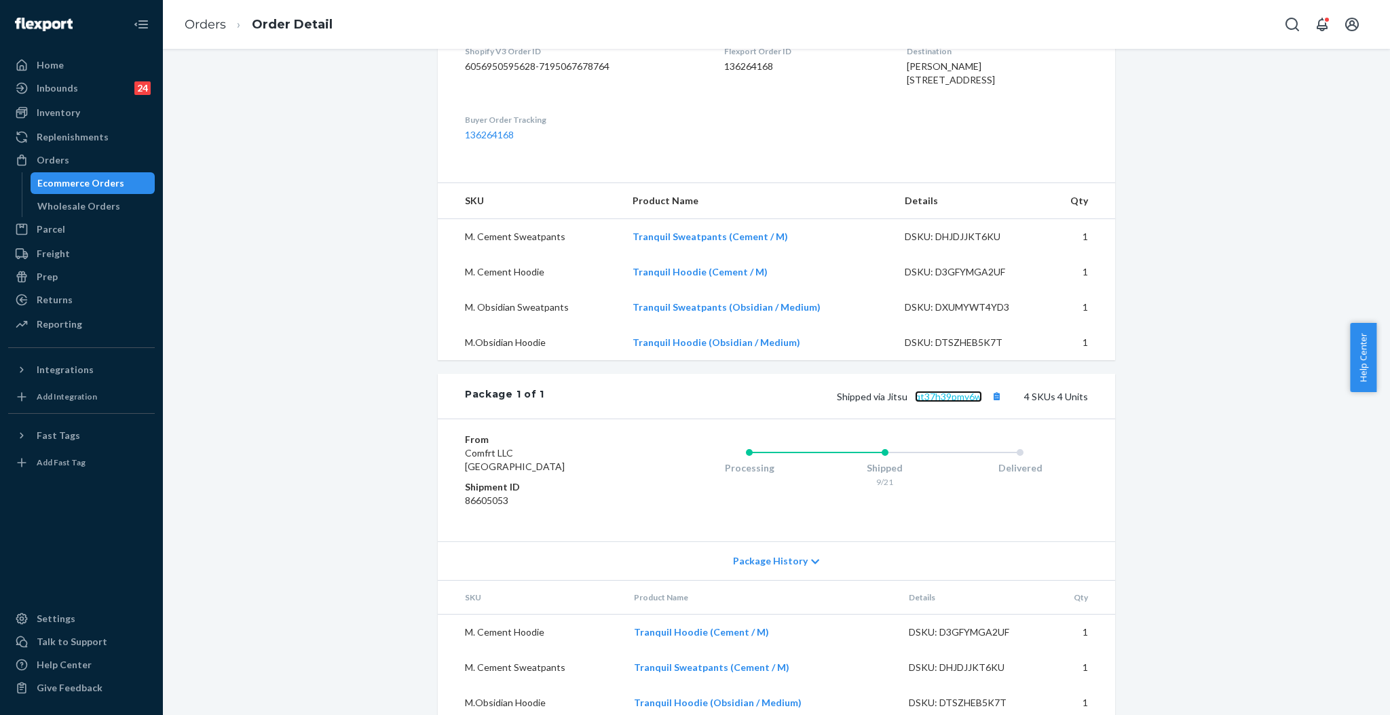
click at [956, 402] on link "qt37h39pmy6w" at bounding box center [948, 397] width 67 height 12
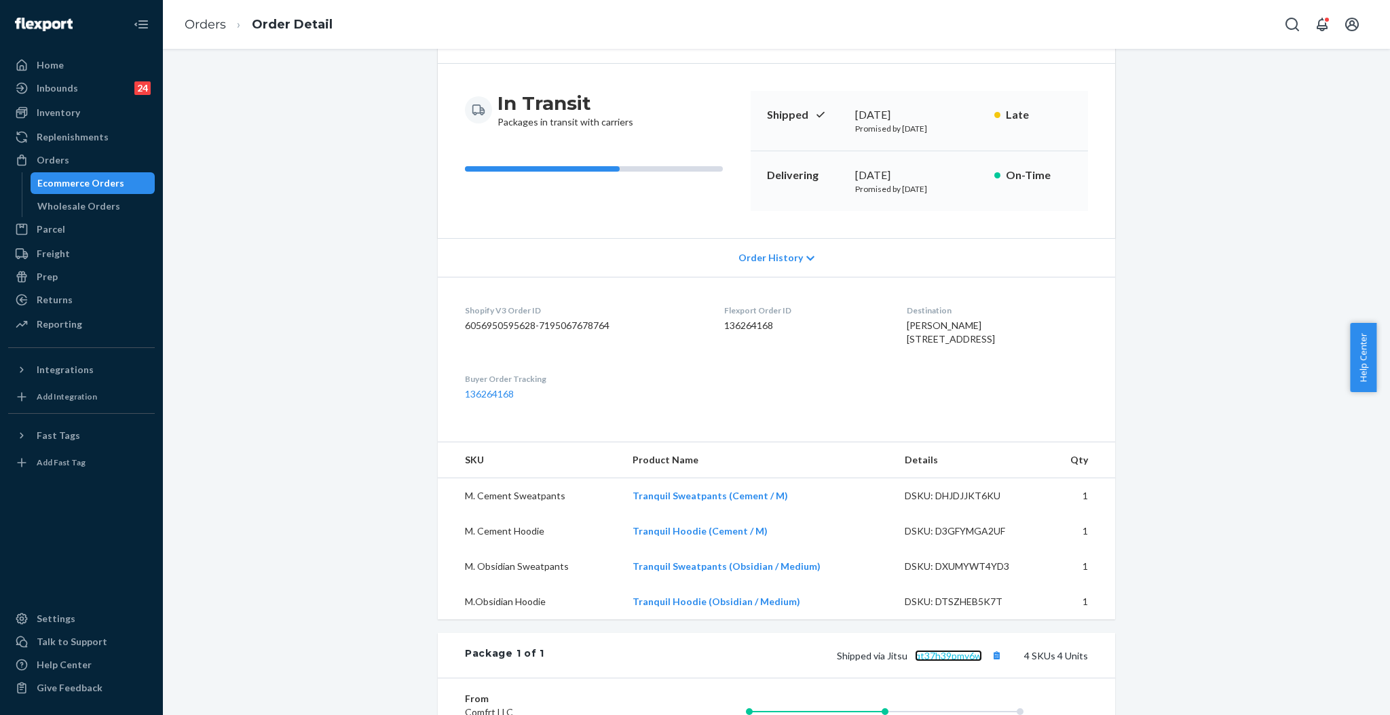
scroll to position [271, 0]
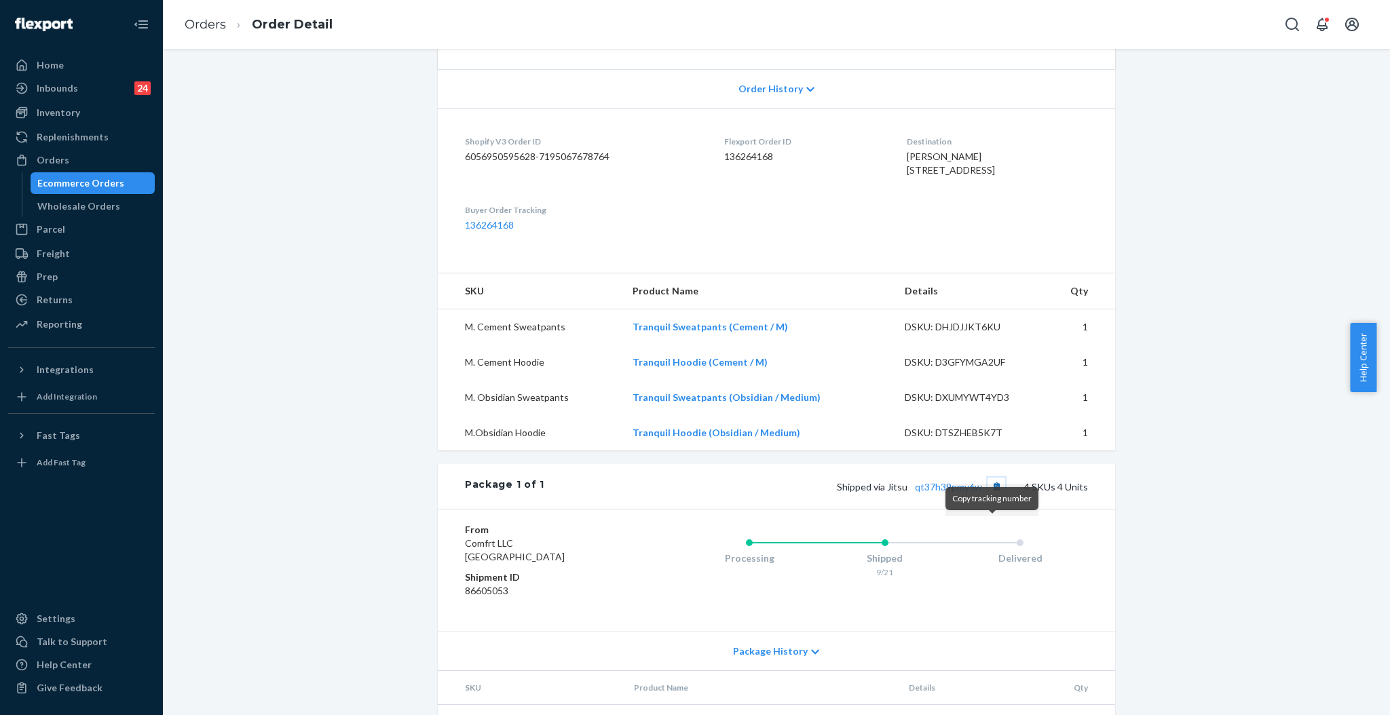
click at [989, 495] on button "Copy tracking number" at bounding box center [996, 487] width 18 height 18
click at [76, 155] on div "Orders" at bounding box center [82, 160] width 144 height 19
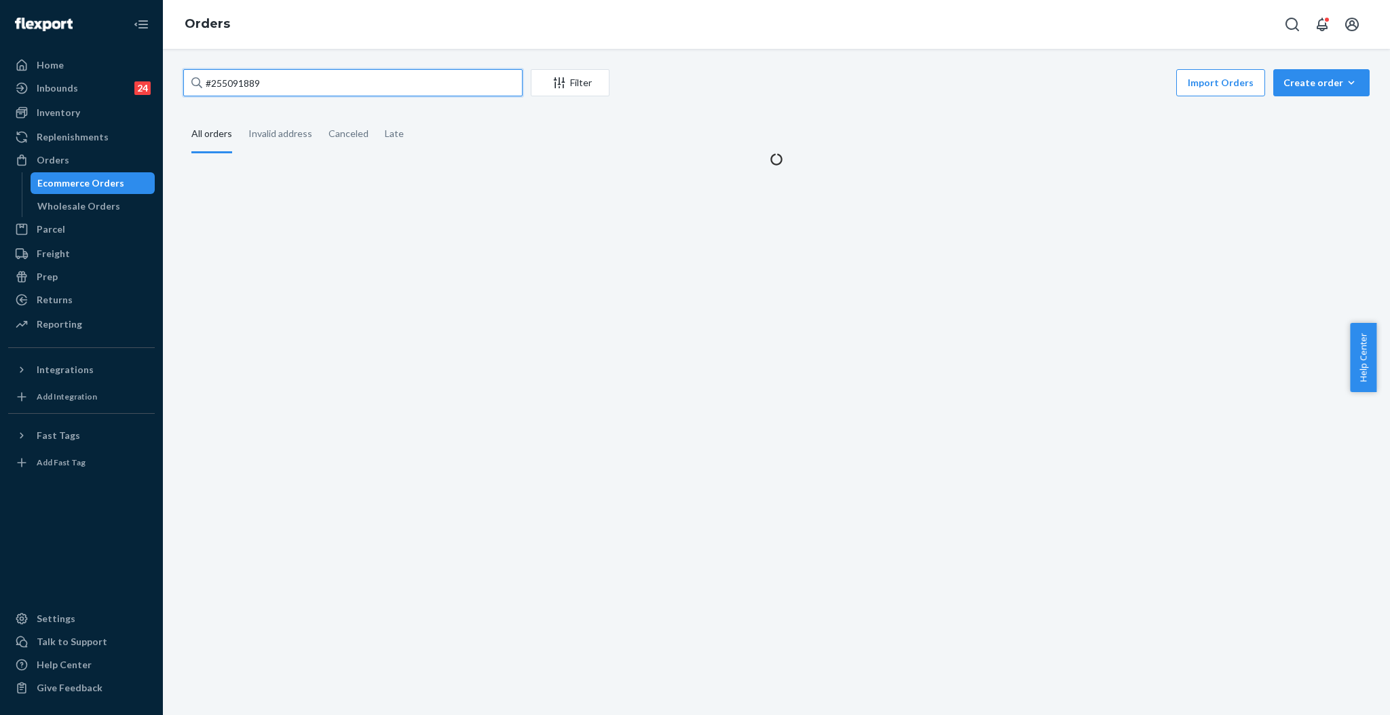
click at [392, 77] on input "#255091889" at bounding box center [352, 82] width 339 height 27
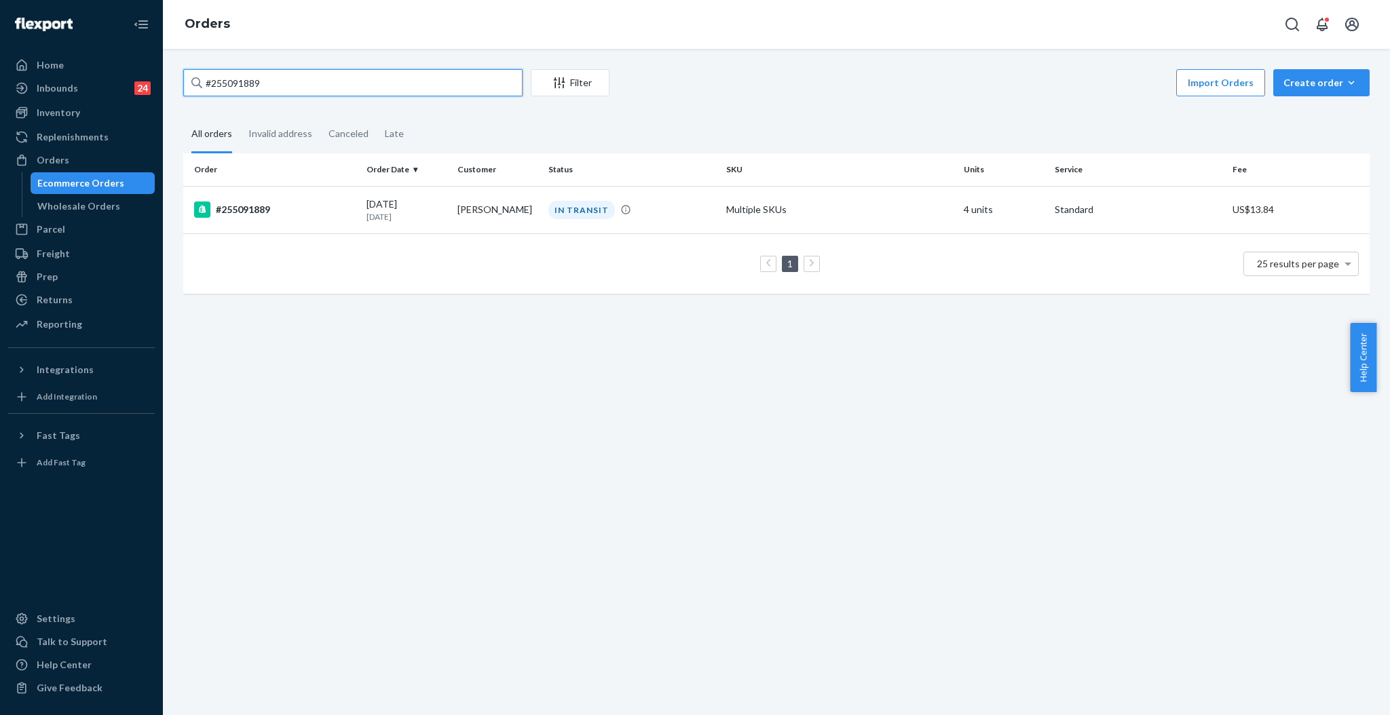
click at [392, 77] on input "#255091889" at bounding box center [352, 82] width 339 height 27
paste input "4999613"
type input "#254999613"
click at [566, 211] on div "IN TRANSIT" at bounding box center [581, 211] width 67 height 18
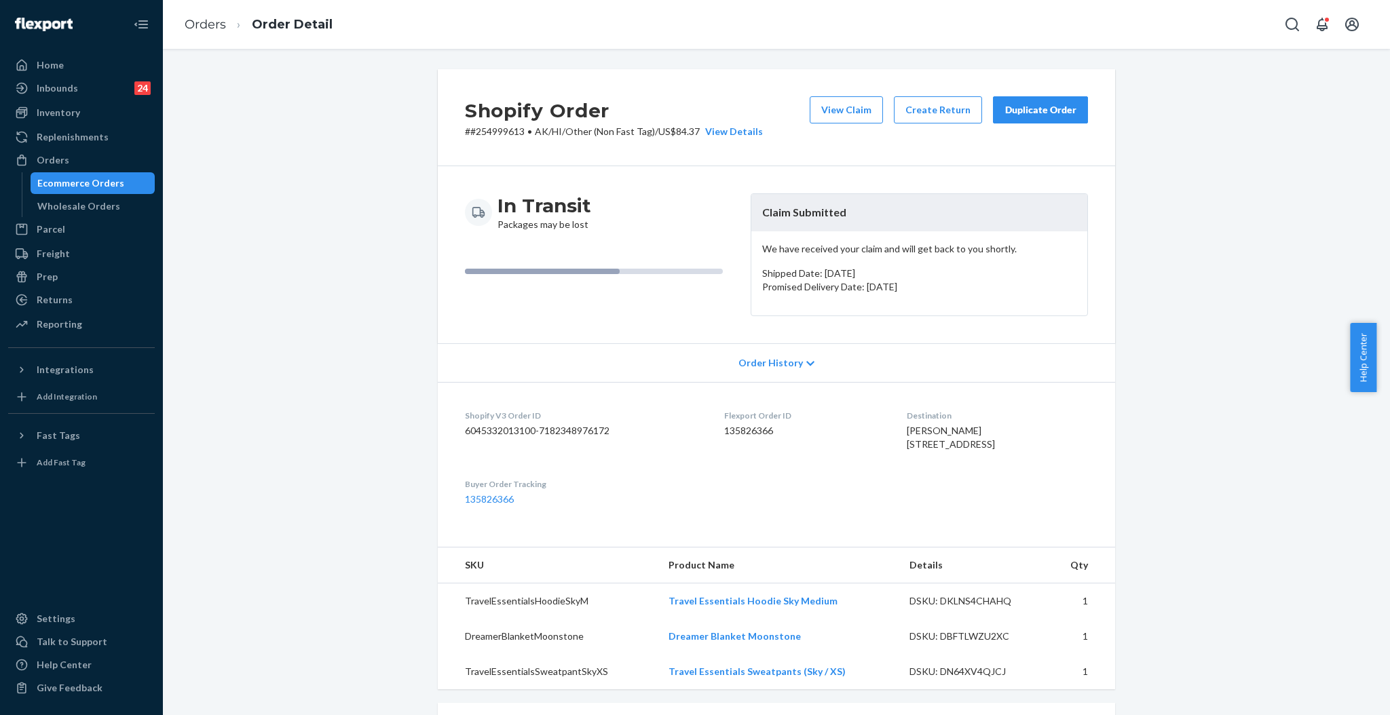
click at [1012, 105] on div "Duplicate Order" at bounding box center [1040, 110] width 72 height 14
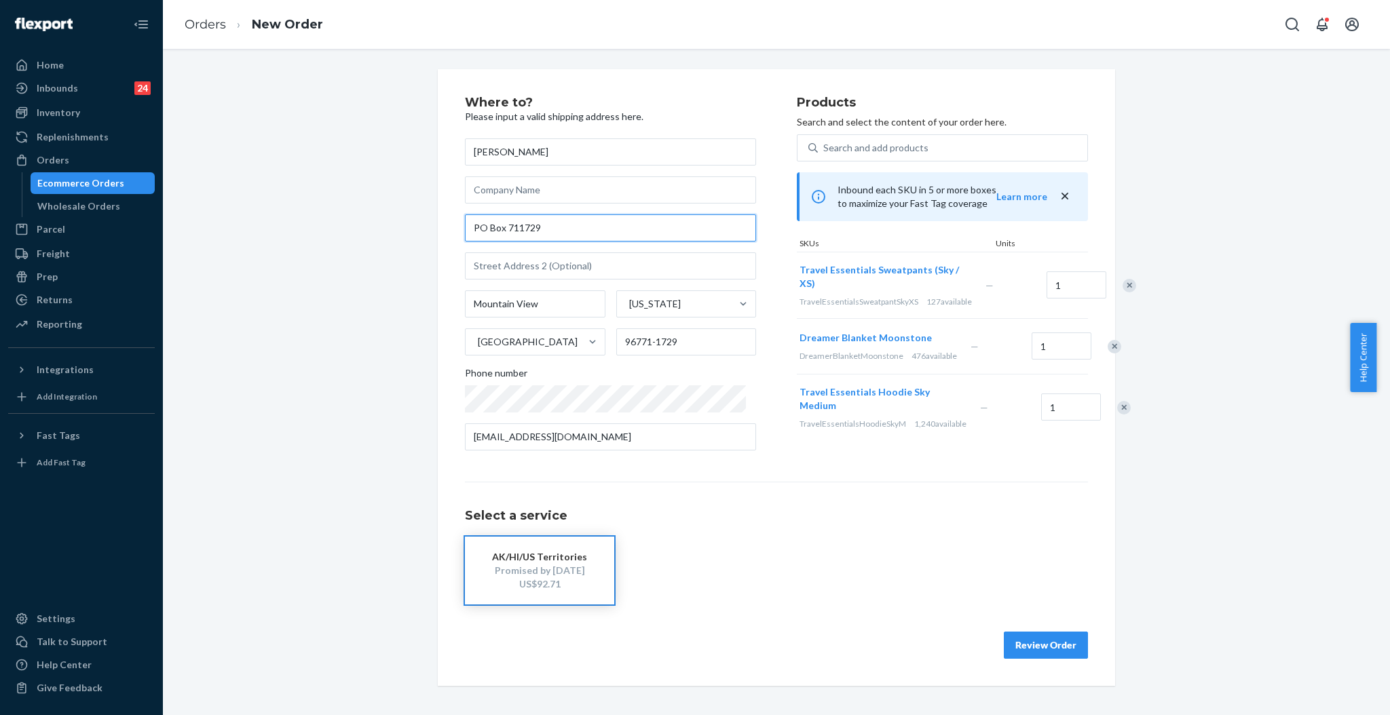
drag, startPoint x: 565, startPoint y: 216, endPoint x: 399, endPoint y: 220, distance: 166.3
click at [400, 220] on div "Where to? Please input a valid shipping address here. Trisha Pelle PO Box 71172…" at bounding box center [776, 377] width 1207 height 617
paste input "p.o. b"
drag, startPoint x: 483, startPoint y: 227, endPoint x: 437, endPoint y: 227, distance: 46.1
click at [438, 227] on div "Where to? Please input a valid shipping address here. Trisha Pelle p.o. box 711…" at bounding box center [776, 377] width 677 height 617
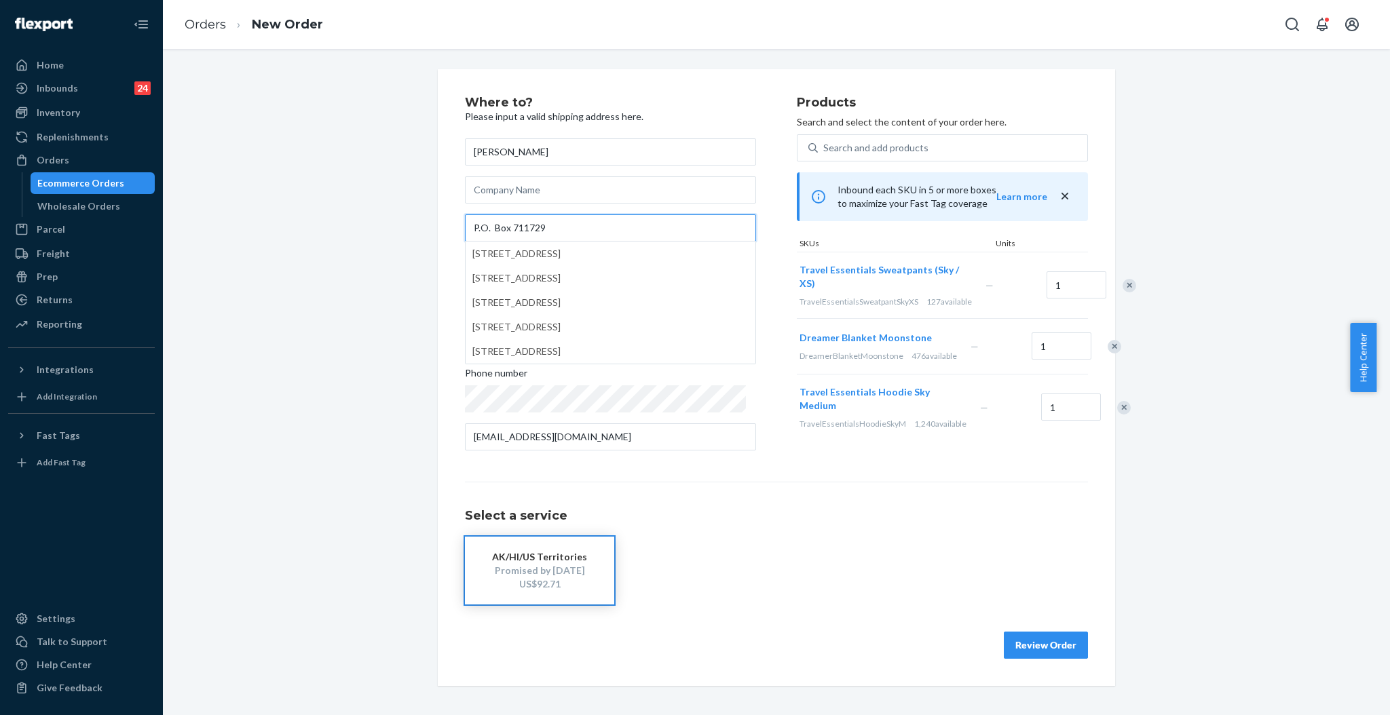
type input "P.O. Box 711729"
click at [392, 267] on div "Where to? Please input a valid shipping address here. Trisha Pelle P.O. Box 711…" at bounding box center [776, 377] width 1207 height 617
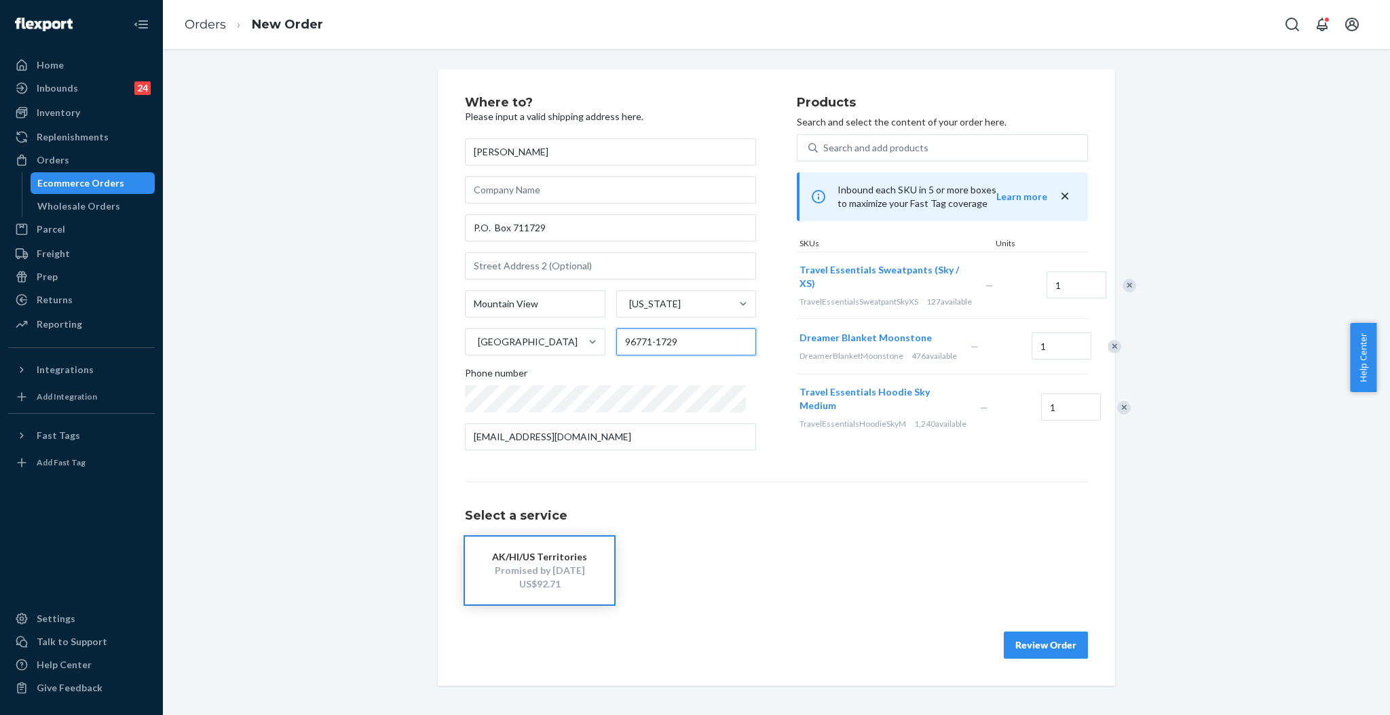
drag, startPoint x: 643, startPoint y: 345, endPoint x: 703, endPoint y: 345, distance: 60.4
click at [703, 345] on div "96771-1729" at bounding box center [686, 341] width 140 height 27
type input "96771"
click at [1049, 659] on button "Review Order" at bounding box center [1046, 645] width 84 height 27
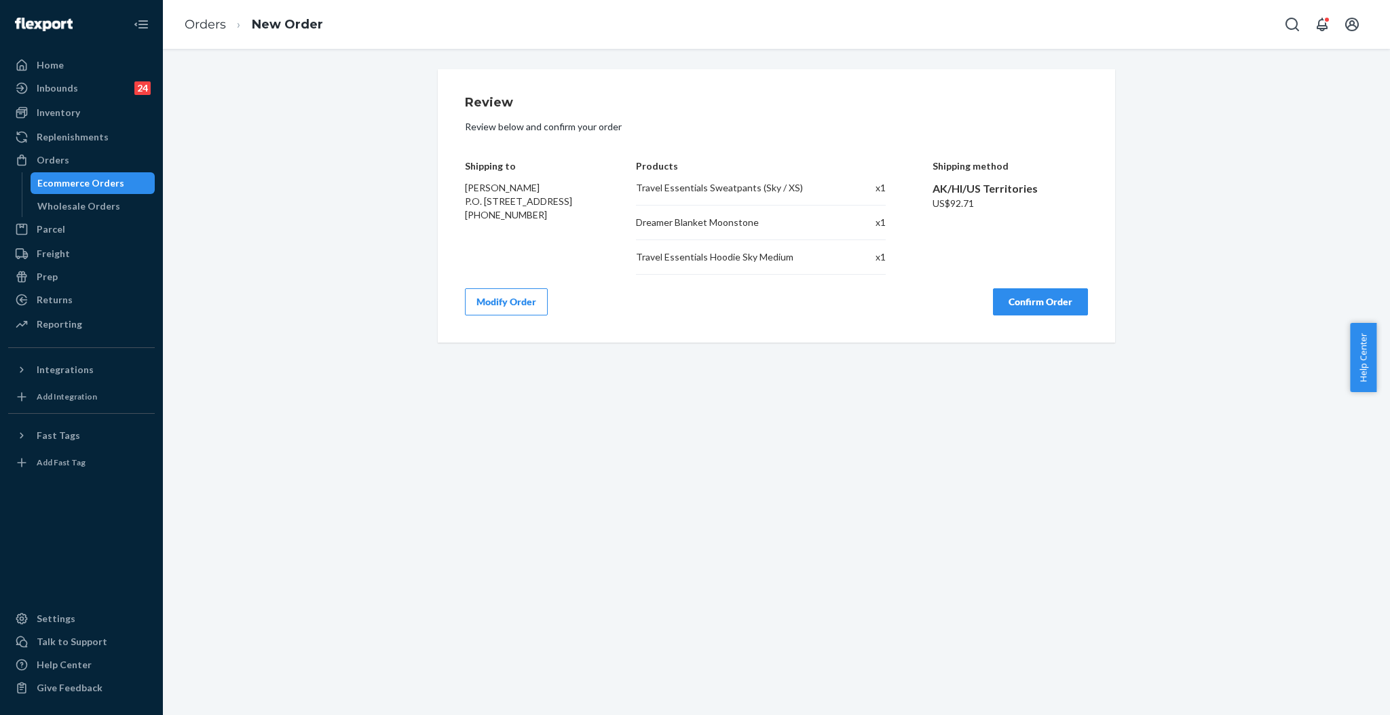
click at [1050, 301] on button "Confirm Order" at bounding box center [1040, 301] width 95 height 27
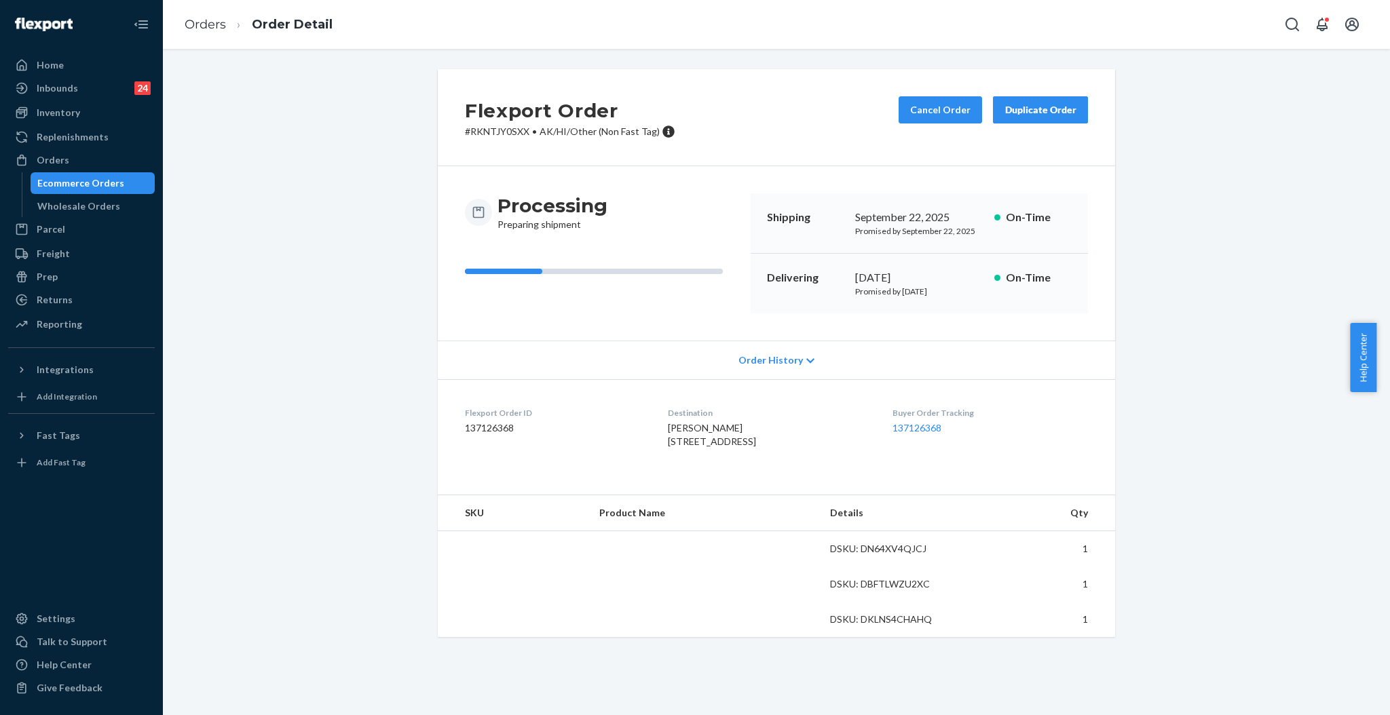
click at [514, 134] on p "# RKNTJY0SXX • AK/HI/Other (Non Fast Tag)" at bounding box center [570, 132] width 210 height 14
drag, startPoint x: 521, startPoint y: 131, endPoint x: 443, endPoint y: 130, distance: 78.0
click at [454, 130] on div "Flexport Order # RKNTJY0SXX • AK/HI/Other (Non Fast Tag) Cancel Order Duplicate…" at bounding box center [776, 117] width 677 height 97
copy p "# RKNTJY0SXX"
click at [39, 159] on div "Orders" at bounding box center [53, 160] width 33 height 14
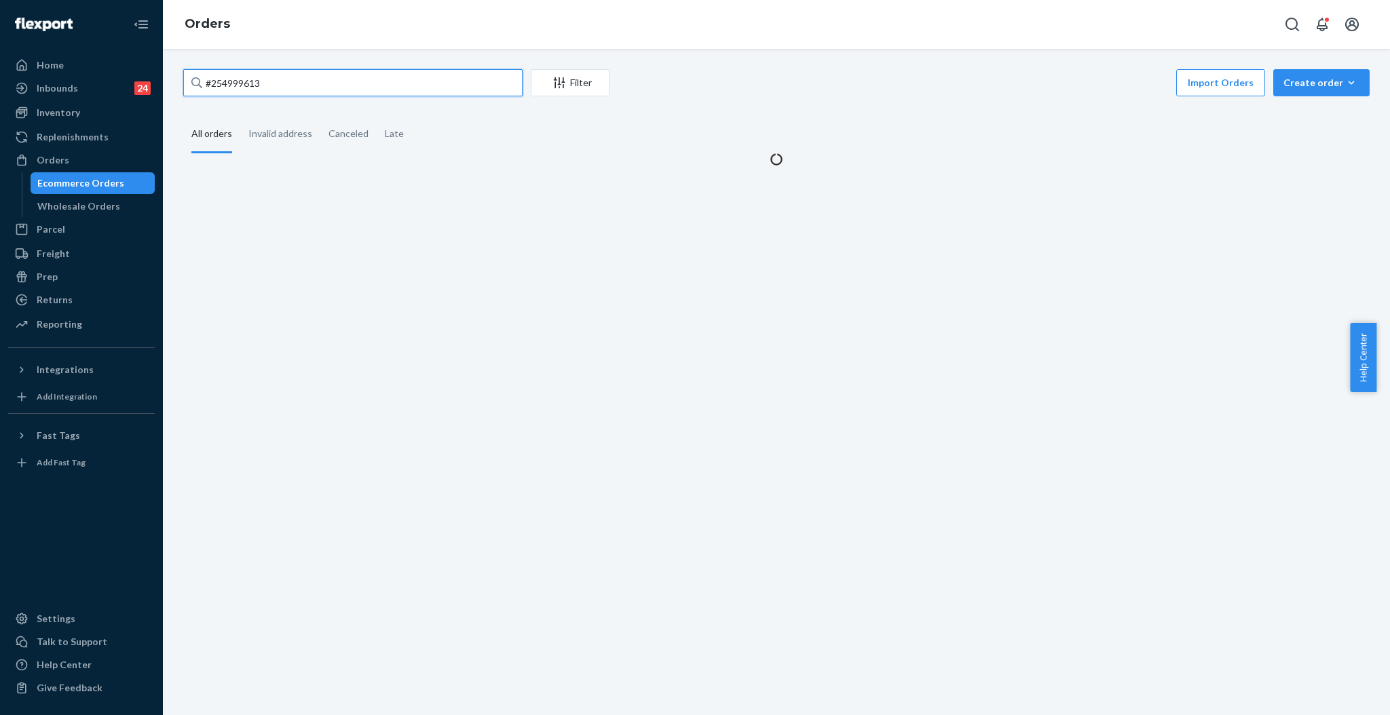
click at [377, 79] on input "#254999613" at bounding box center [352, 82] width 339 height 27
click at [377, 77] on input "#254999613" at bounding box center [352, 82] width 339 height 27
paste input "5251931"
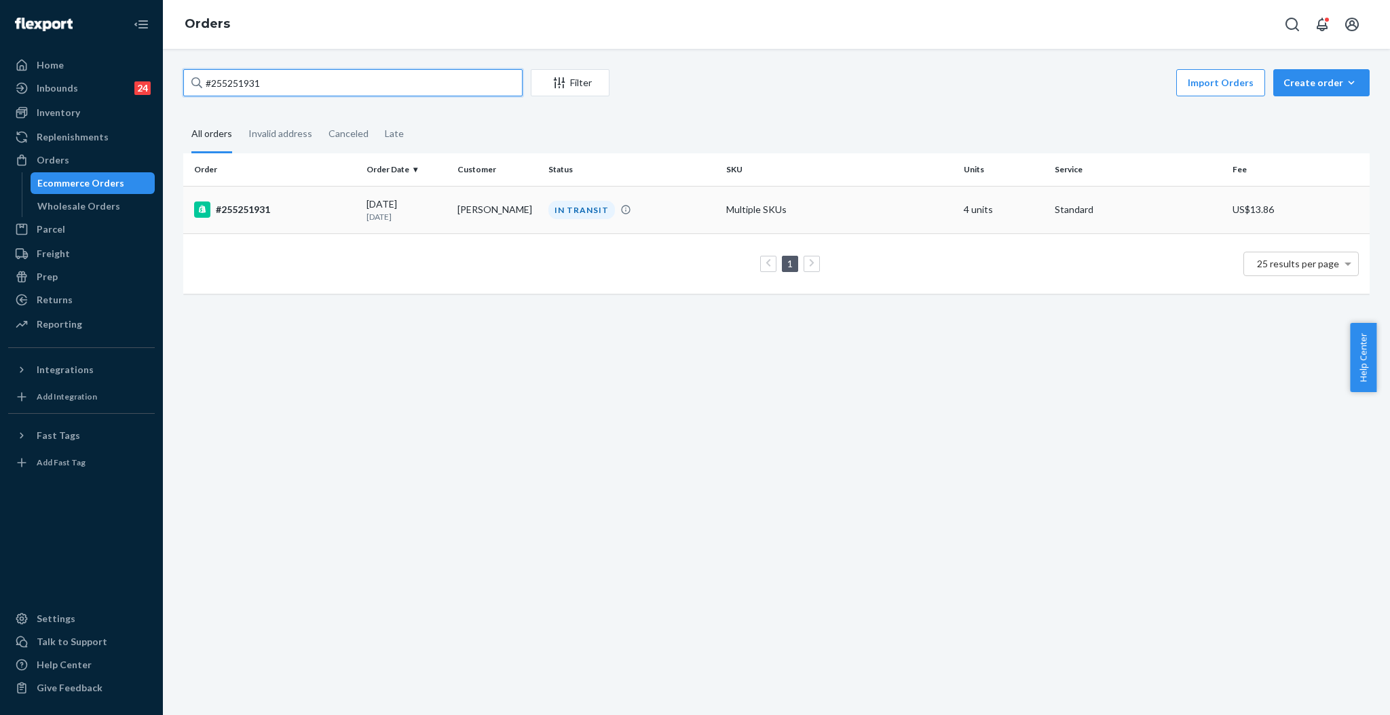
type input "#255251931"
click at [550, 212] on div "IN TRANSIT" at bounding box center [581, 210] width 67 height 18
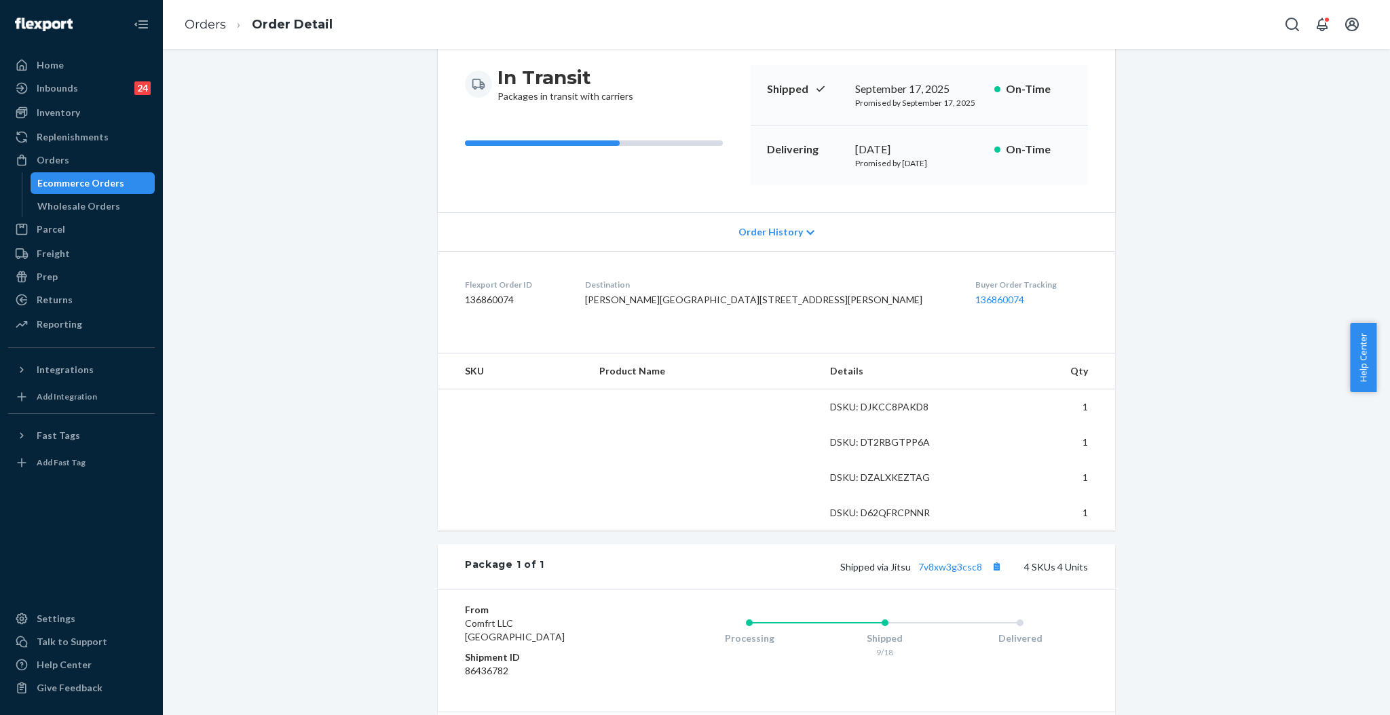
scroll to position [271, 0]
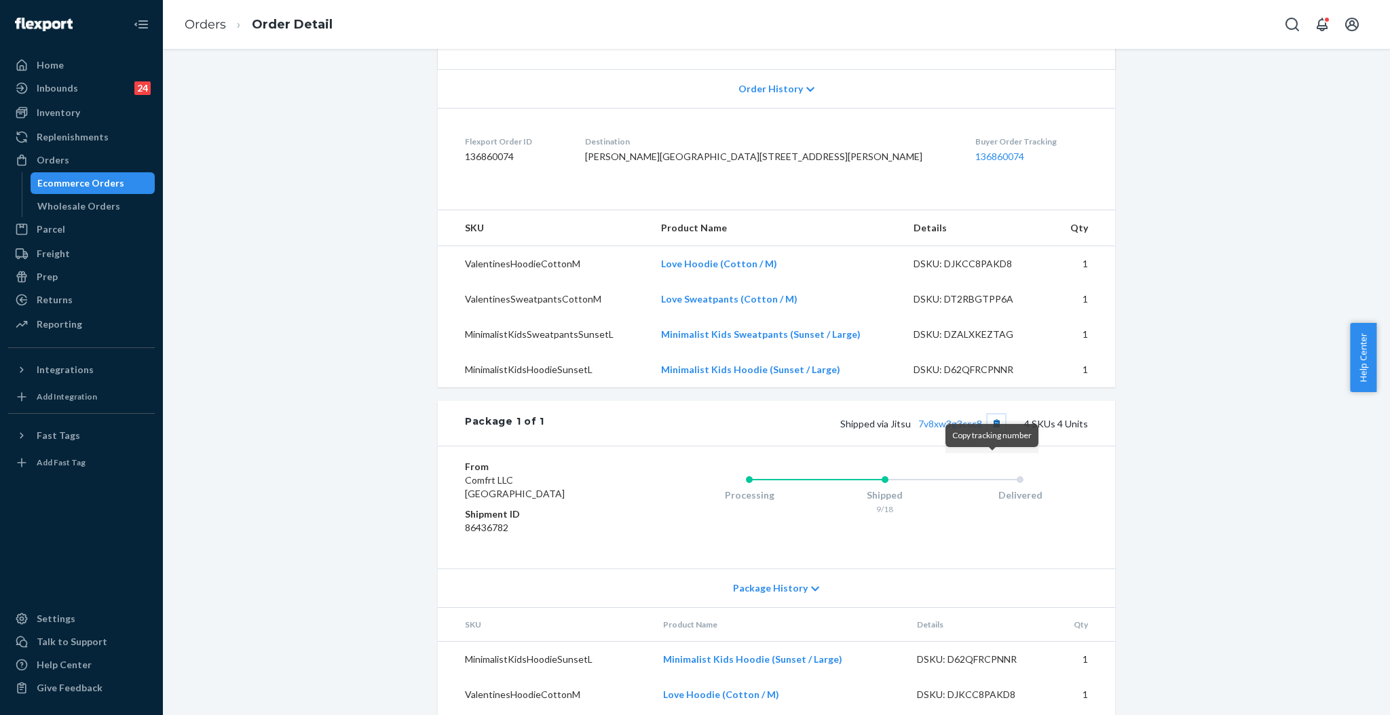
click at [995, 432] on button "Copy tracking number" at bounding box center [996, 424] width 18 height 18
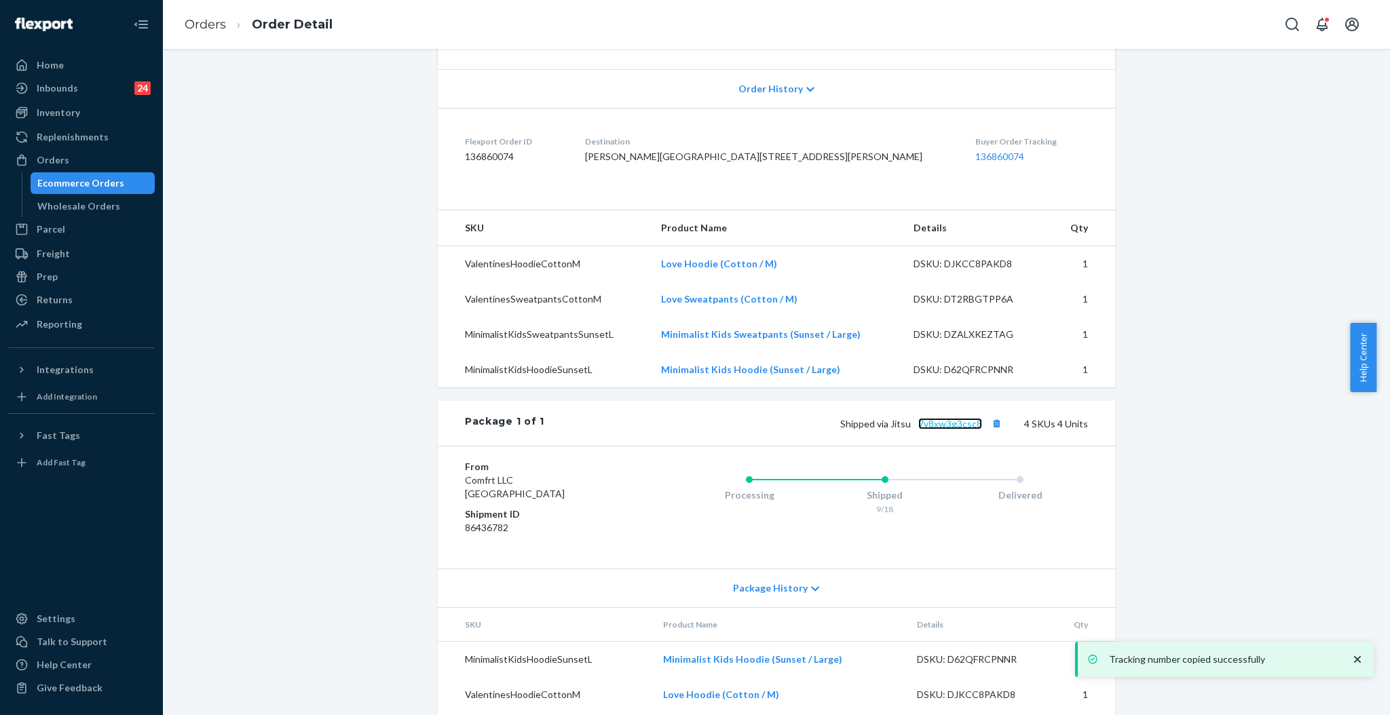
click at [936, 430] on link "7v8xw3g3csc8" at bounding box center [950, 424] width 64 height 12
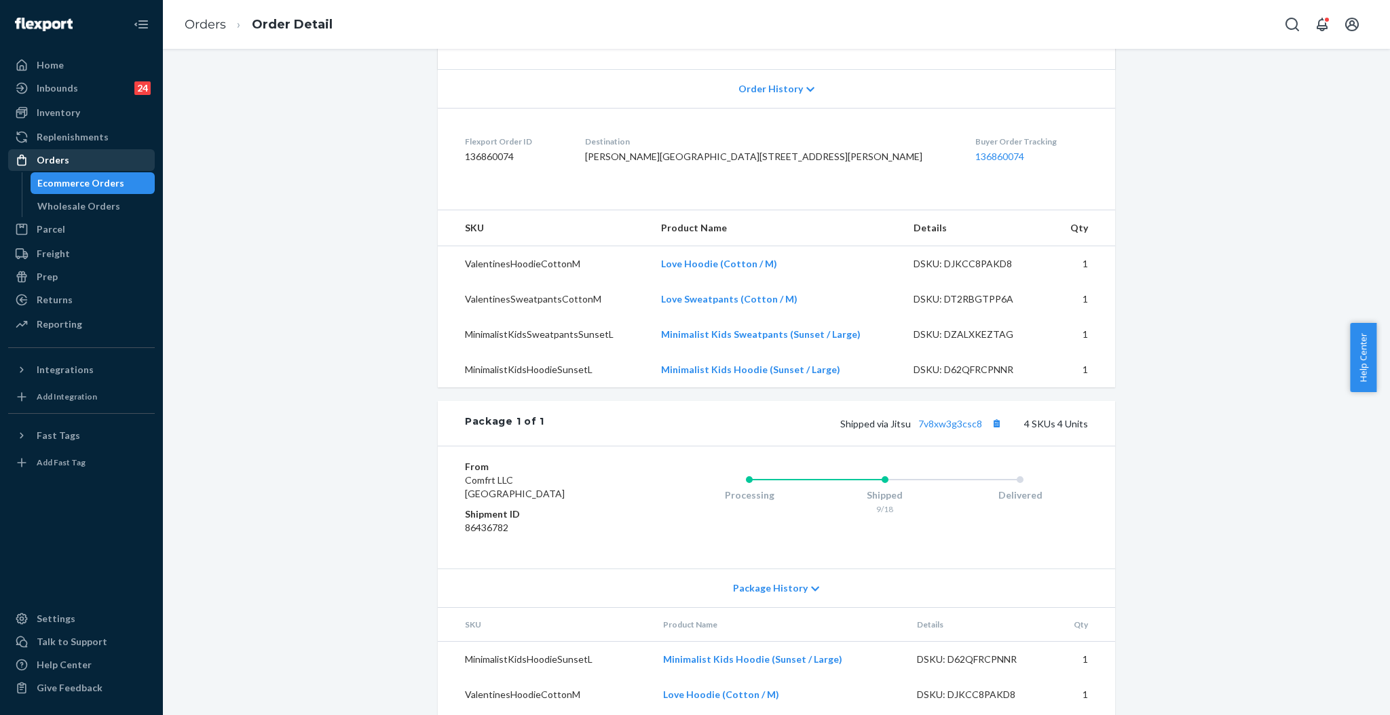
click at [53, 163] on div "Orders" at bounding box center [53, 160] width 33 height 14
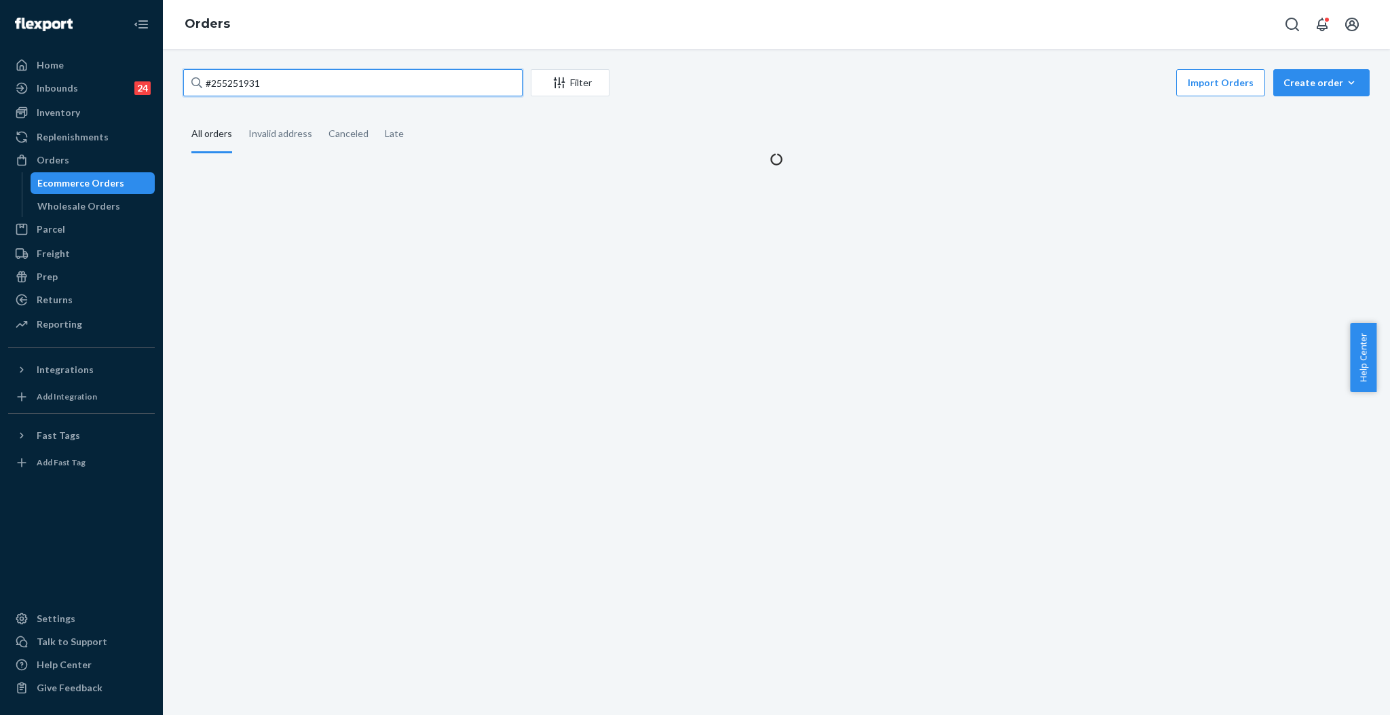
click at [435, 90] on input "#255251931" at bounding box center [352, 82] width 339 height 27
paste input "254551575"
type input "254551575"
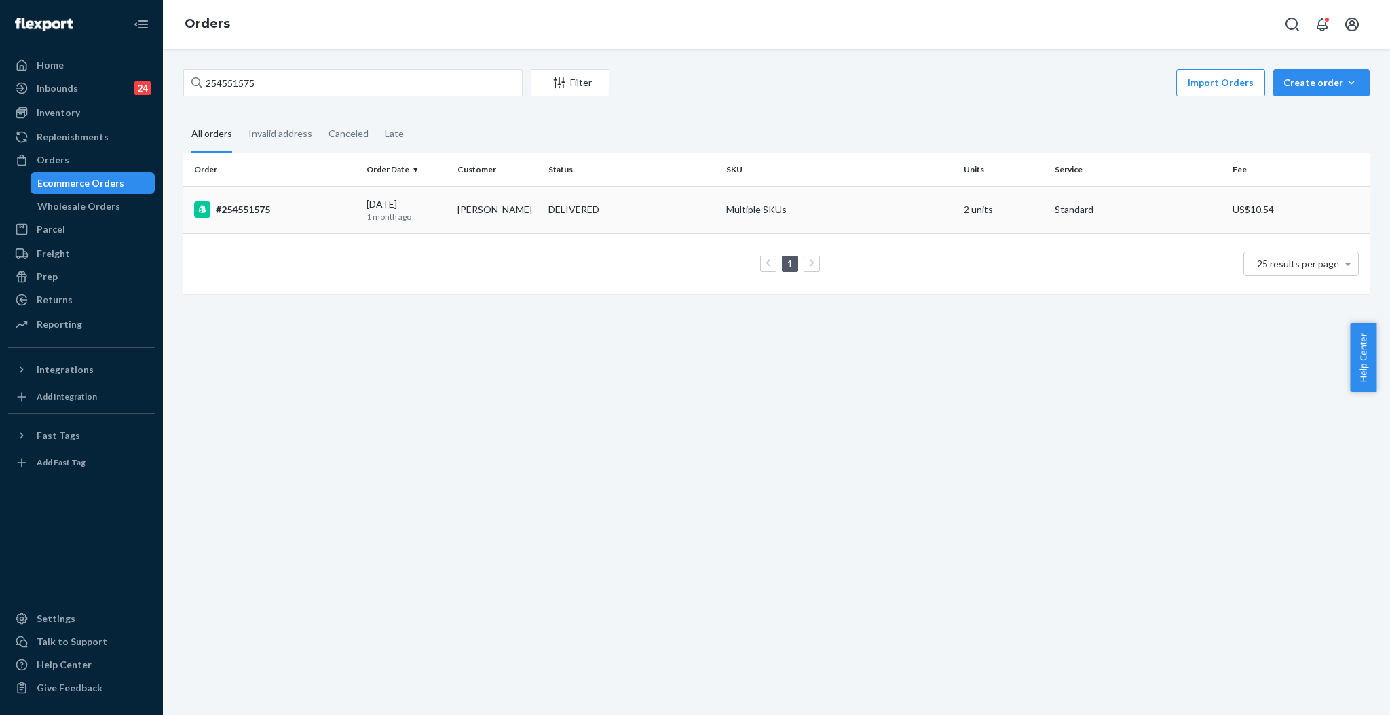
click at [568, 218] on td "DELIVERED" at bounding box center [632, 210] width 178 height 48
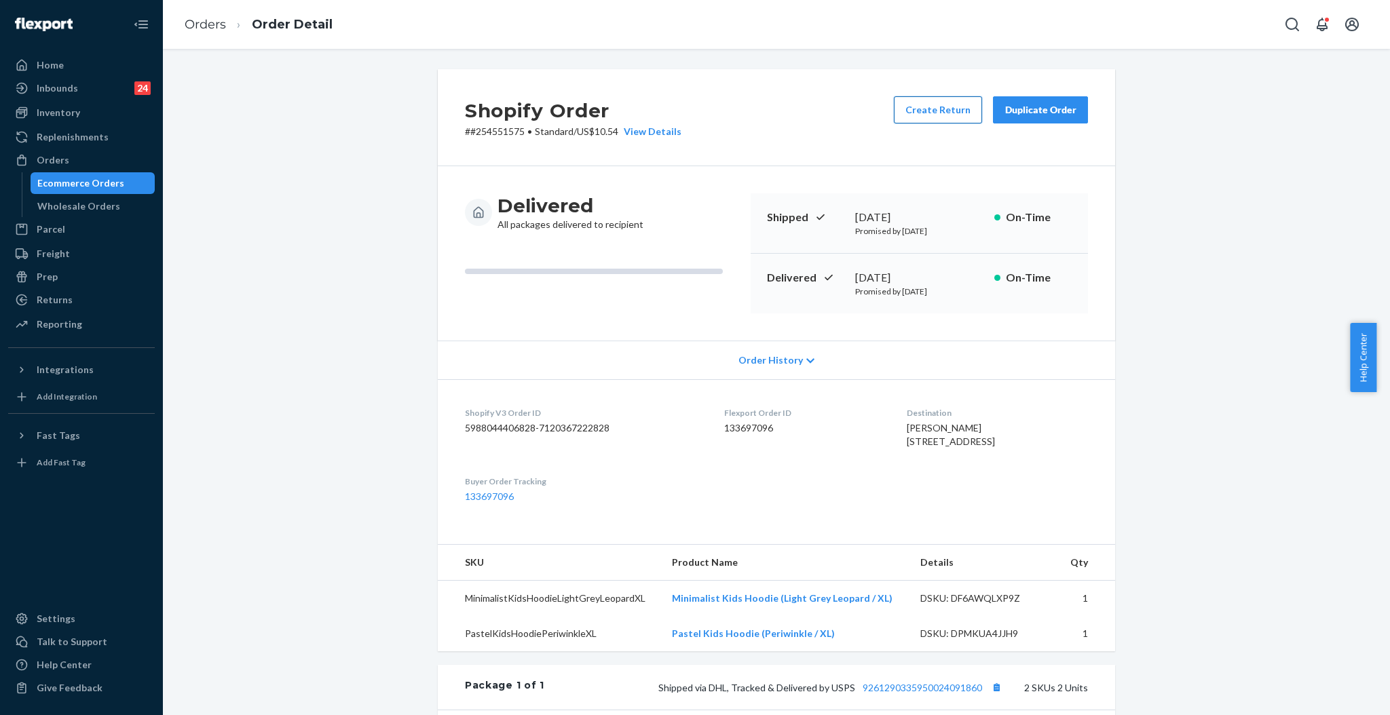
click at [918, 107] on button "Create Return" at bounding box center [938, 109] width 88 height 27
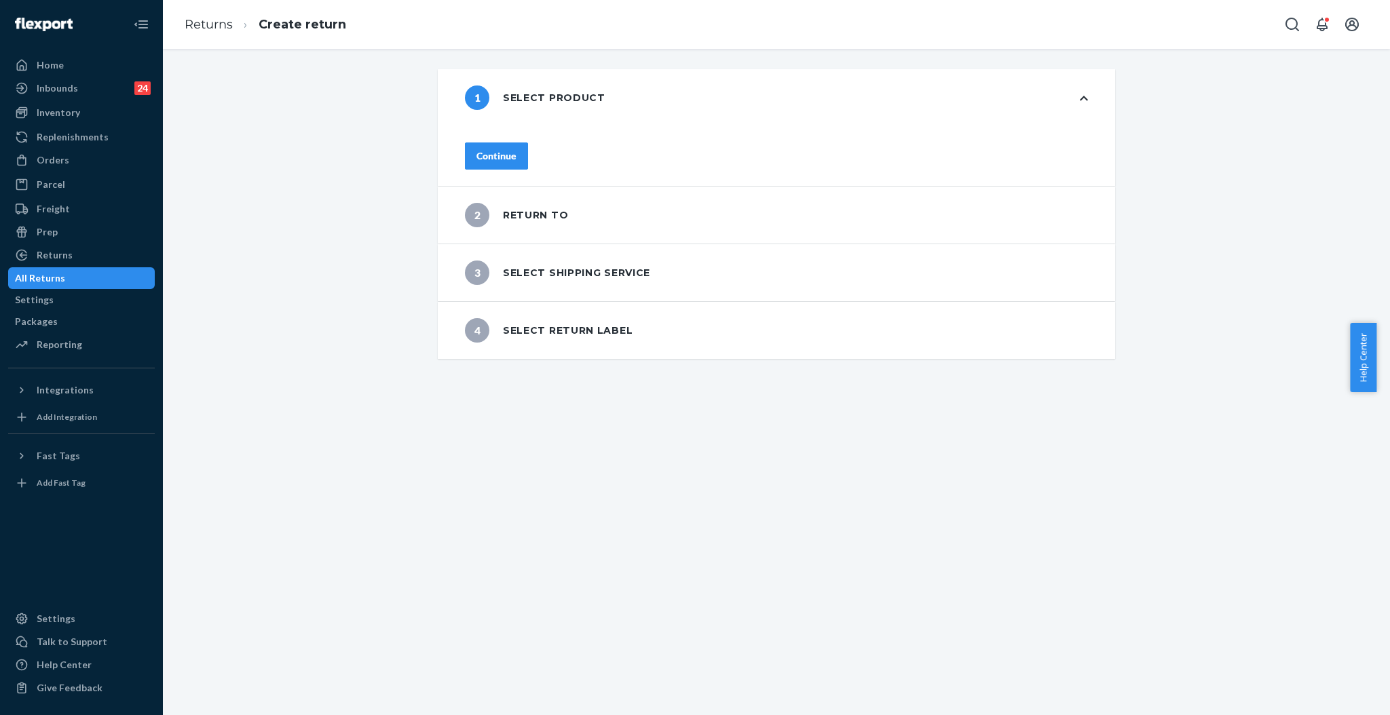
click at [528, 157] on button "Continue" at bounding box center [496, 156] width 63 height 27
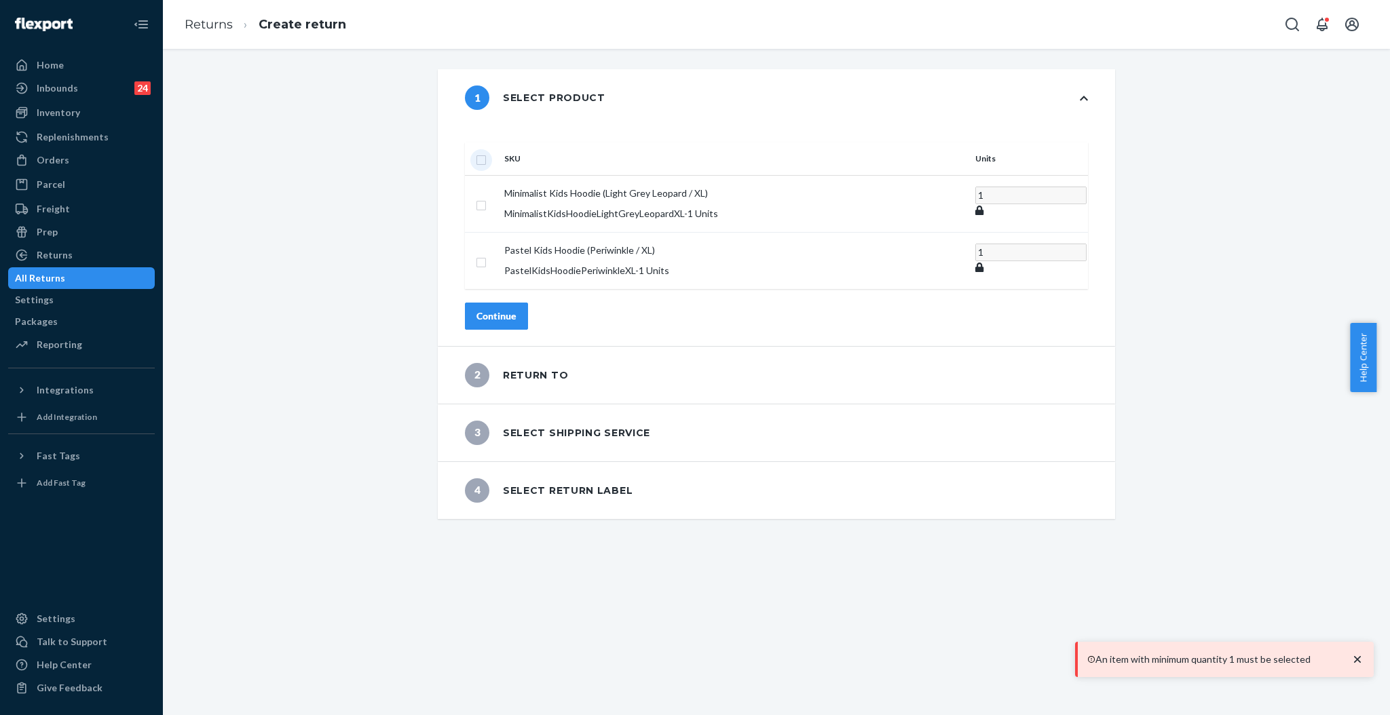
click at [487, 151] on input "checkbox" at bounding box center [481, 158] width 11 height 14
checkbox input "true"
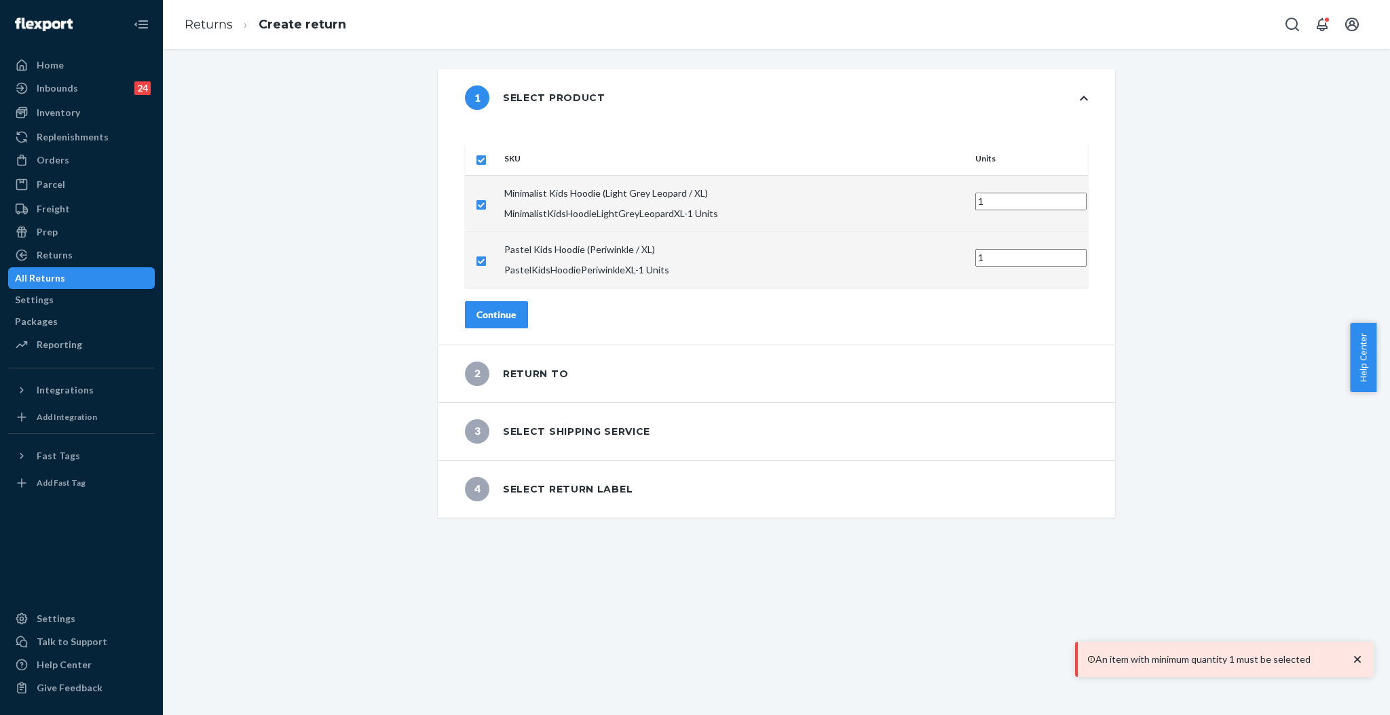
click at [528, 301] on button "Continue" at bounding box center [496, 314] width 63 height 27
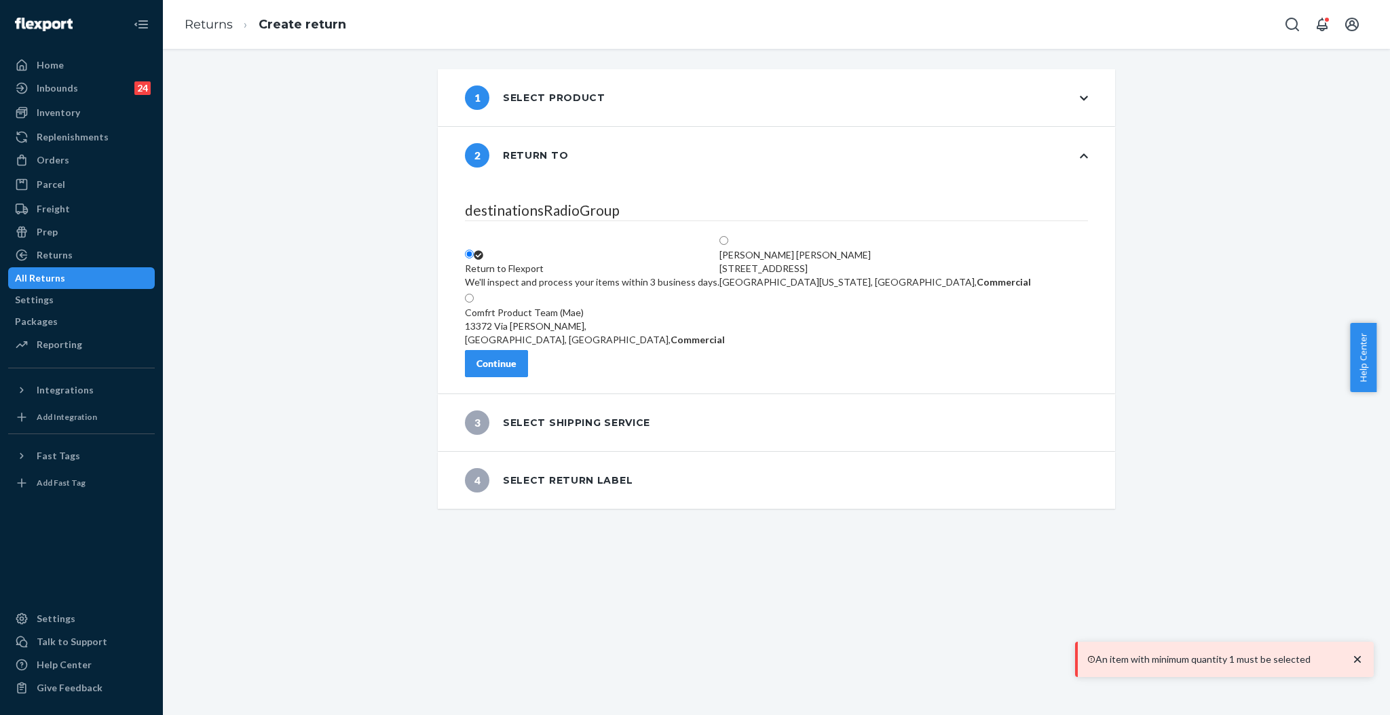
click at [528, 359] on button "Continue" at bounding box center [496, 363] width 63 height 27
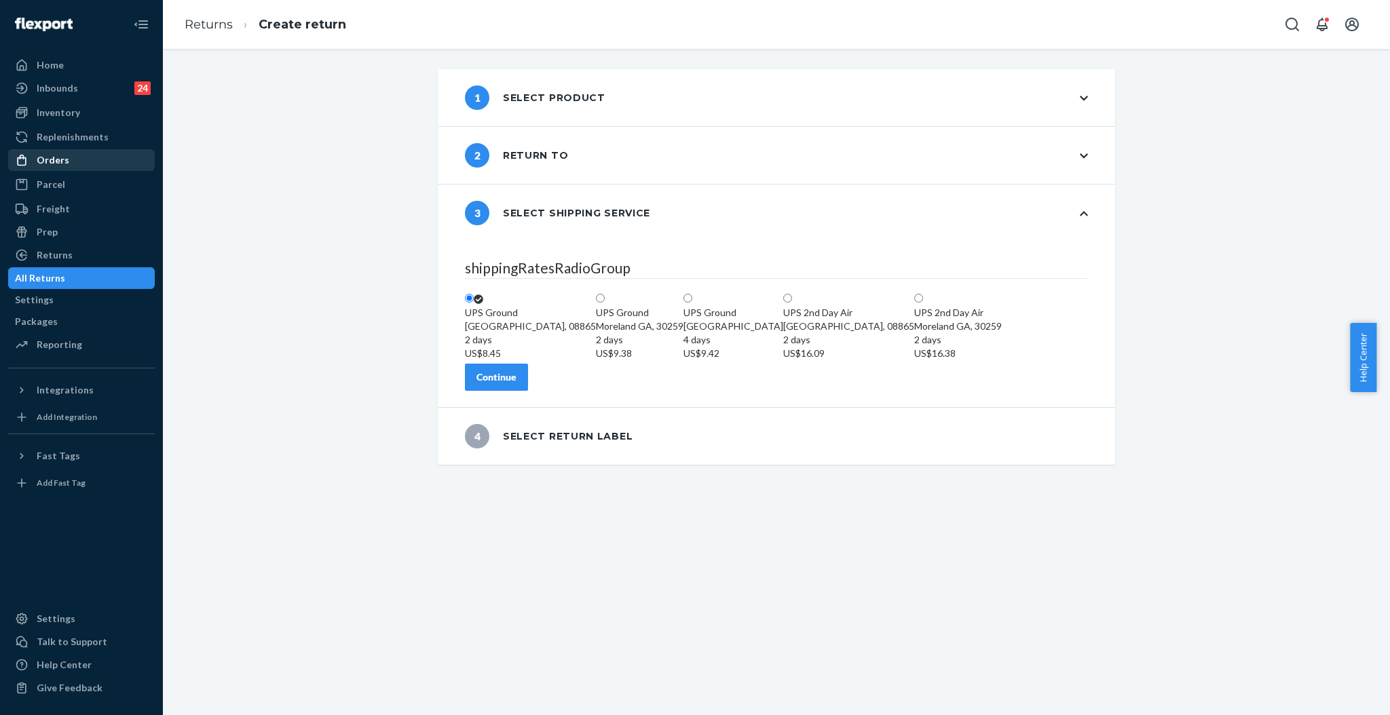
click at [59, 155] on div "Orders" at bounding box center [53, 160] width 33 height 14
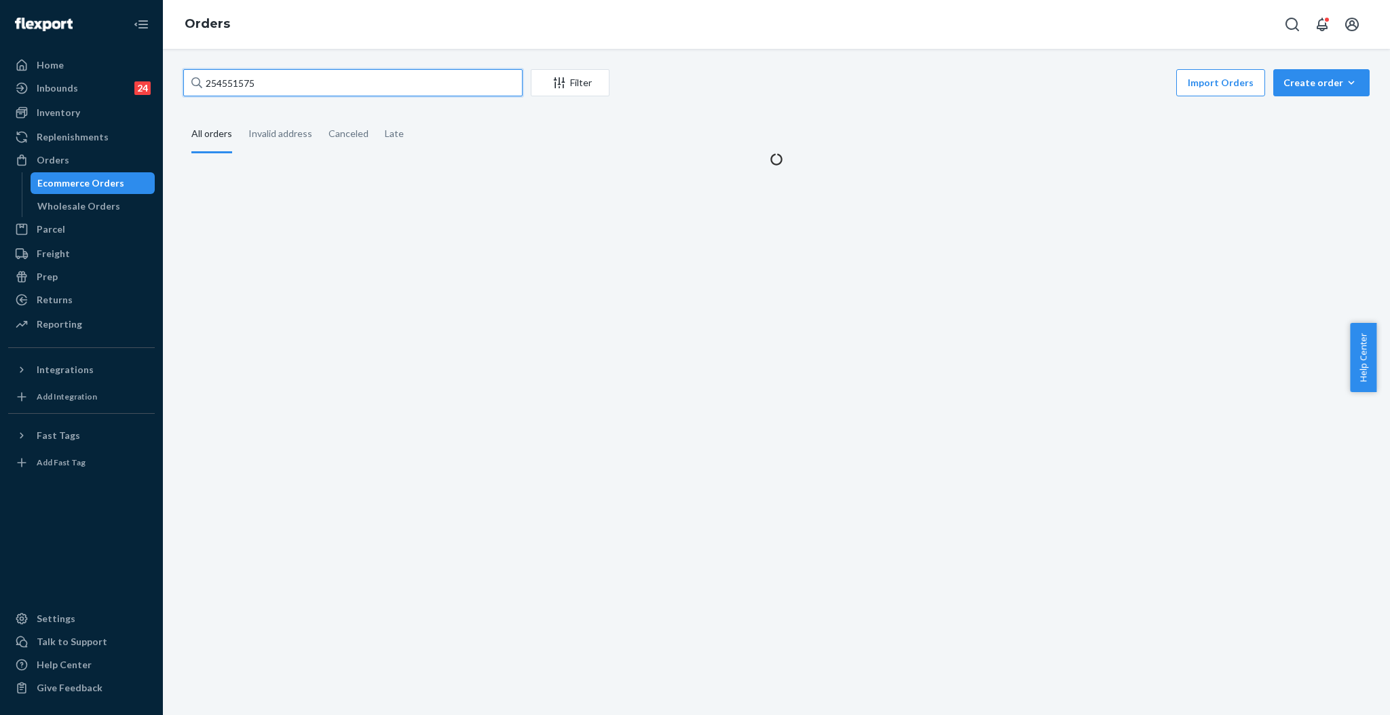
click at [295, 80] on input "254551575" at bounding box center [352, 82] width 339 height 27
click at [294, 80] on input "254551575" at bounding box center [352, 82] width 339 height 27
paste input "#254247468"
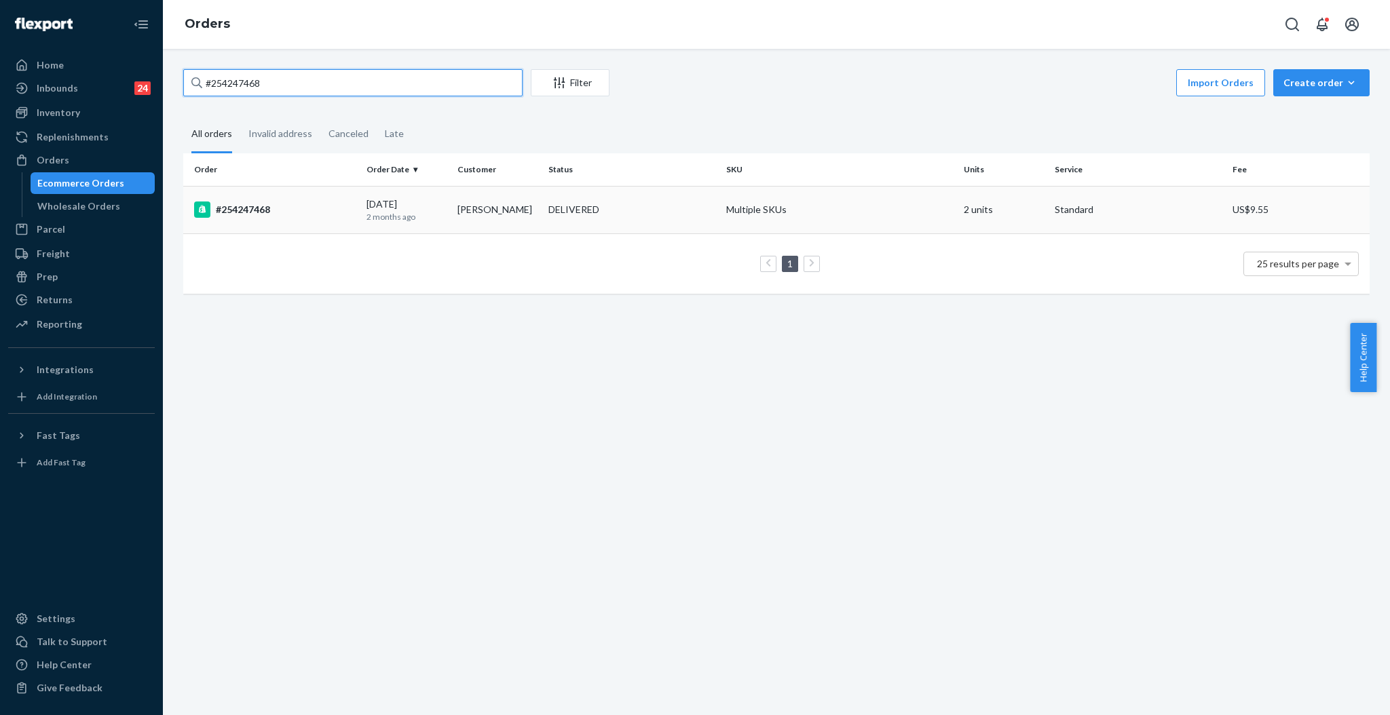
type input "#254247468"
click at [482, 194] on td "Katelyn Austin" at bounding box center [497, 210] width 91 height 48
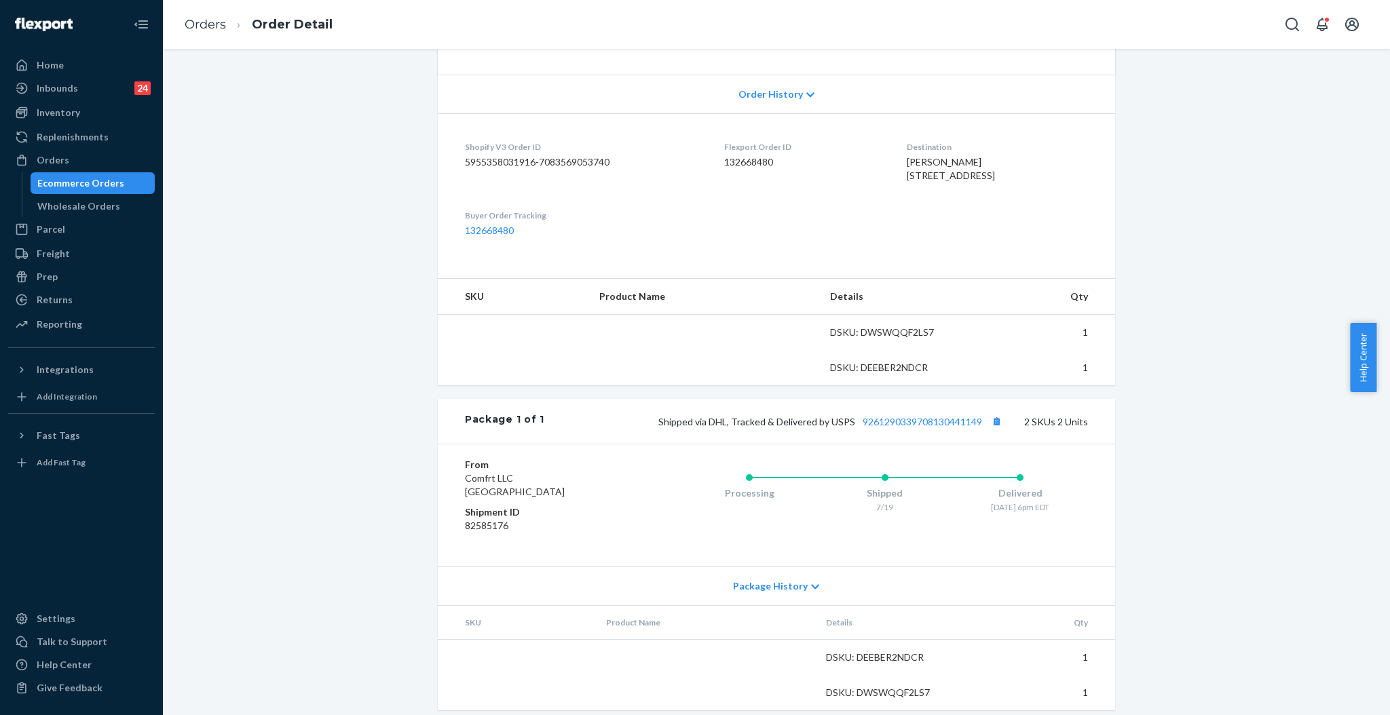
scroll to position [305, 0]
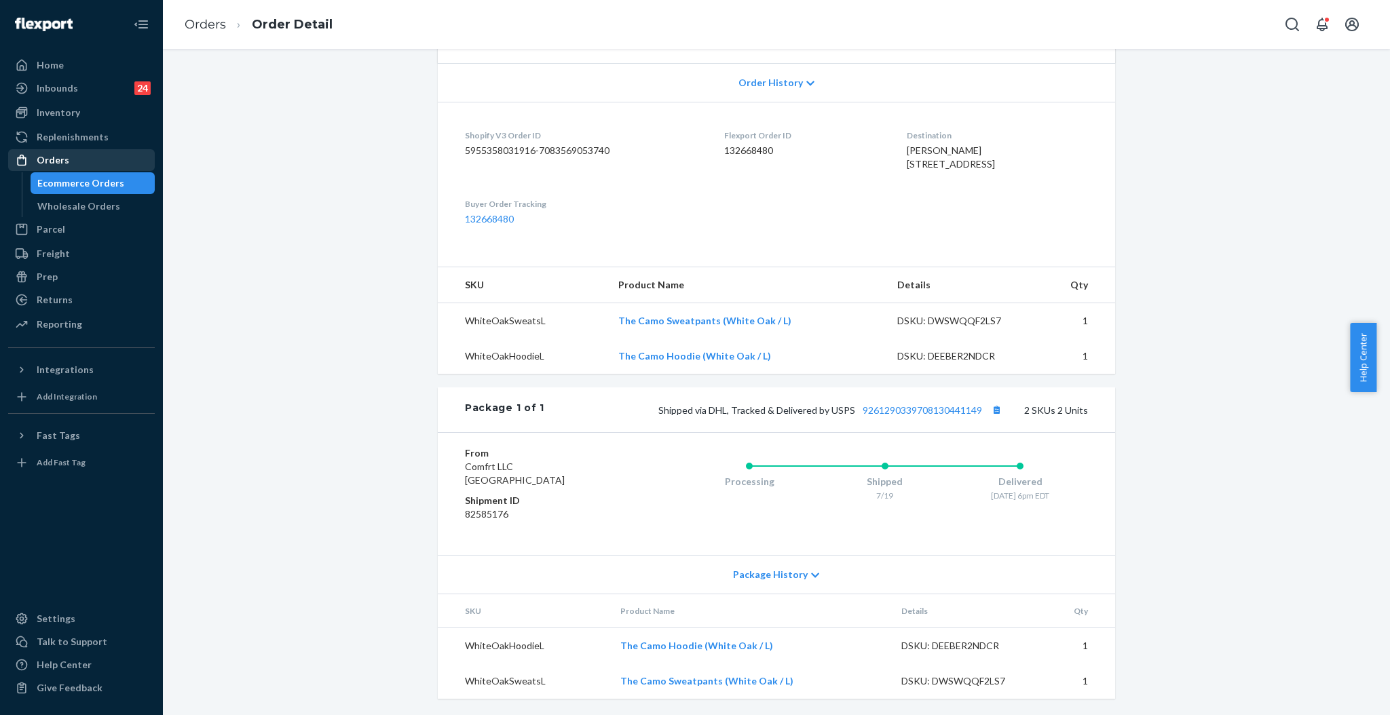
click at [60, 157] on div "Orders" at bounding box center [53, 160] width 33 height 14
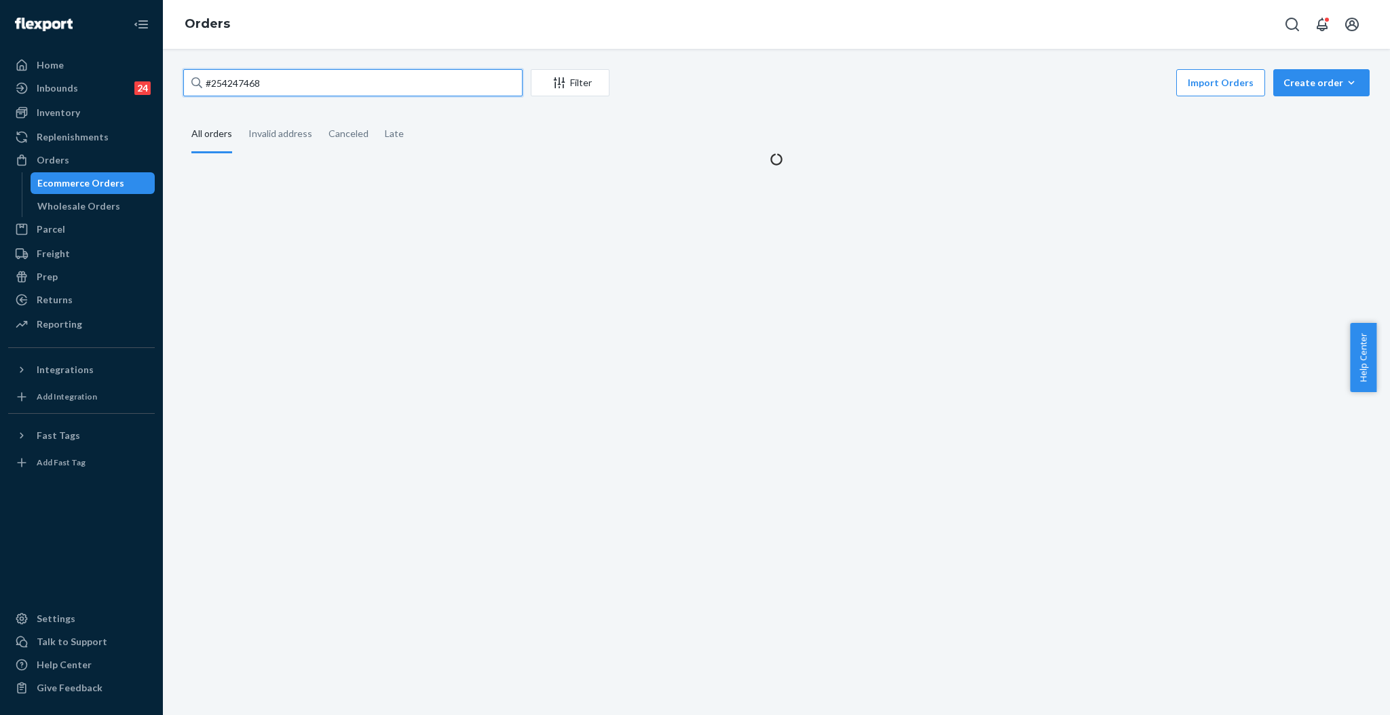
click at [392, 80] on input "#254247468" at bounding box center [352, 82] width 339 height 27
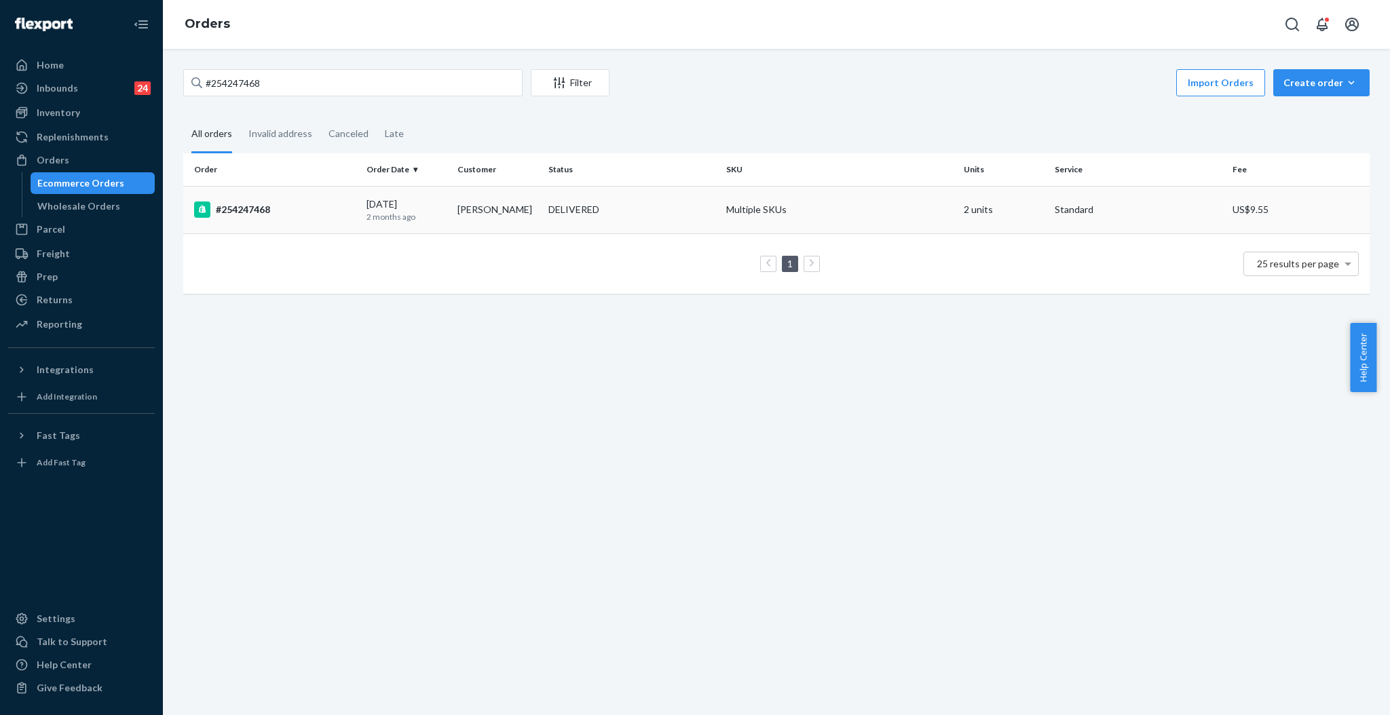
click at [692, 214] on div "DELIVERED" at bounding box center [632, 210] width 172 height 14
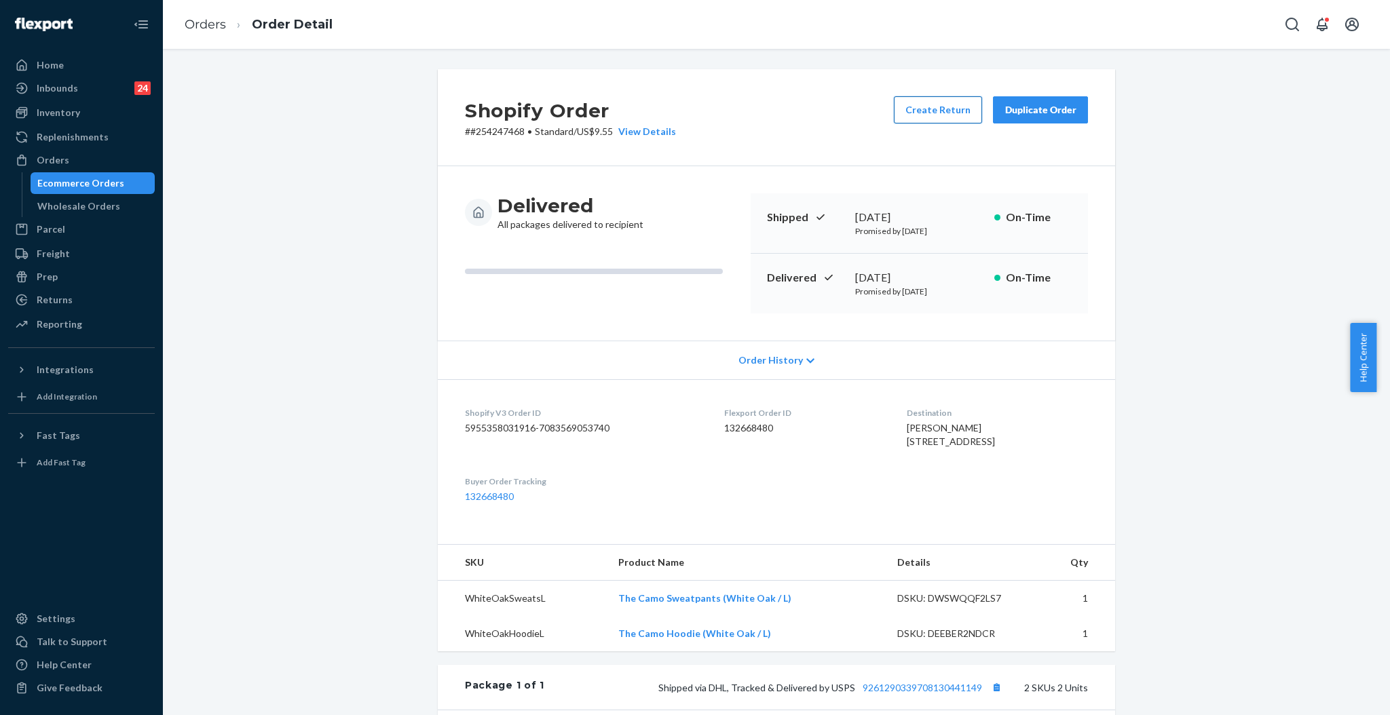
click at [949, 115] on button "Create Return" at bounding box center [938, 109] width 88 height 27
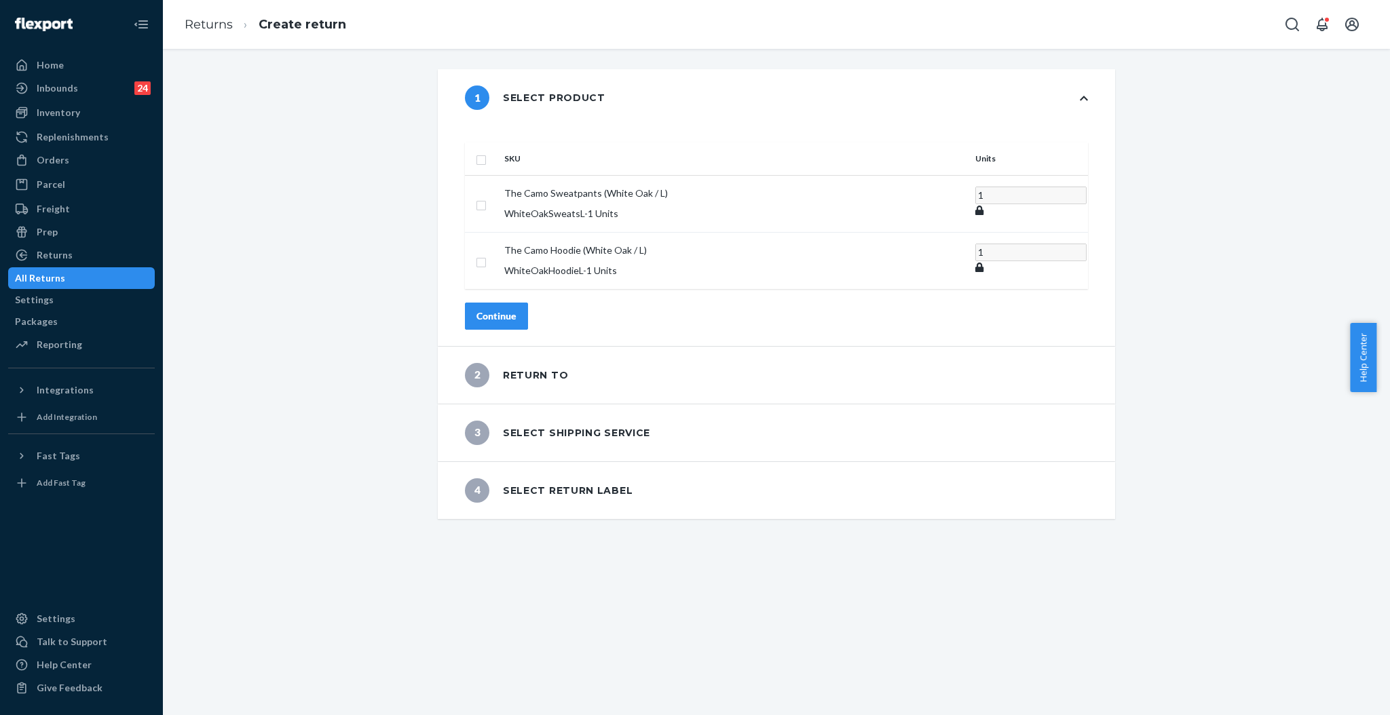
click at [542, 147] on th "SKU" at bounding box center [734, 159] width 471 height 33
click at [487, 151] on input "checkbox" at bounding box center [481, 158] width 11 height 14
checkbox input "true"
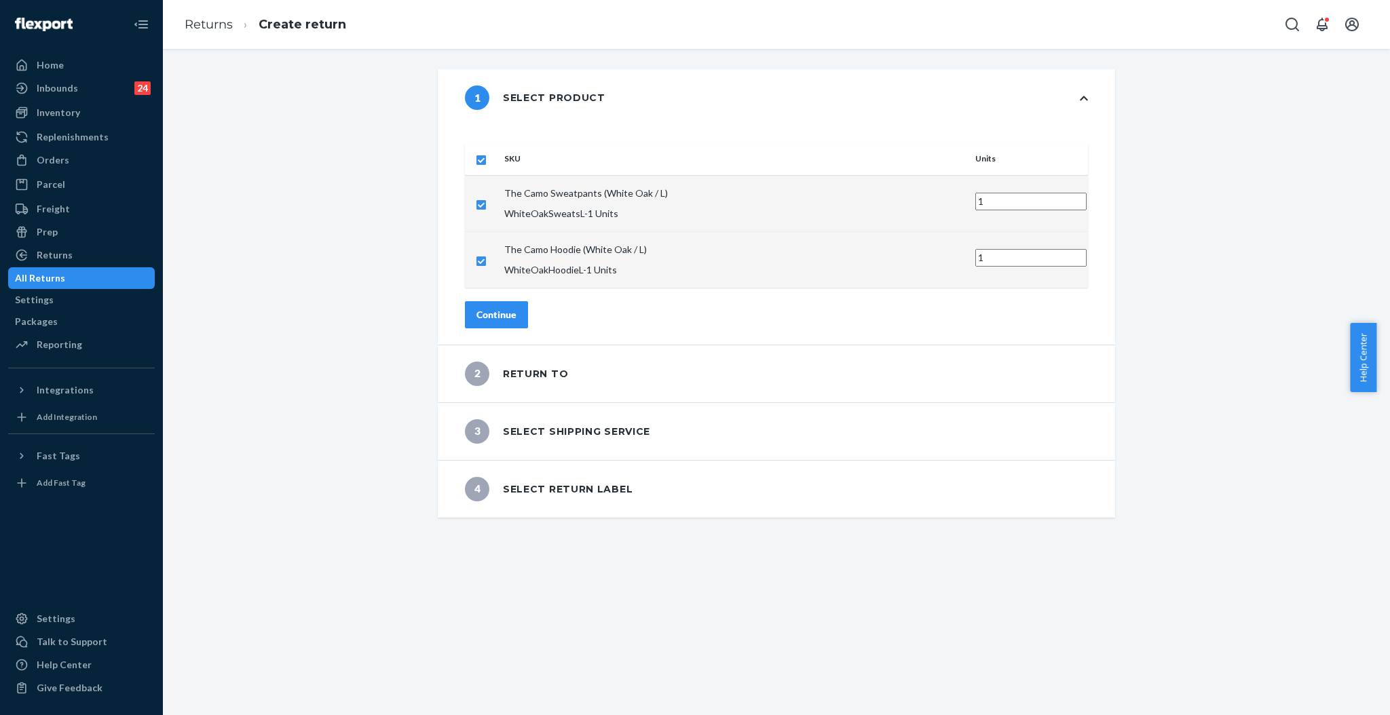
click at [516, 308] on div "Continue" at bounding box center [496, 315] width 40 height 14
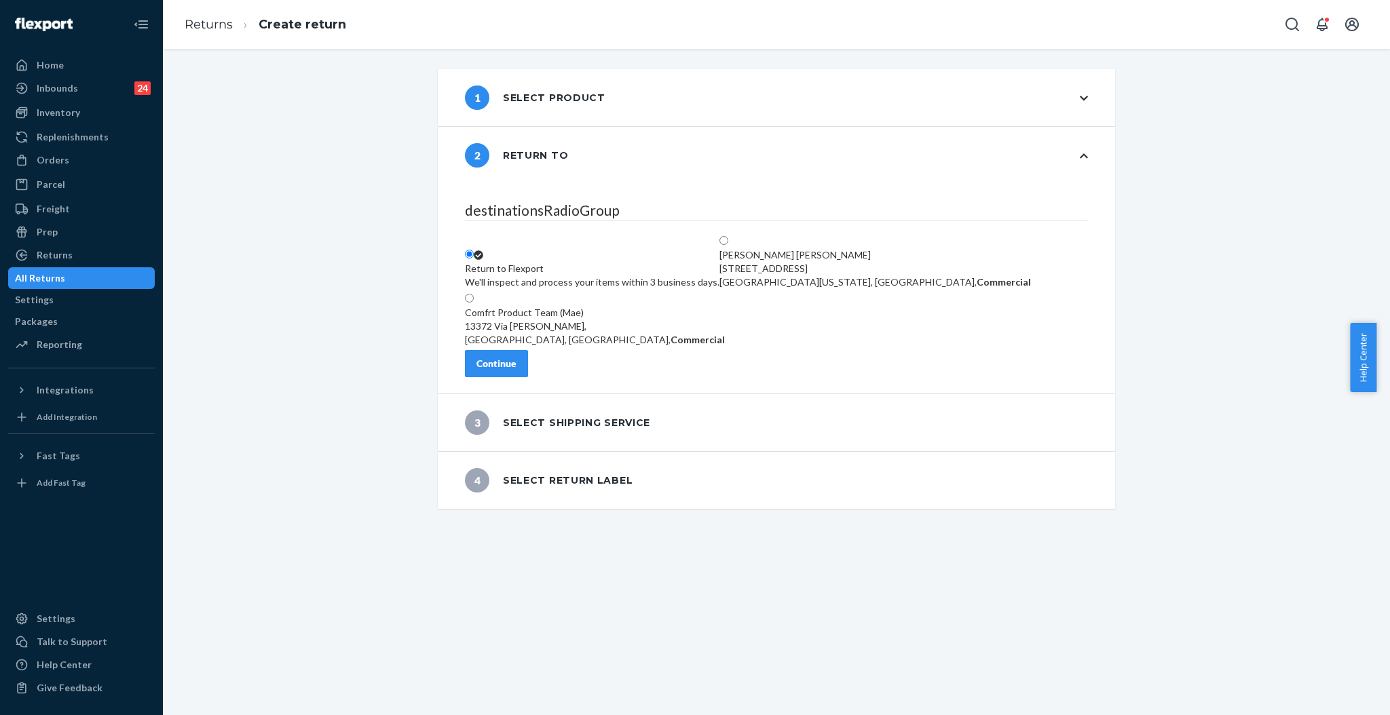
click at [516, 369] on div "Continue" at bounding box center [496, 364] width 40 height 14
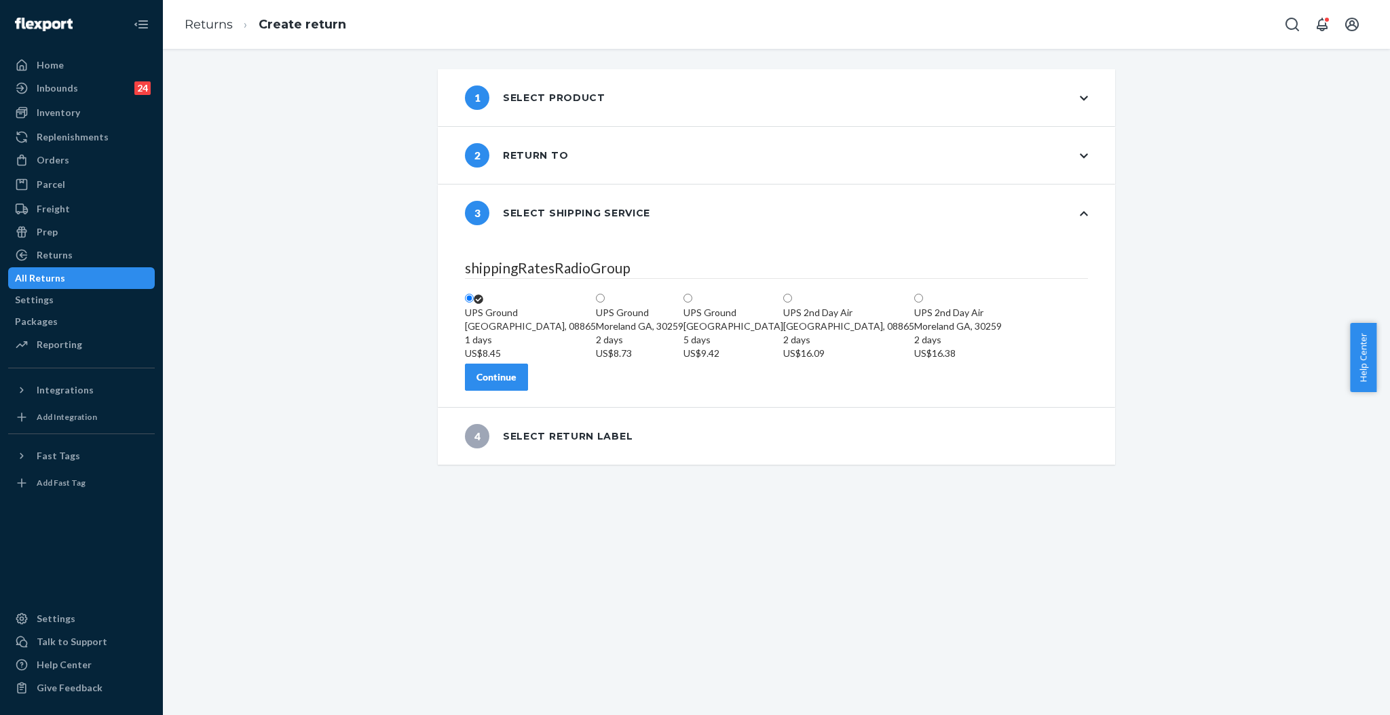
click at [528, 391] on button "Continue" at bounding box center [496, 377] width 63 height 27
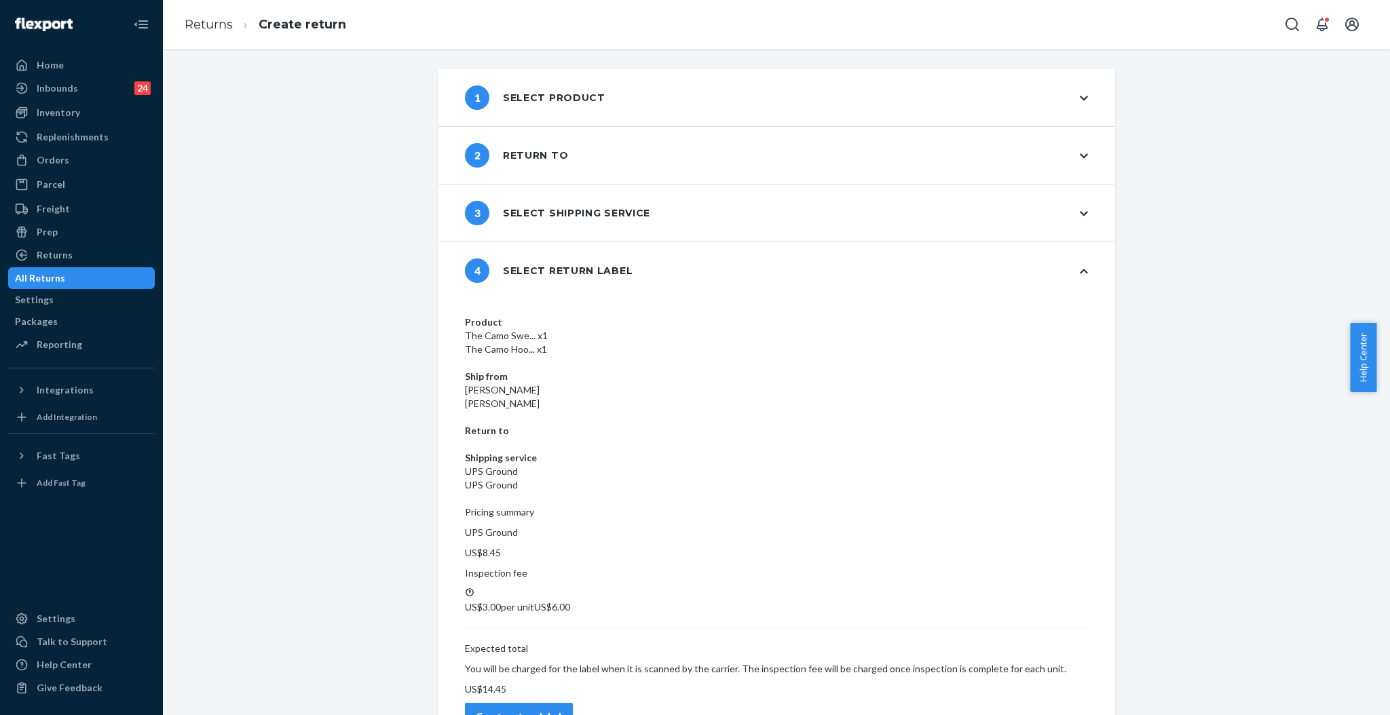
click at [1168, 297] on div "1 Select product 2 Return to 3 Select shipping service 4 Select return label Pr…" at bounding box center [776, 407] width 1207 height 677
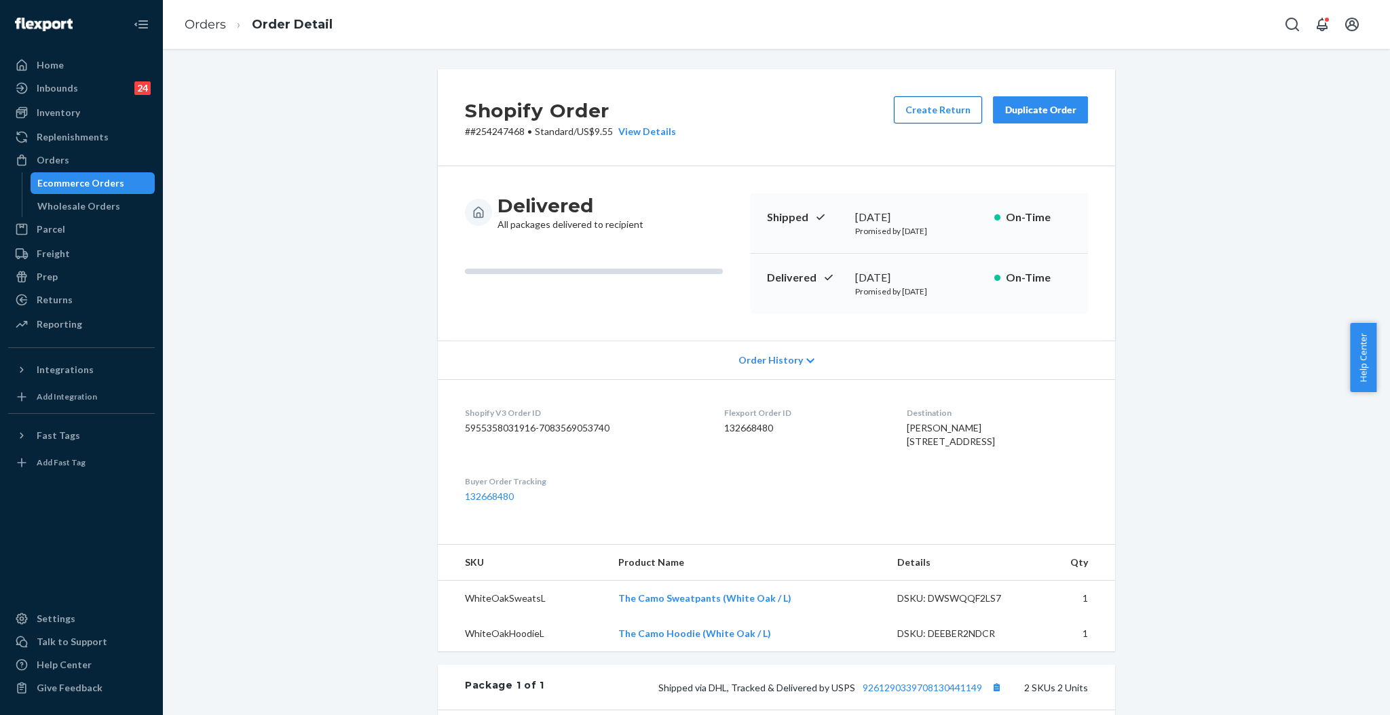
click at [919, 115] on button "Create Return" at bounding box center [938, 109] width 88 height 27
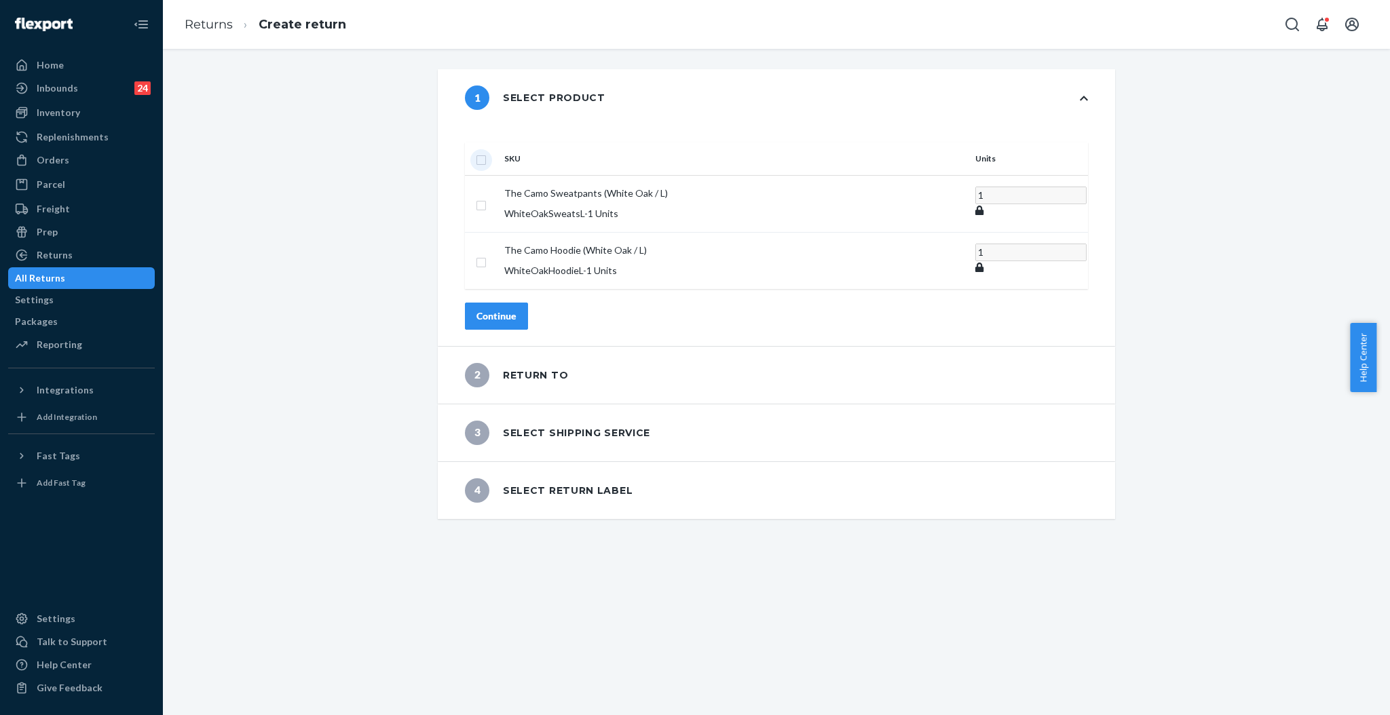
click at [487, 151] on input "checkbox" at bounding box center [481, 158] width 11 height 14
checkbox input "true"
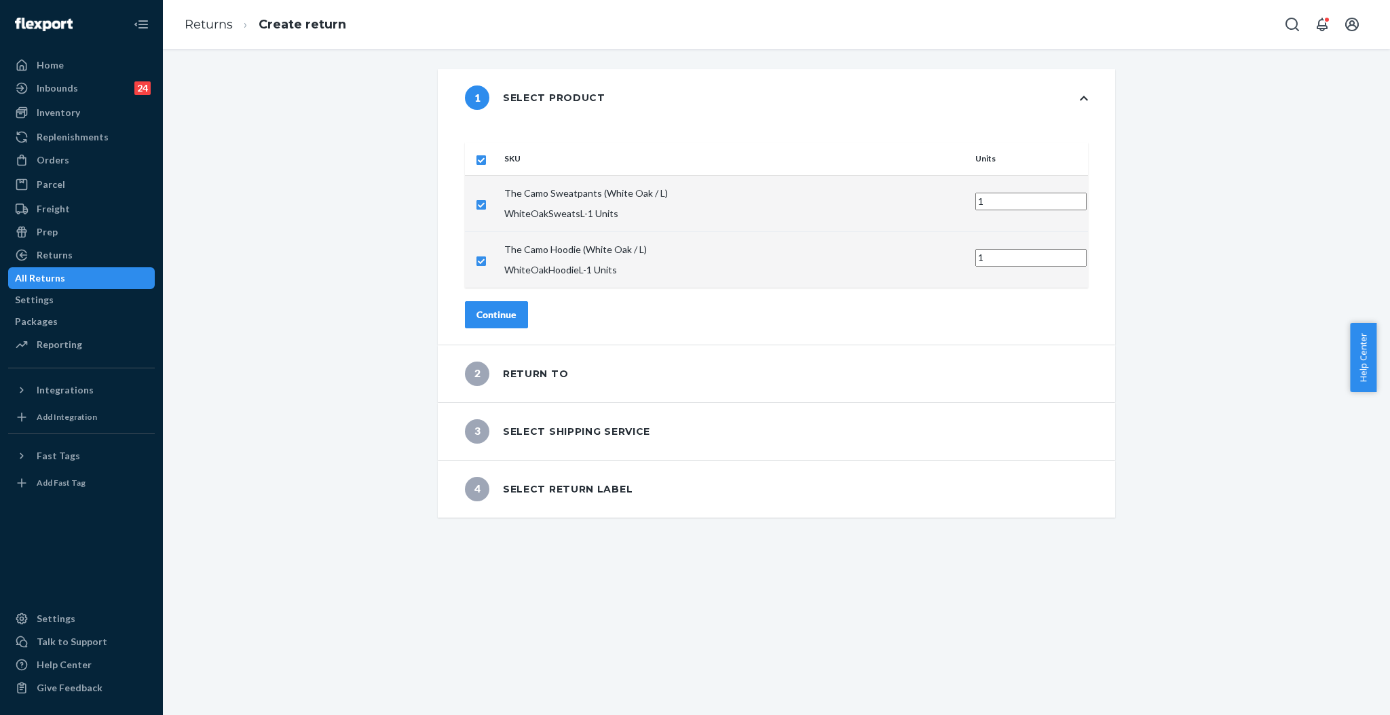
click at [504, 301] on button "Continue" at bounding box center [496, 314] width 63 height 27
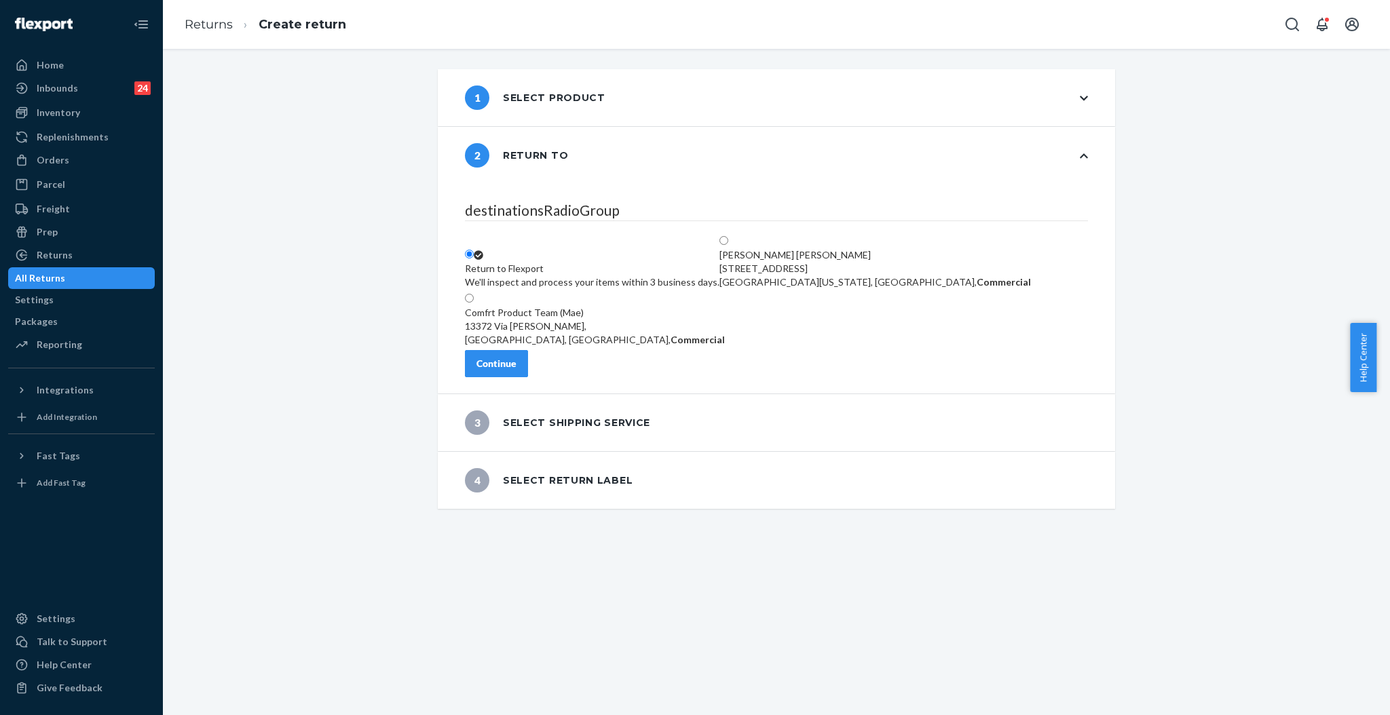
click at [516, 369] on div "Continue" at bounding box center [496, 364] width 40 height 14
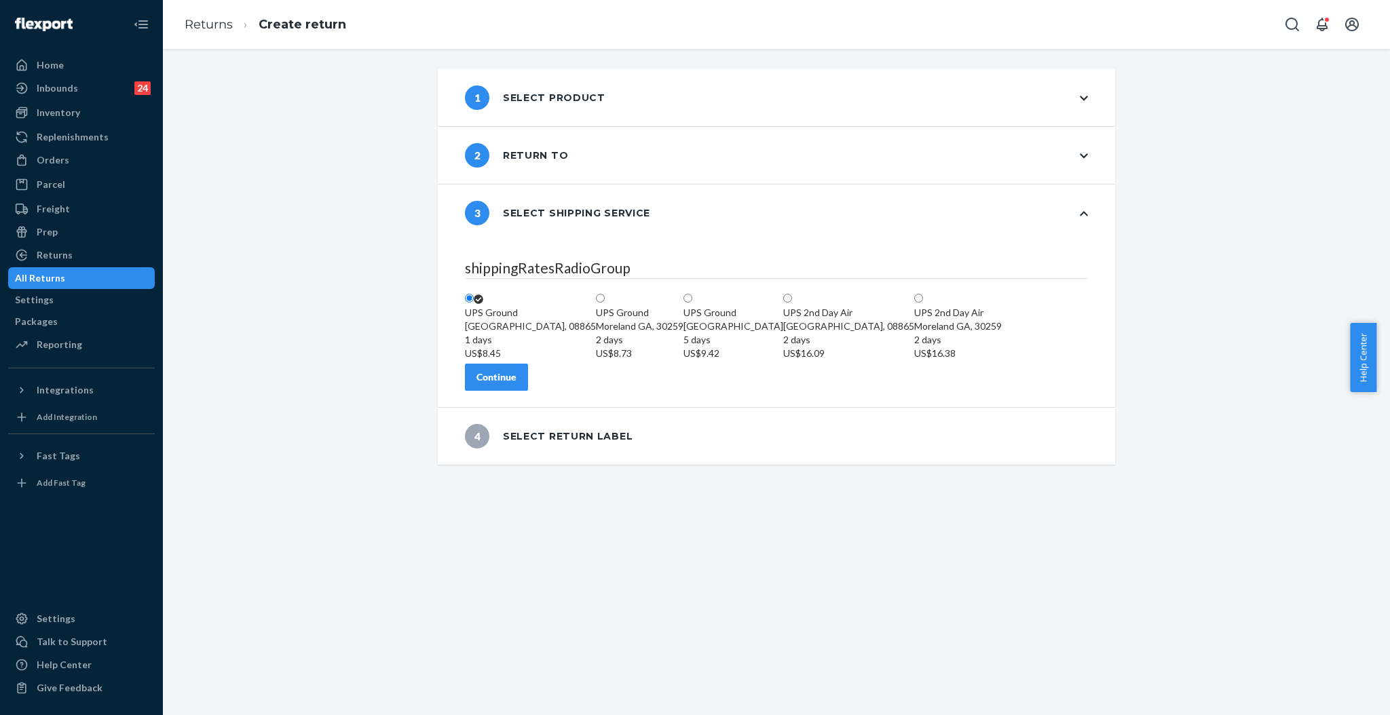
click at [497, 391] on button "Continue" at bounding box center [496, 377] width 63 height 27
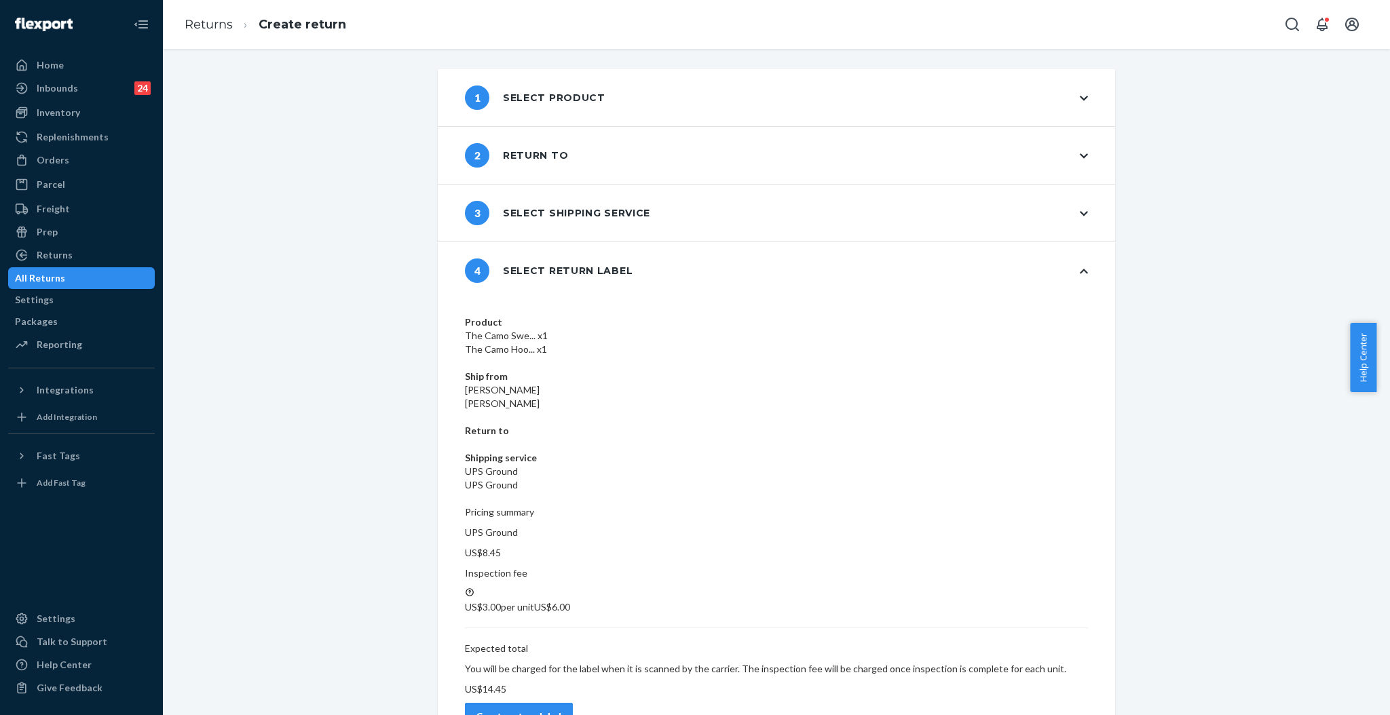
click at [561, 710] on div "Create return label" at bounding box center [518, 717] width 85 height 14
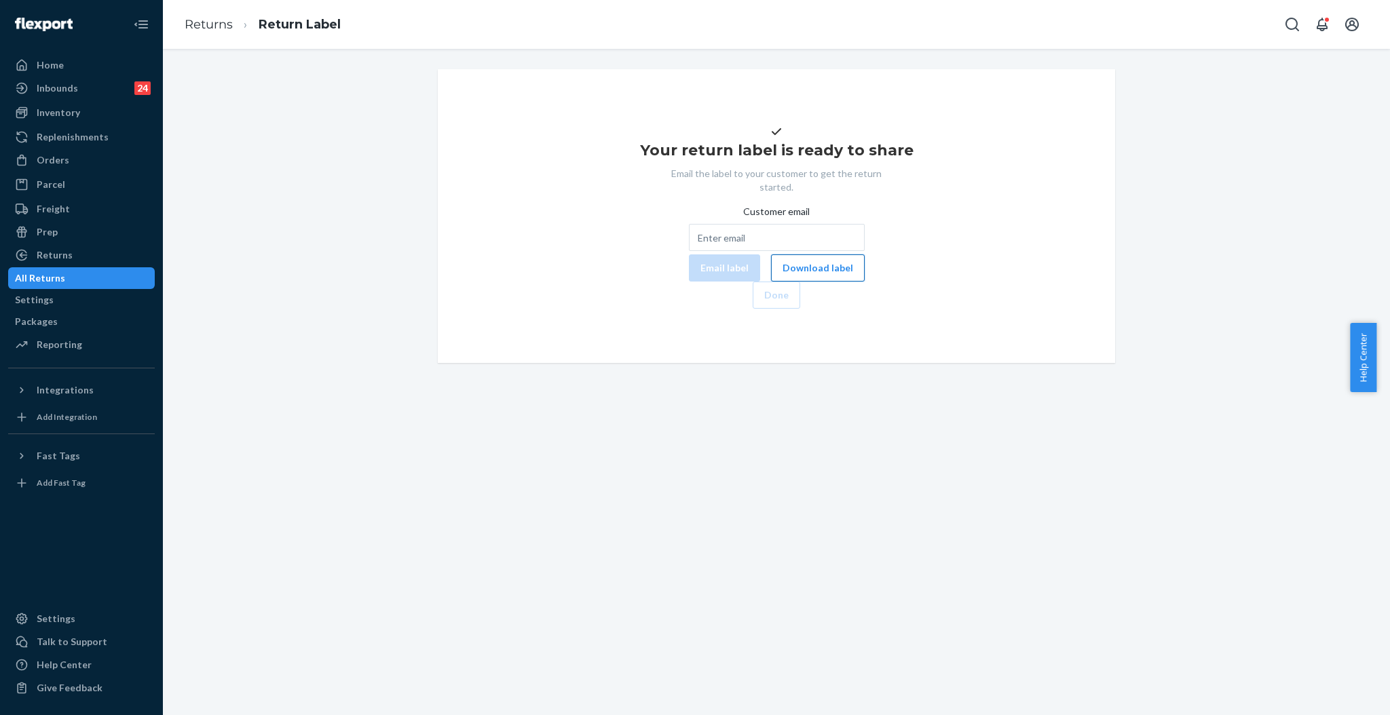
click at [771, 282] on button "Download label" at bounding box center [818, 267] width 94 height 27
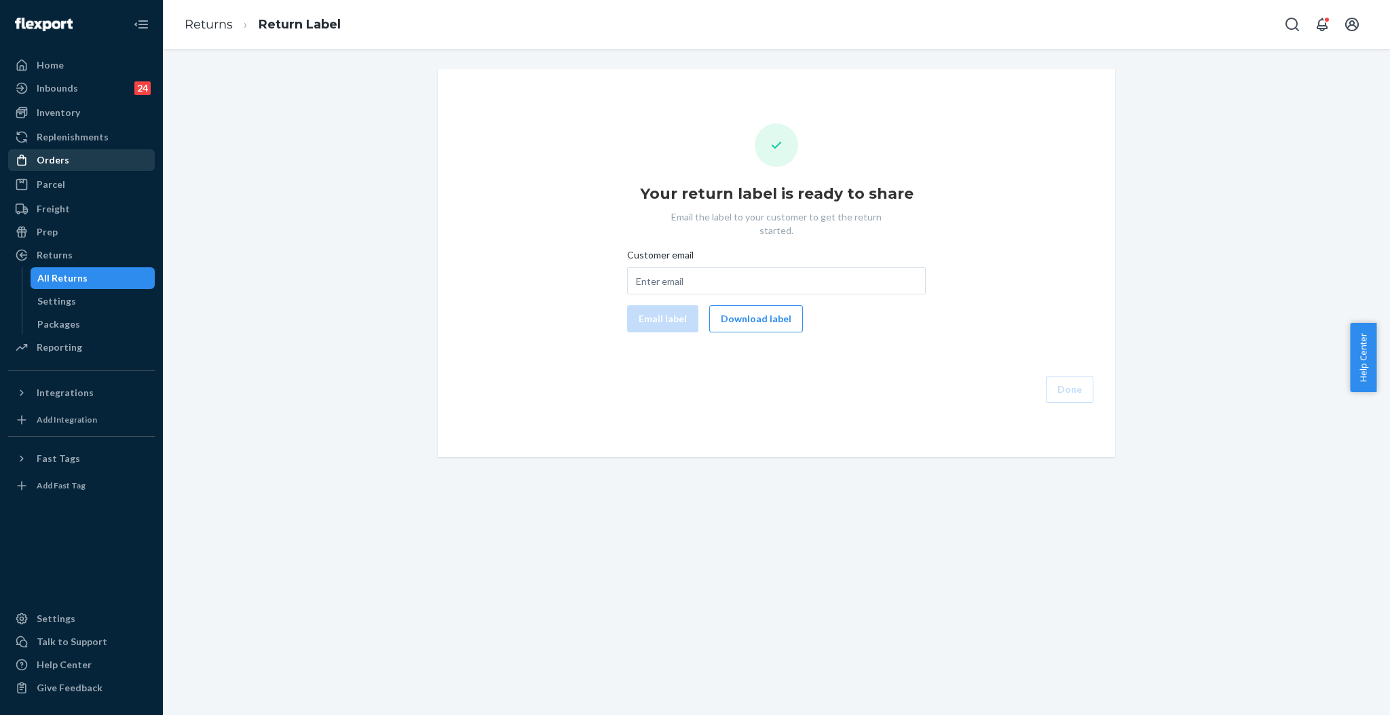
click at [53, 164] on div "Orders" at bounding box center [53, 160] width 33 height 14
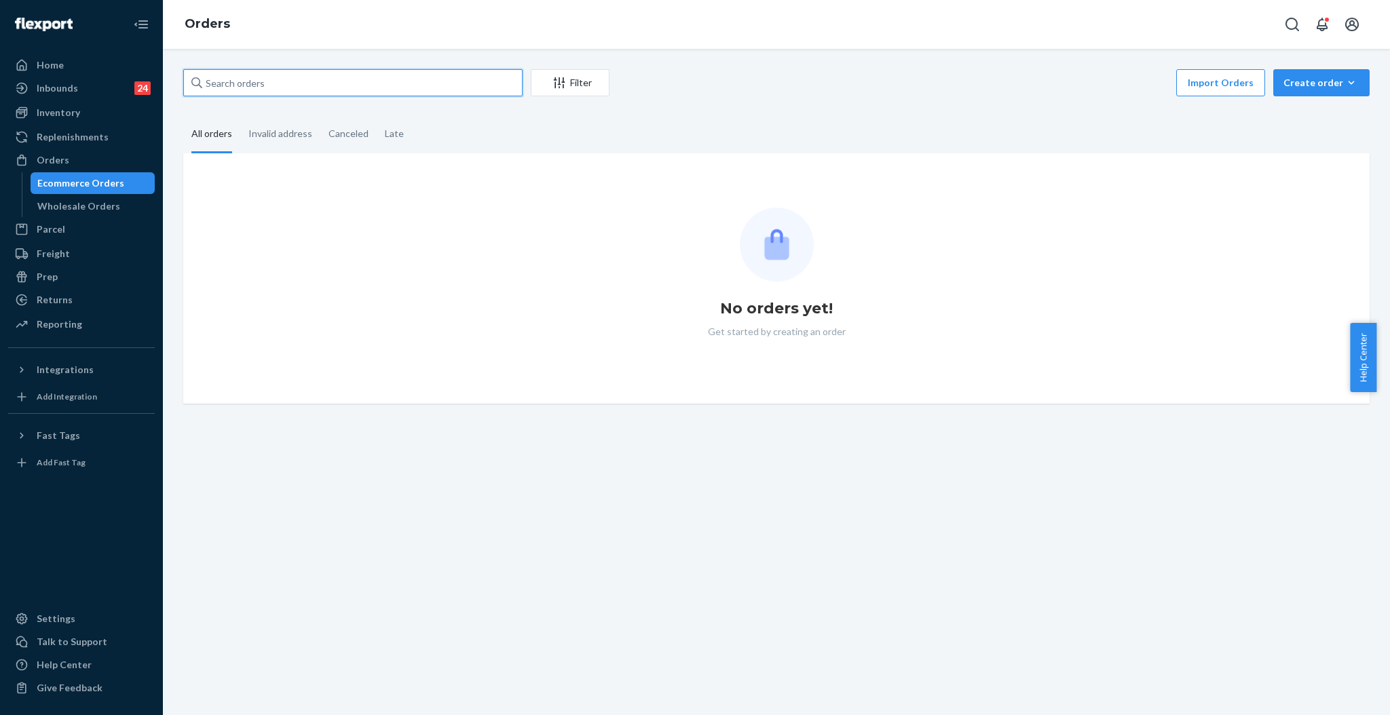
click at [422, 92] on input "text" at bounding box center [352, 82] width 339 height 27
paste input "#255141733"
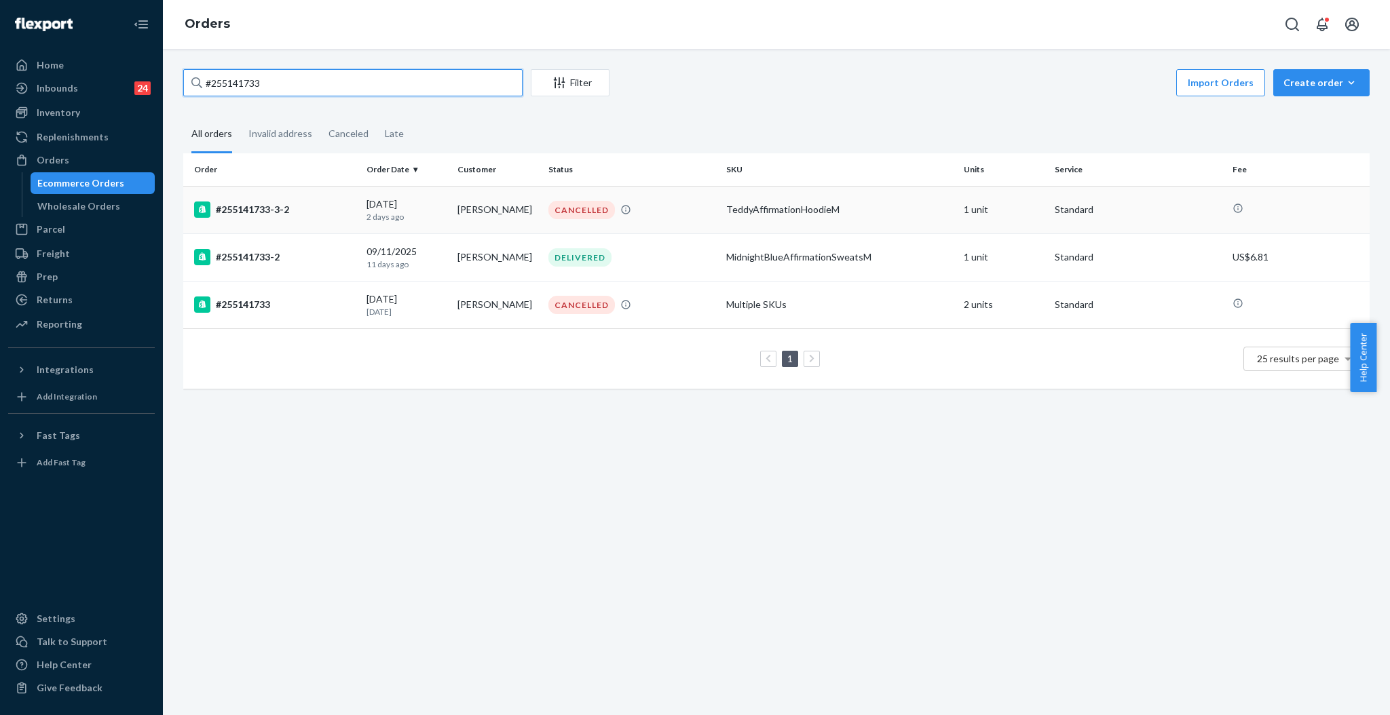
type input "#255141733"
click at [441, 206] on div "[DATE] [DATE]" at bounding box center [406, 209] width 80 height 25
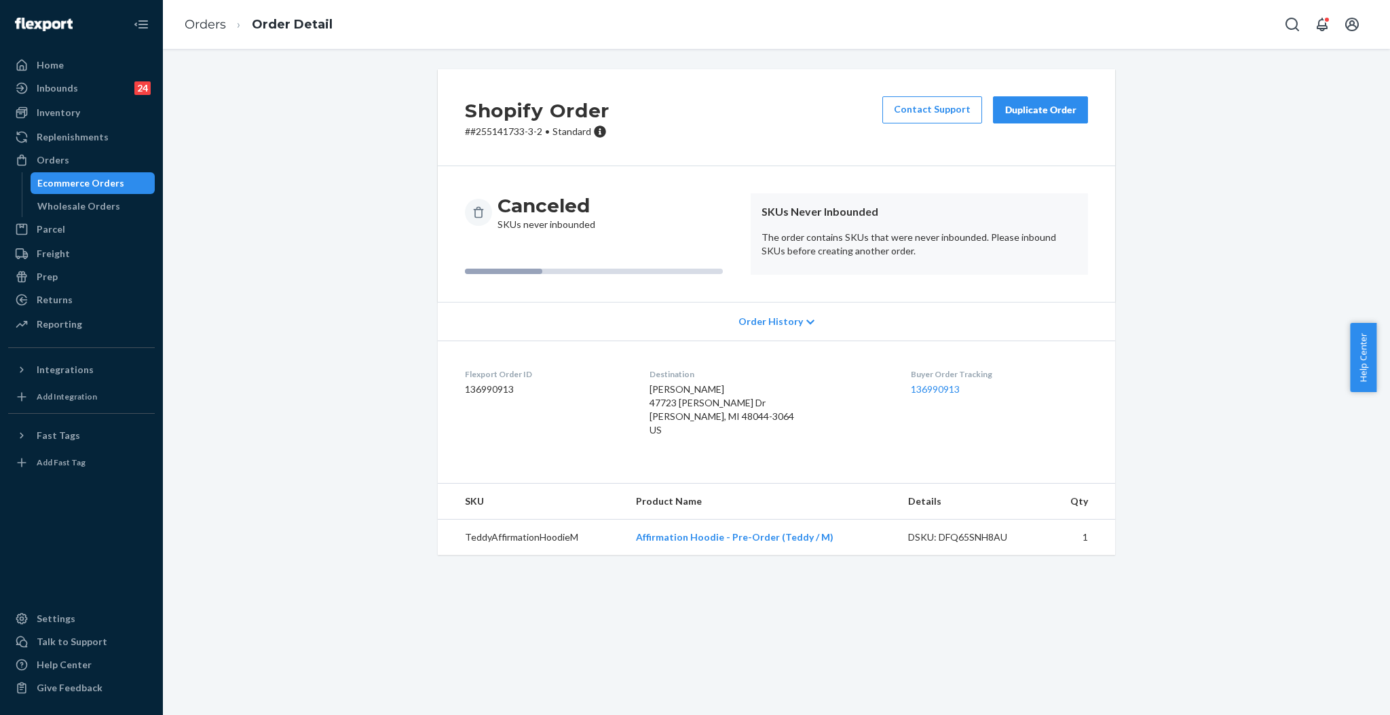
click at [1059, 112] on div "Duplicate Order" at bounding box center [1040, 110] width 72 height 14
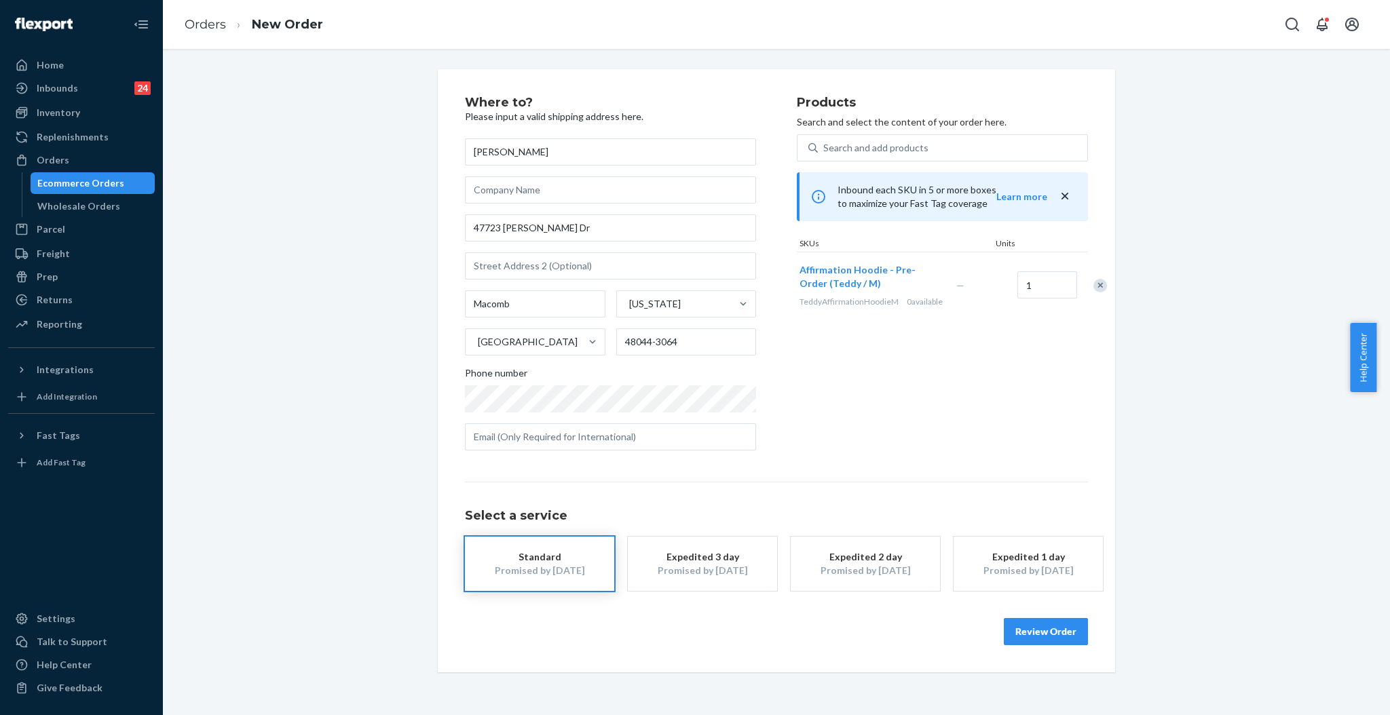
click at [1056, 637] on button "Review Order" at bounding box center [1046, 631] width 84 height 27
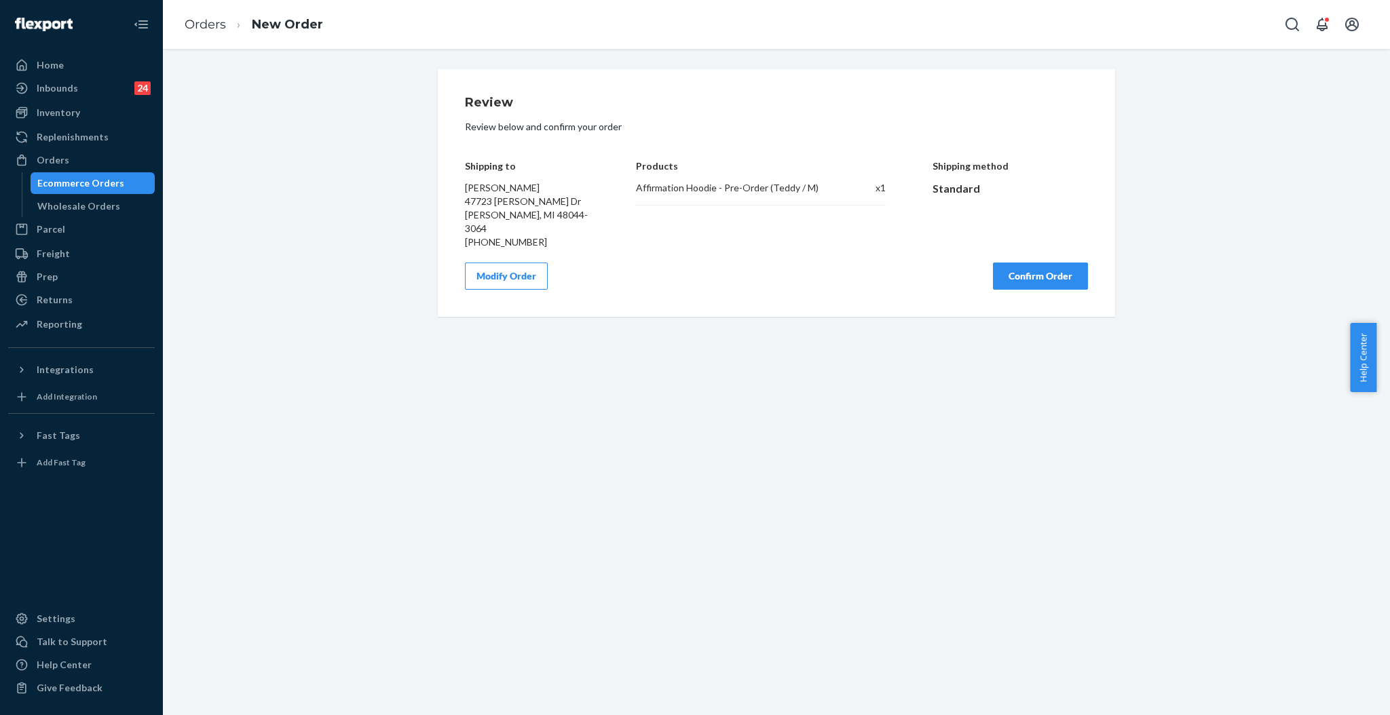
click at [1040, 273] on button "Confirm Order" at bounding box center [1040, 276] width 95 height 27
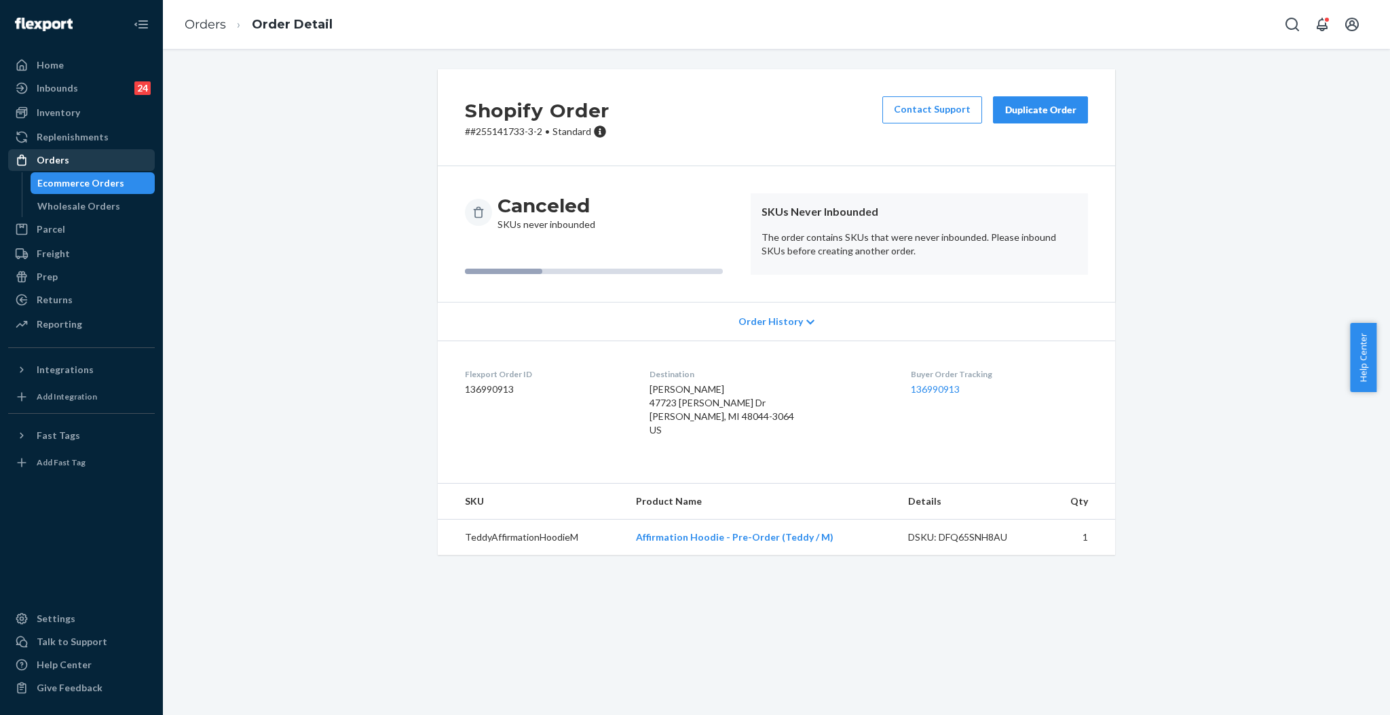
drag, startPoint x: 71, startPoint y: 155, endPoint x: 79, endPoint y: 151, distance: 9.4
click at [71, 155] on div "Orders" at bounding box center [82, 160] width 144 height 19
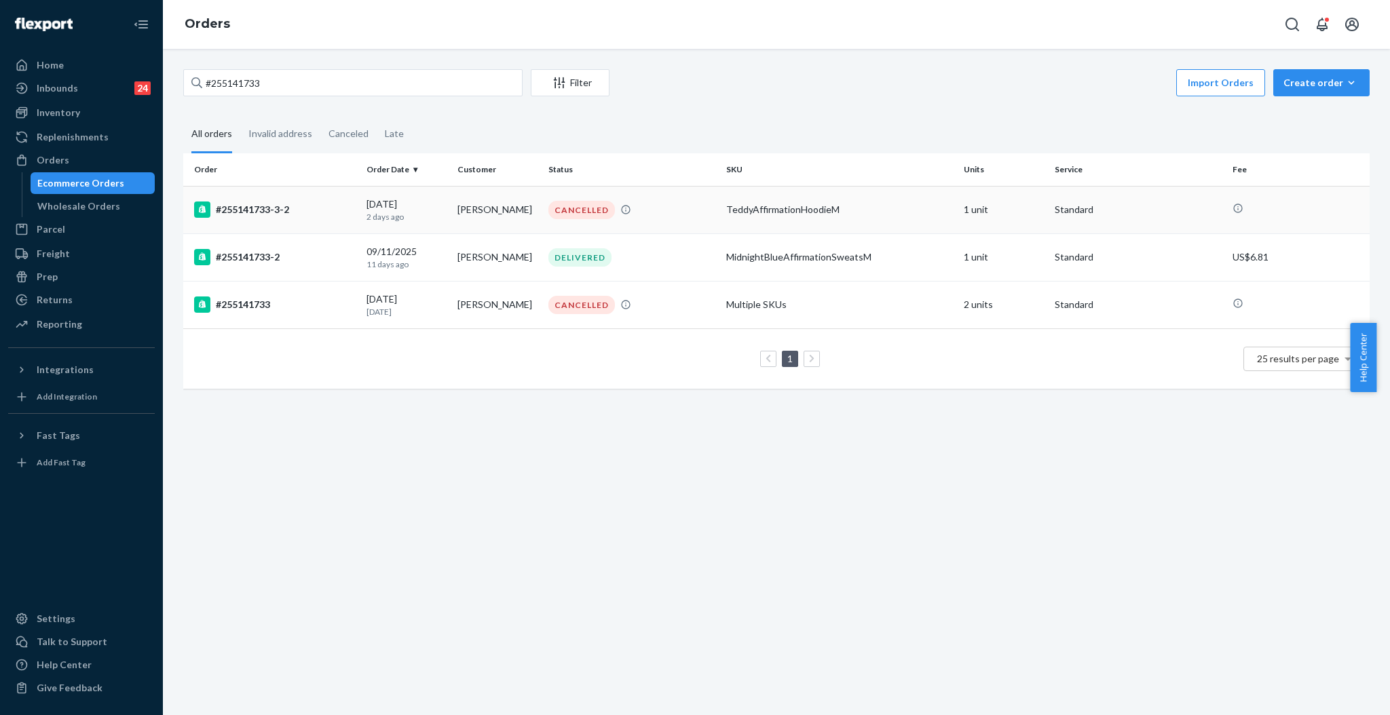
click at [658, 213] on div "CANCELLED" at bounding box center [632, 210] width 172 height 18
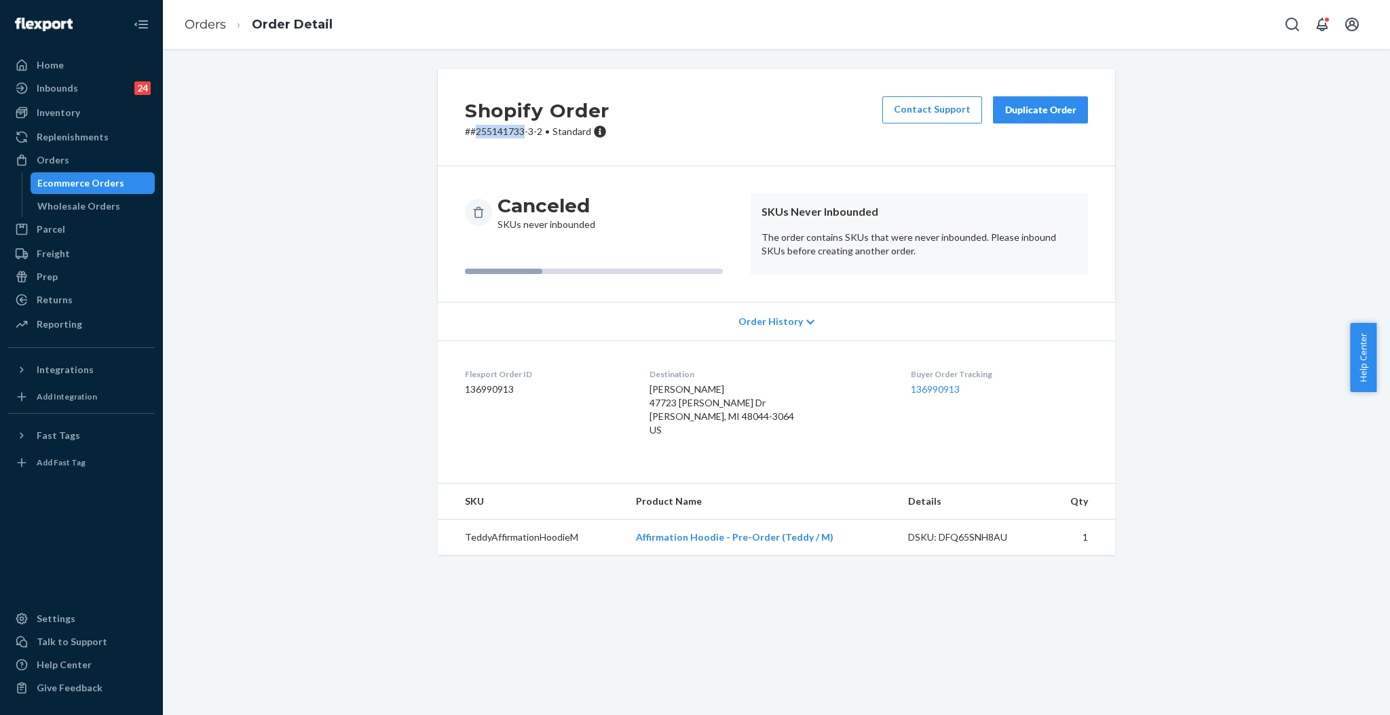
drag, startPoint x: 518, startPoint y: 130, endPoint x: 461, endPoint y: 8, distance: 135.1
click at [468, 128] on p "# #255141733-3-2 • Standard" at bounding box center [537, 132] width 145 height 14
drag, startPoint x: 487, startPoint y: 223, endPoint x: 604, endPoint y: 223, distance: 117.4
click at [604, 223] on div "Canceled SKUs never inbounded" at bounding box center [602, 212] width 275 height 38
click at [603, 223] on div "Canceled SKUs never inbounded" at bounding box center [602, 212] width 275 height 38
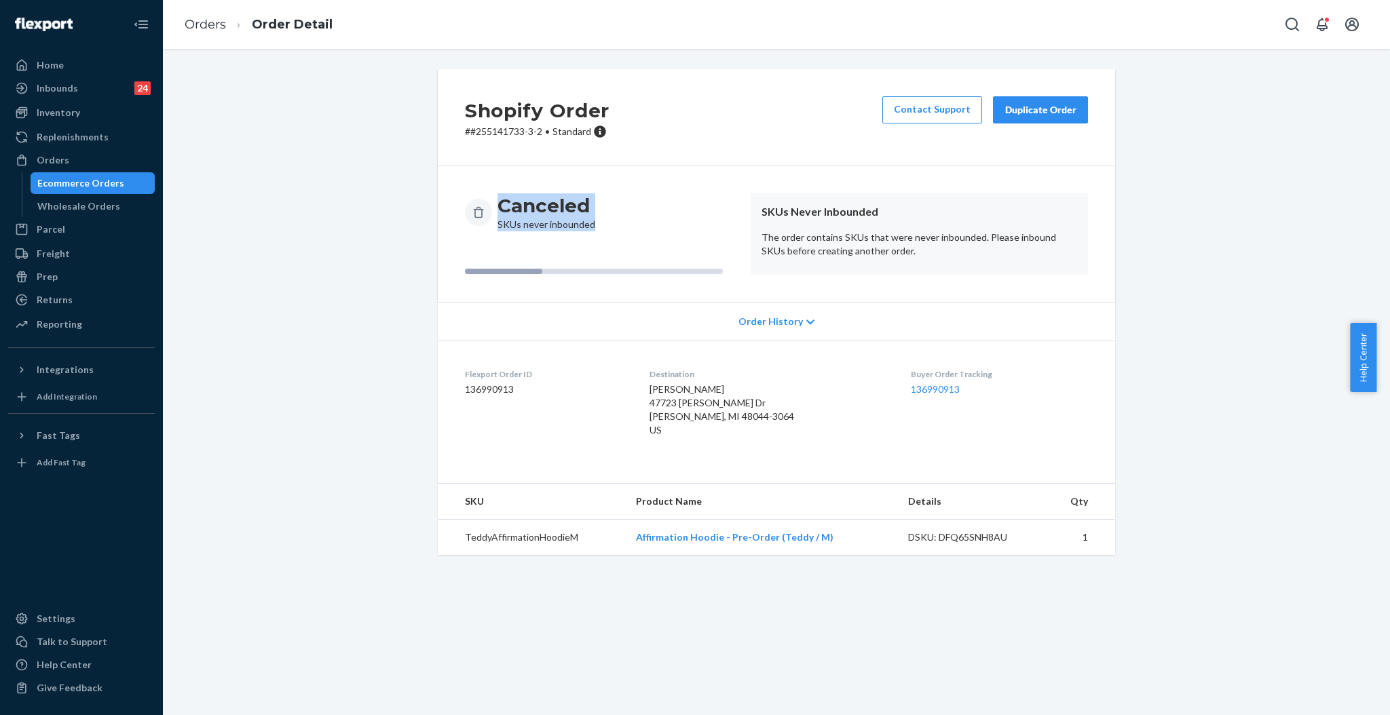
drag, startPoint x: 599, startPoint y: 225, endPoint x: 591, endPoint y: 225, distance: 7.5
click at [596, 225] on div "Canceled SKUs never inbounded" at bounding box center [602, 212] width 275 height 38
click at [582, 226] on div "Canceled SKUs never inbounded" at bounding box center [546, 212] width 98 height 38
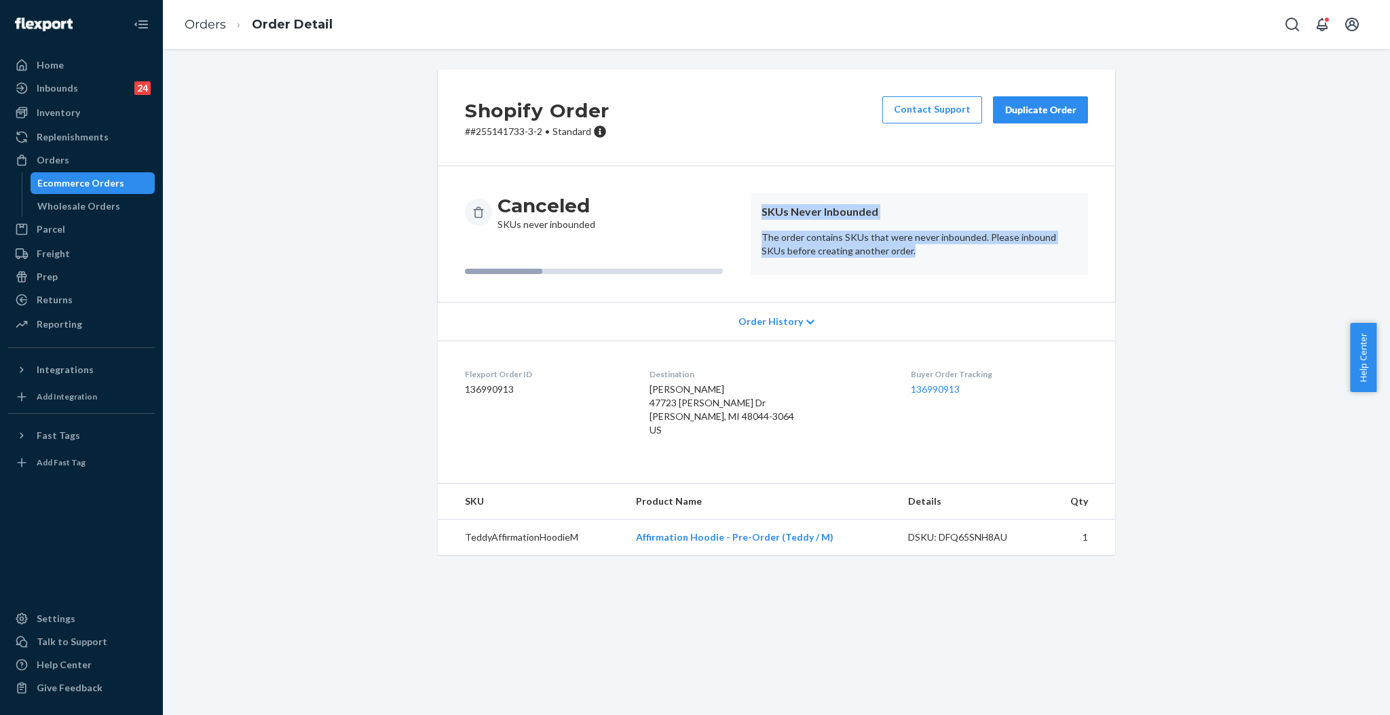
drag, startPoint x: 752, startPoint y: 209, endPoint x: 943, endPoint y: 250, distance: 195.0
click at [943, 250] on article "SKUs Never Inbounded The order contains SKUs that were never inbounded. Please …" at bounding box center [919, 233] width 337 height 81
copy article "SKUs Never Inbounded The order contains SKUs that were never inbounded. Please …"
